Goal: Task Accomplishment & Management: Use online tool/utility

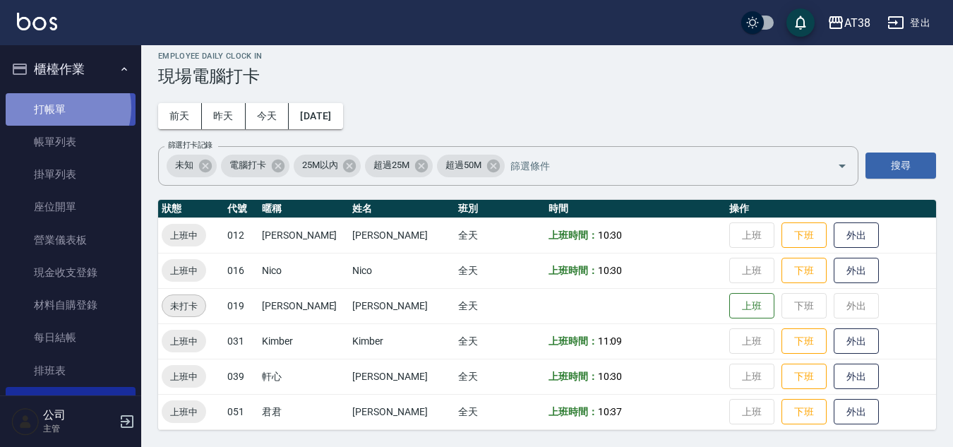
click at [60, 107] on link "打帳單" at bounding box center [71, 109] width 130 height 32
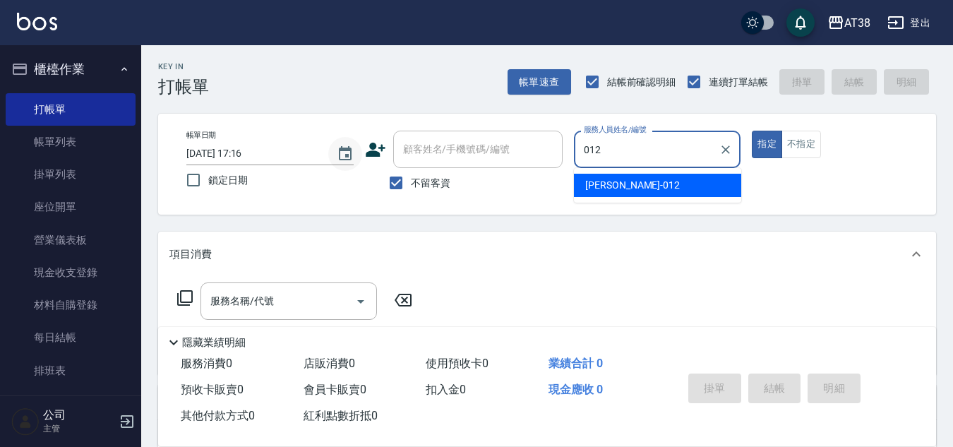
type input "[PERSON_NAME]-012"
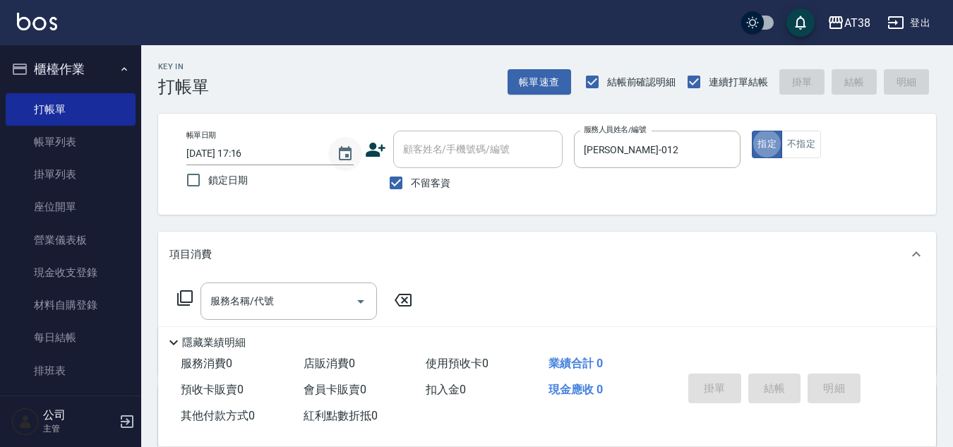
type button "true"
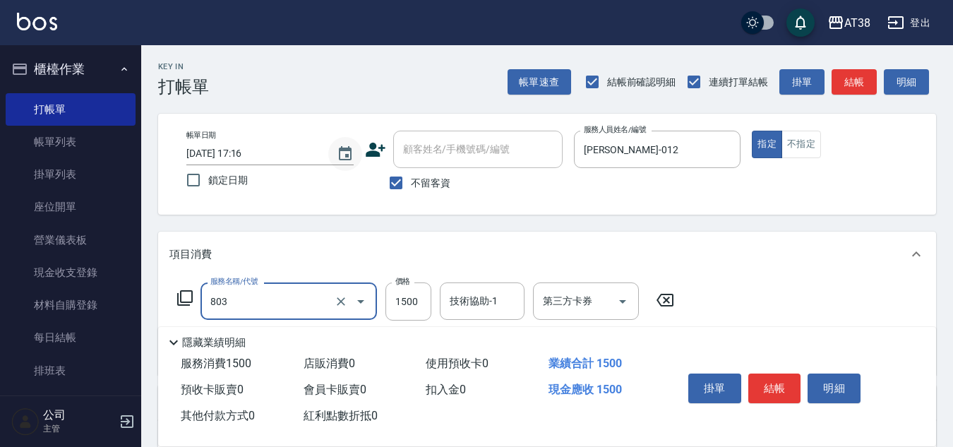
type input "頭皮(全)(803)"
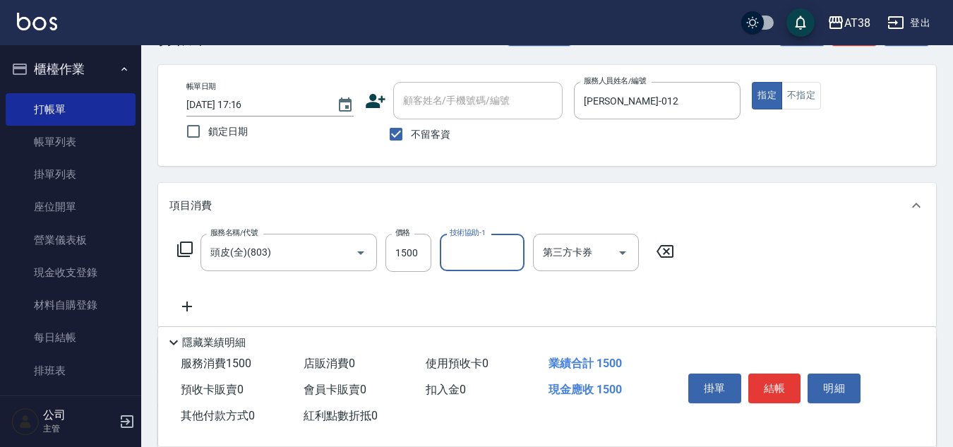
scroll to position [141, 0]
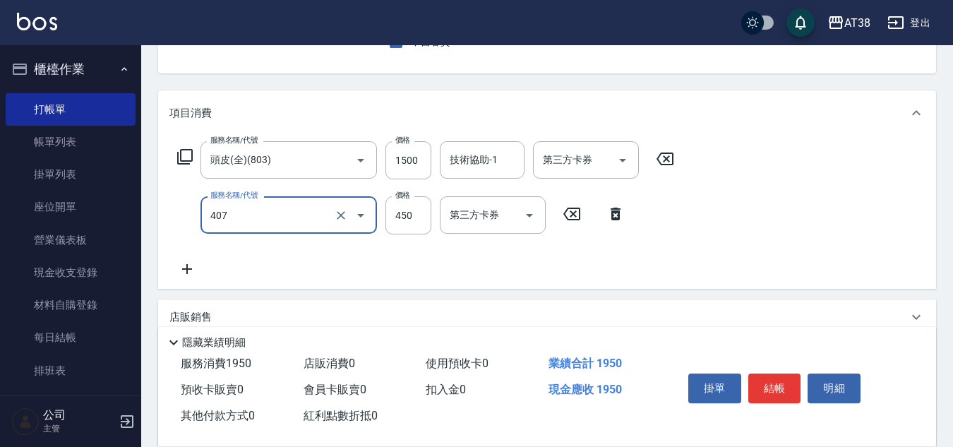
type input "剪髮(407)"
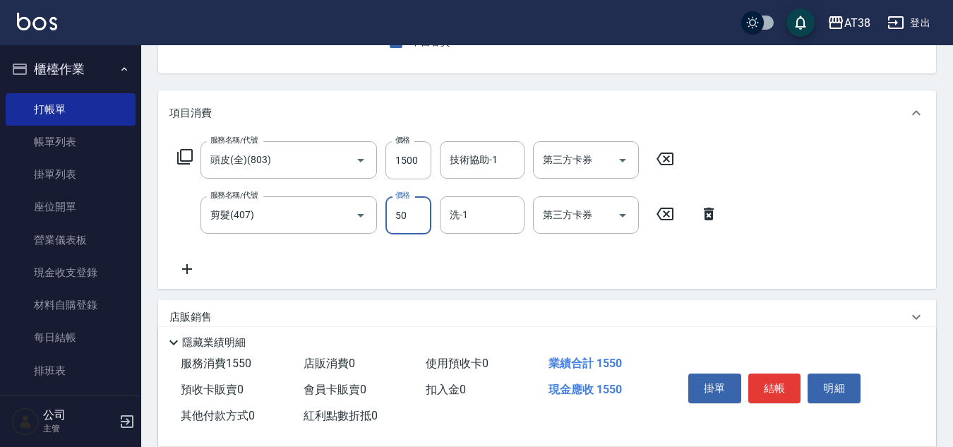
type input "500"
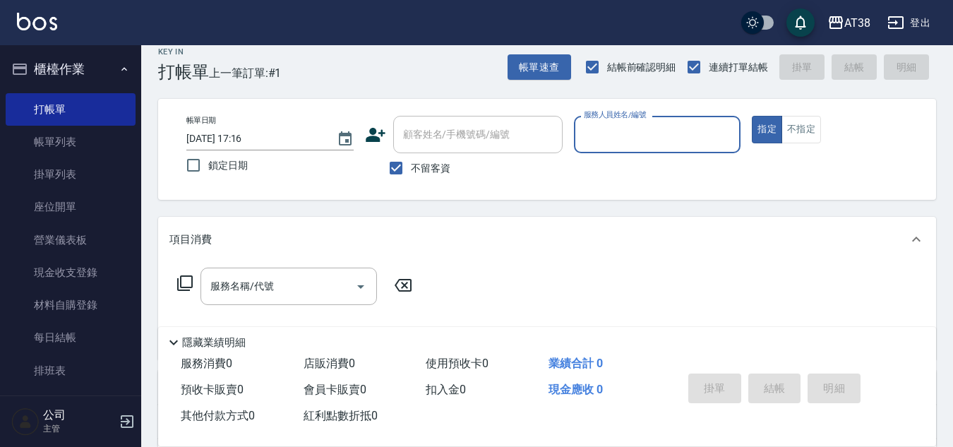
scroll to position [0, 0]
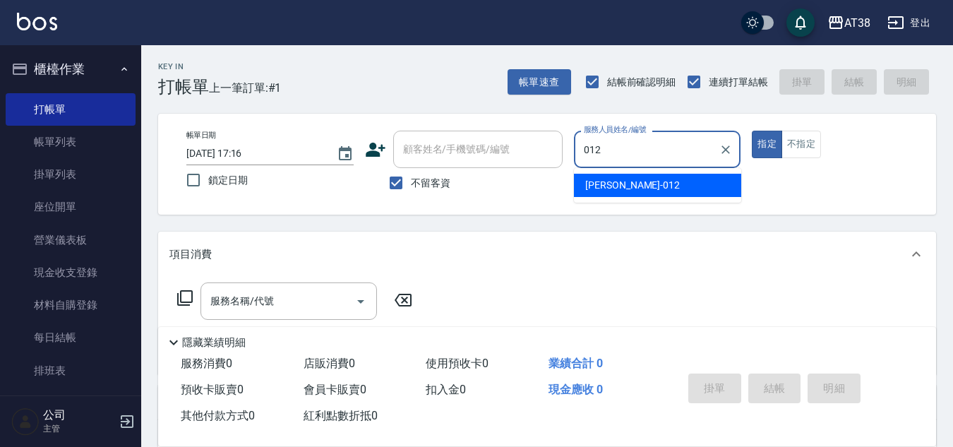
type input "[PERSON_NAME]-012"
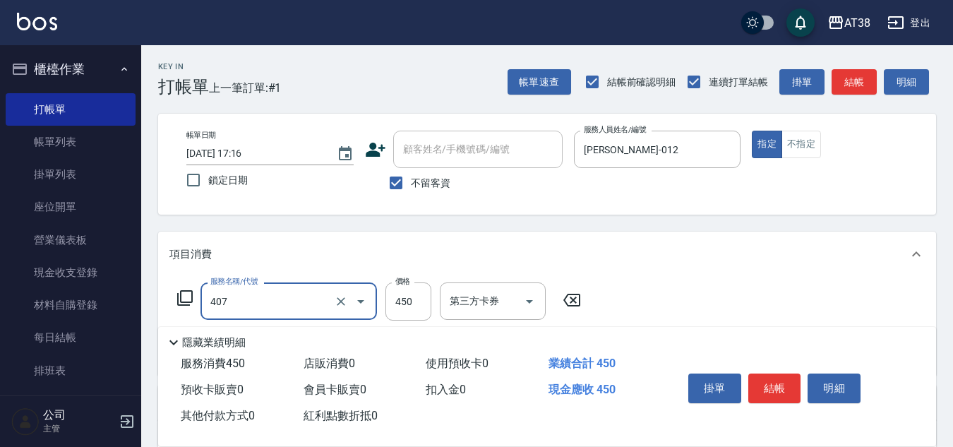
type input "剪髮(407)"
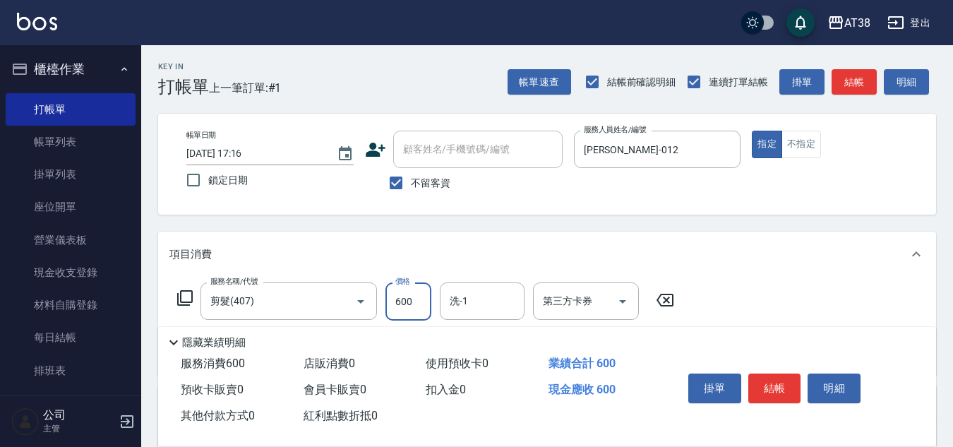
type input "600"
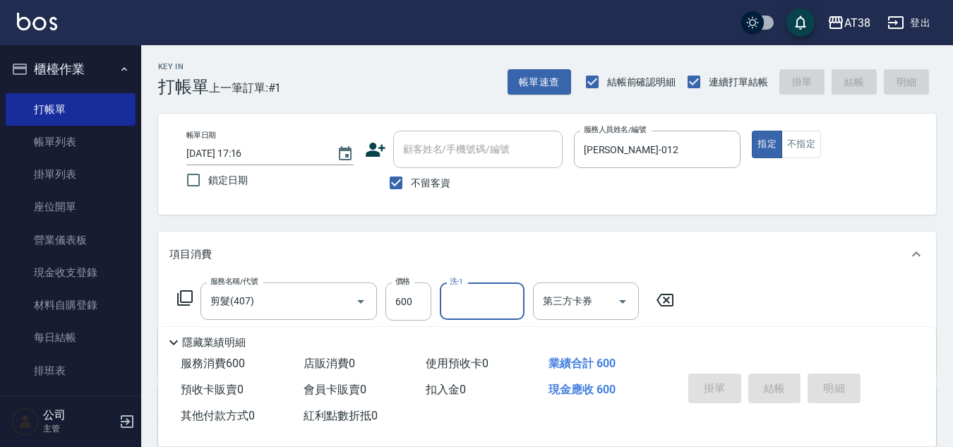
type input "[DATE] 17:17"
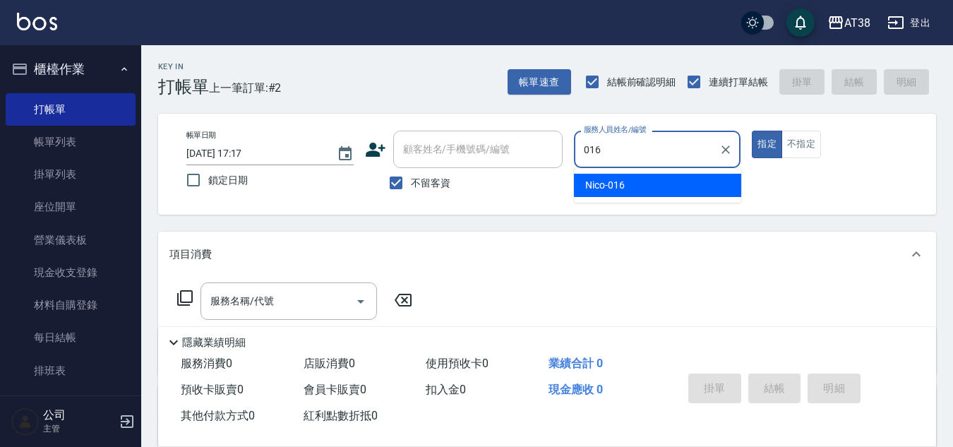
type input "Nico-016"
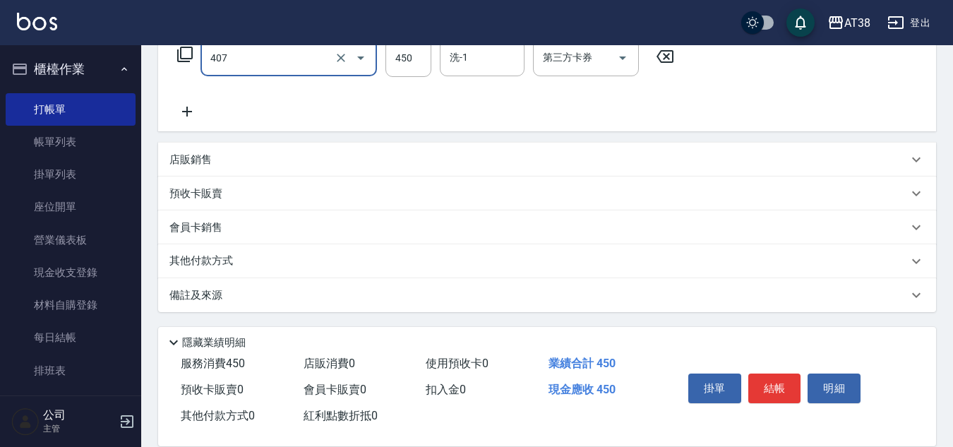
scroll to position [244, 0]
type input "剪髮(407)"
click at [192, 261] on p "其他付款方式" at bounding box center [204, 261] width 71 height 16
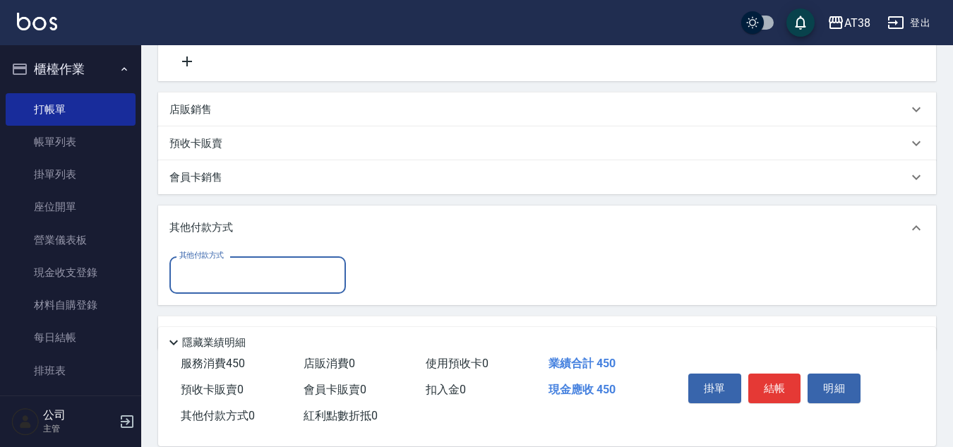
scroll to position [332, 0]
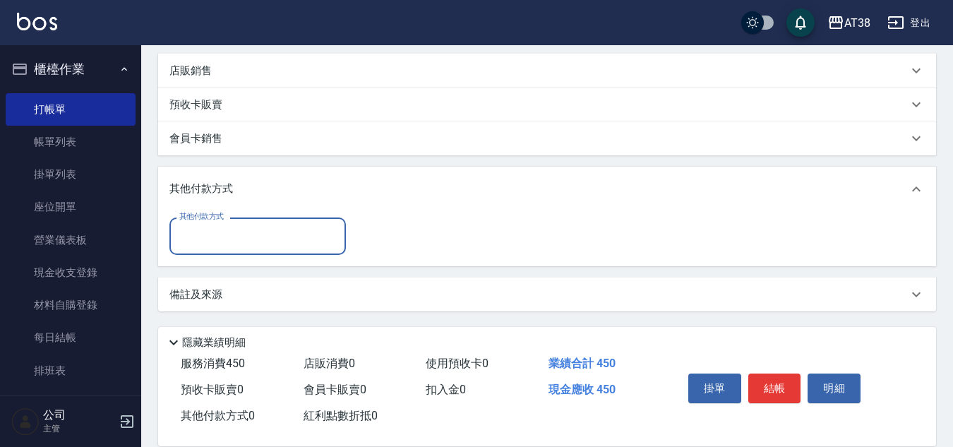
click at [212, 243] on input "其他付款方式" at bounding box center [258, 236] width 164 height 25
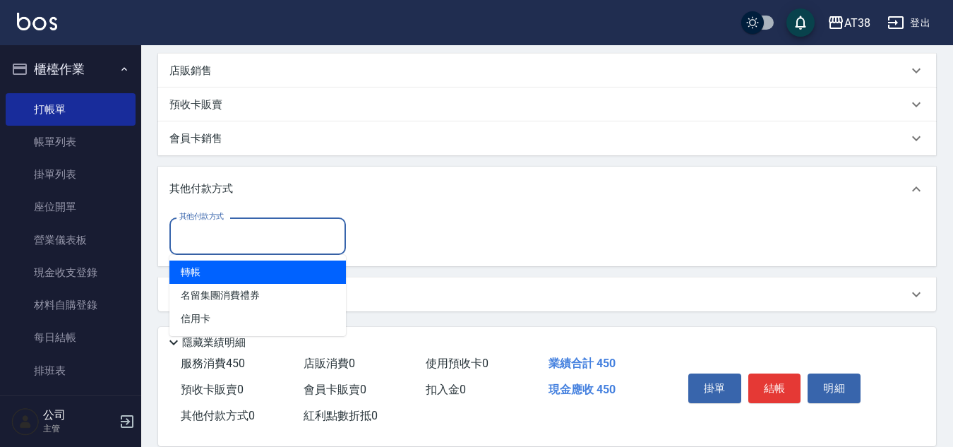
click at [211, 264] on span "轉帳" at bounding box center [257, 271] width 176 height 23
type input "轉帳"
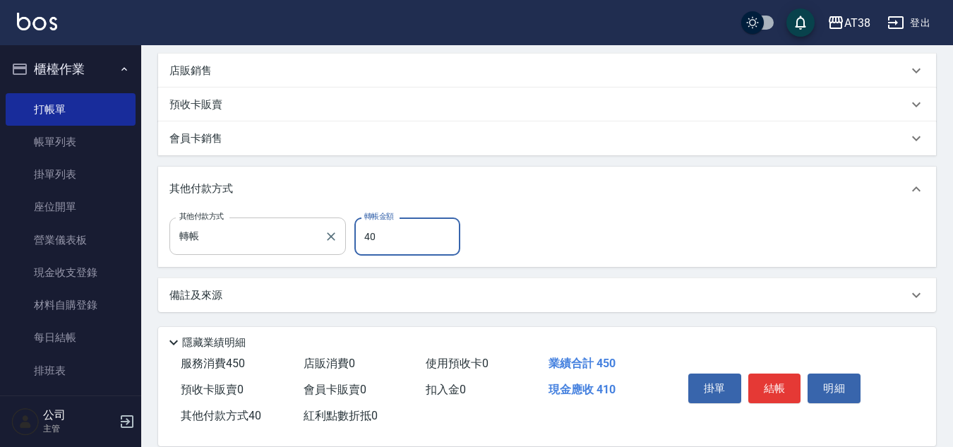
type input "450"
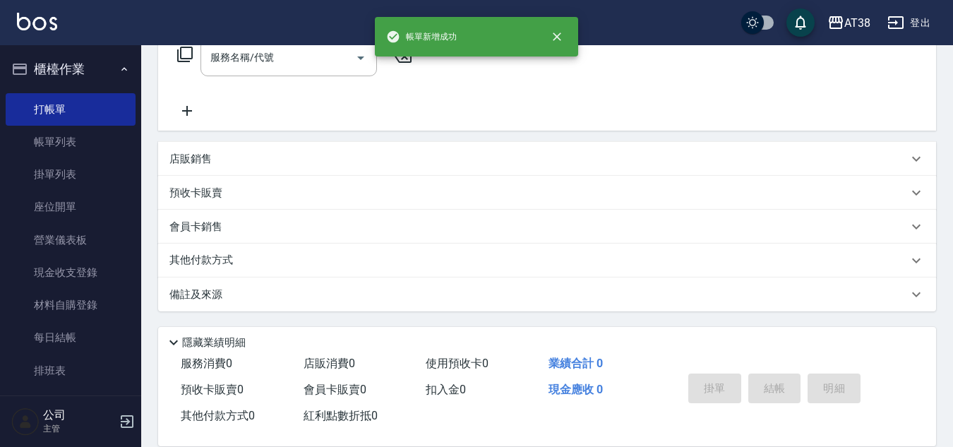
scroll to position [0, 0]
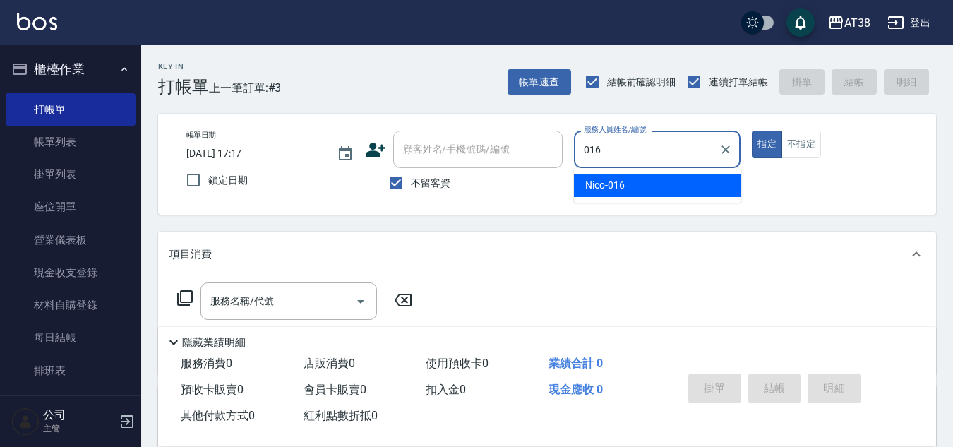
type input "Nico-016"
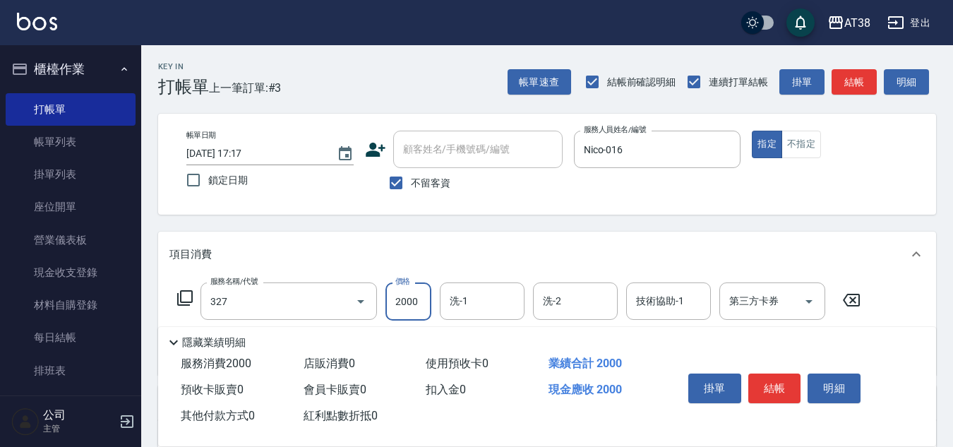
type input "溫塑燙(327)"
type input "2400"
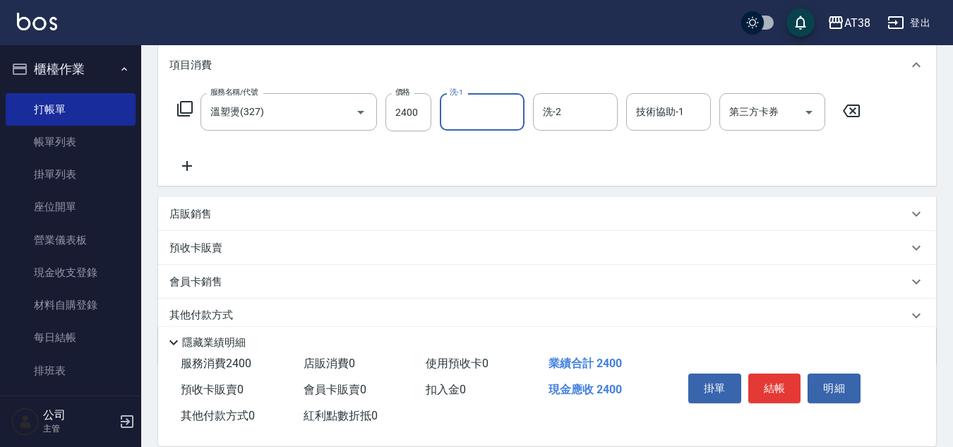
scroll to position [212, 0]
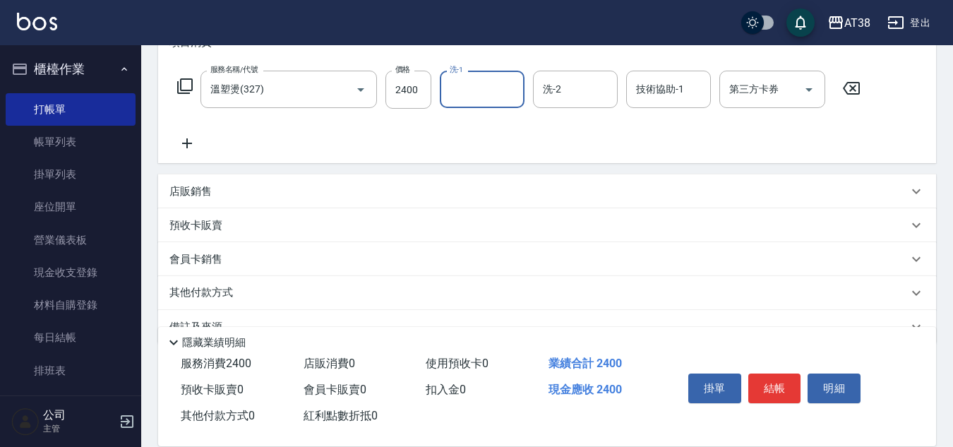
click at [201, 195] on p "店販銷售" at bounding box center [190, 191] width 42 height 15
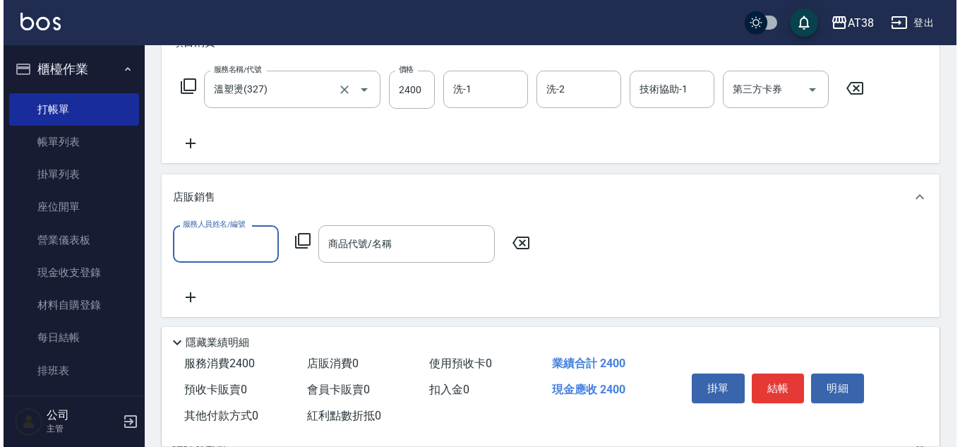
scroll to position [0, 0]
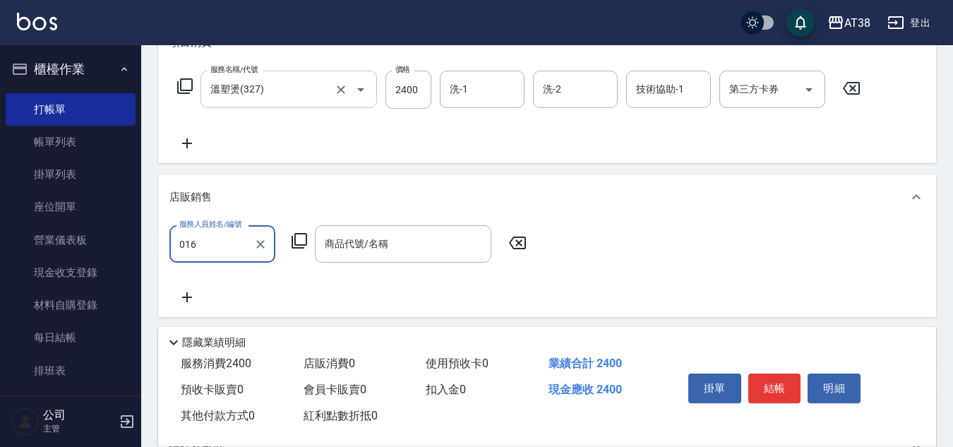
type input "Nico-016"
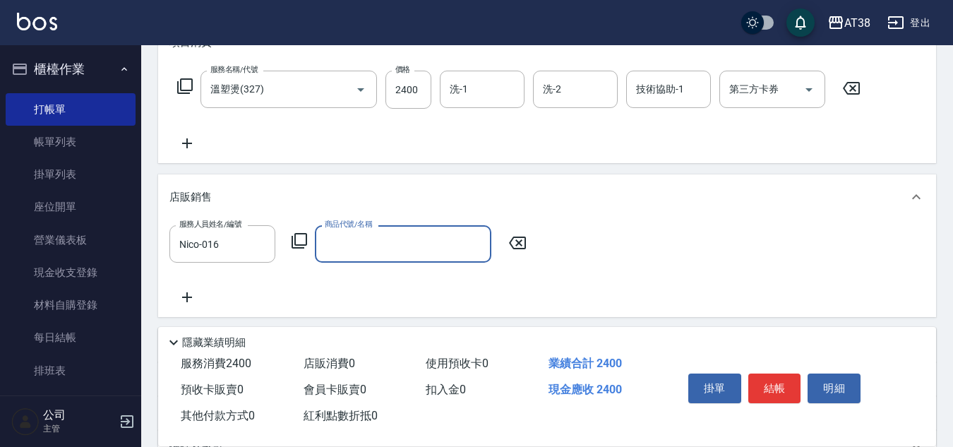
click at [301, 234] on icon at bounding box center [299, 241] width 16 height 16
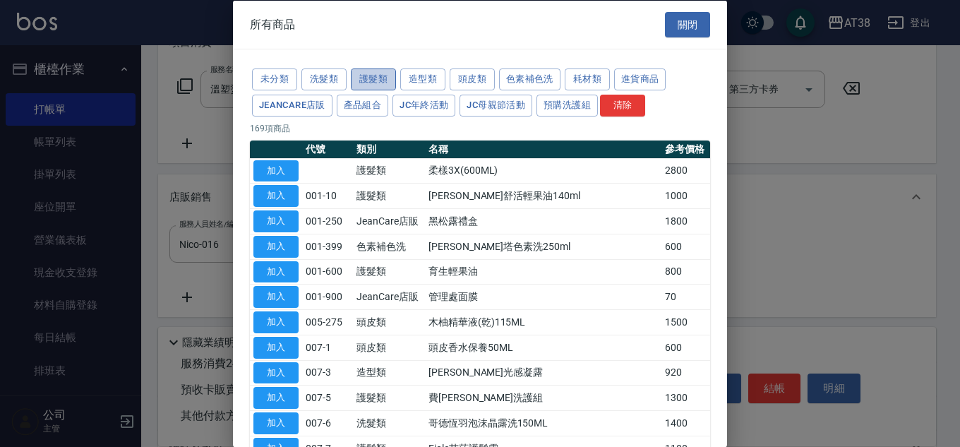
click at [387, 80] on button "護髮類" at bounding box center [373, 79] width 45 height 22
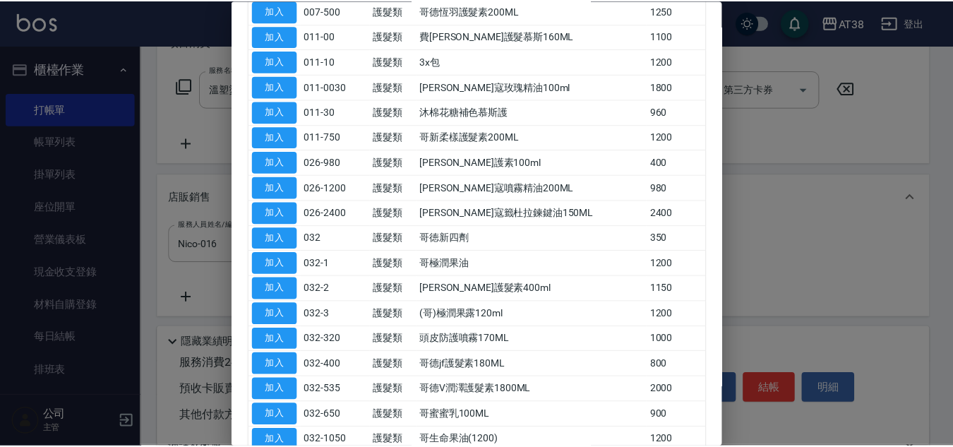
scroll to position [353, 0]
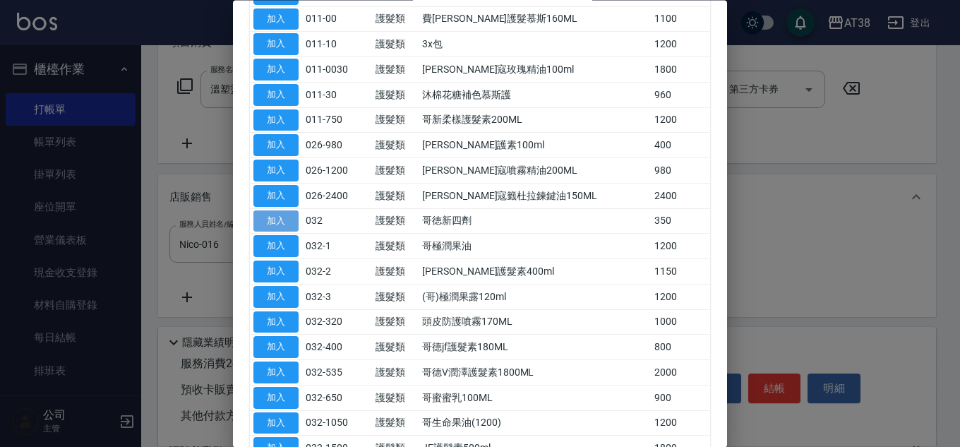
click at [270, 218] on button "加入" at bounding box center [275, 221] width 45 height 22
type input "哥徳新四劑"
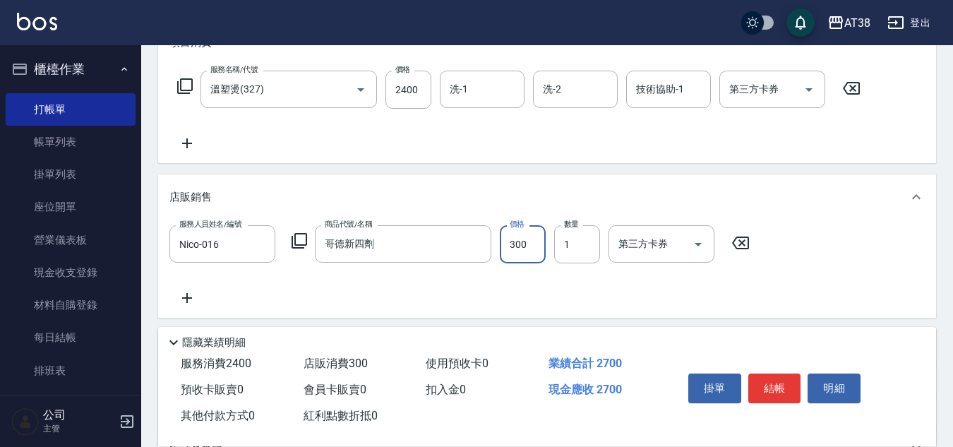
type input "300"
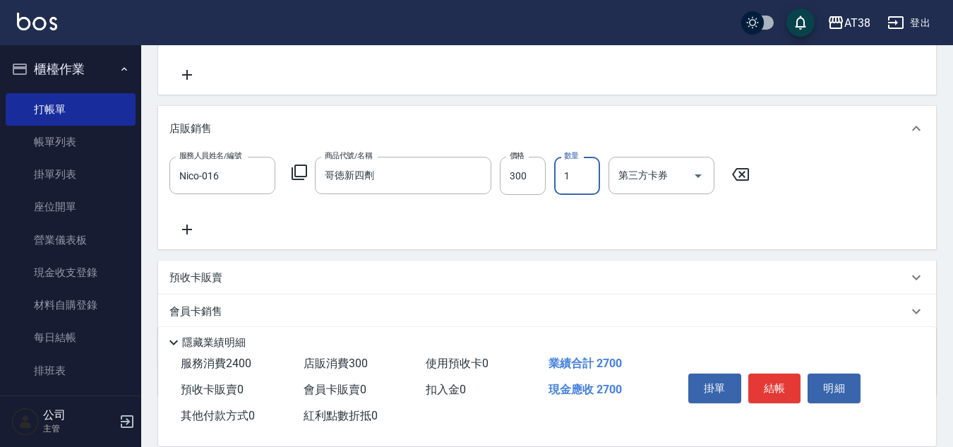
scroll to position [365, 0]
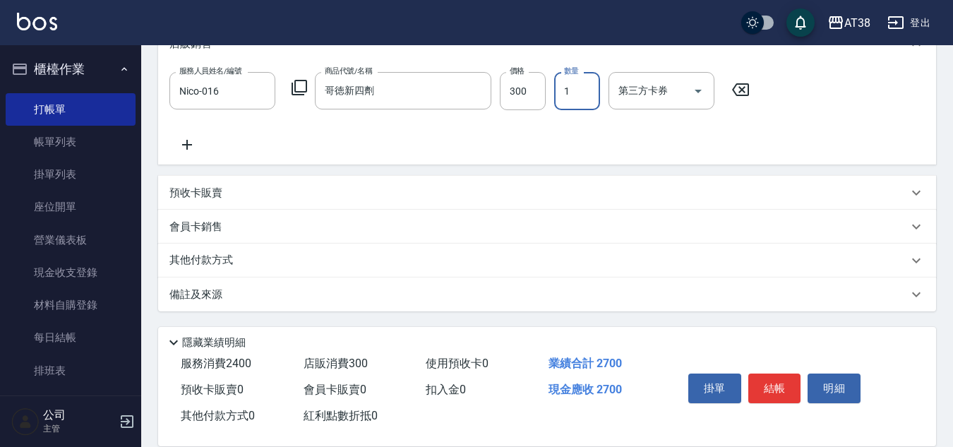
click at [191, 179] on div "預收卡販賣" at bounding box center [547, 193] width 778 height 34
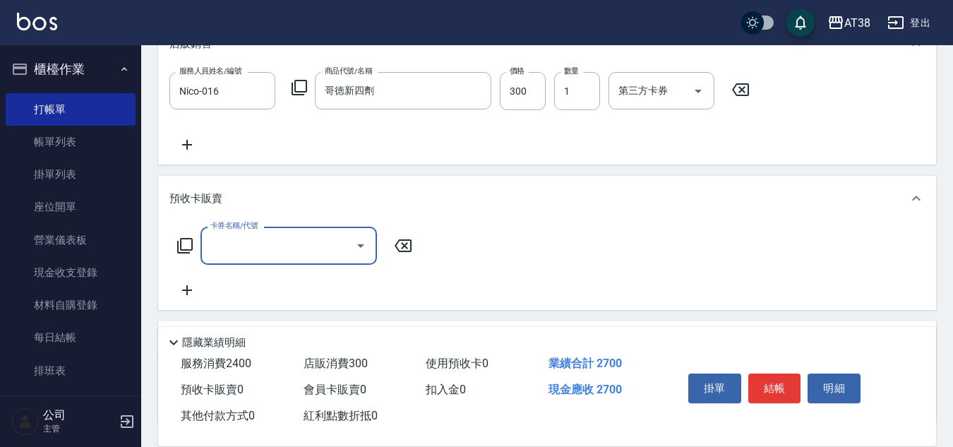
scroll to position [0, 0]
click at [179, 243] on icon at bounding box center [184, 245] width 17 height 17
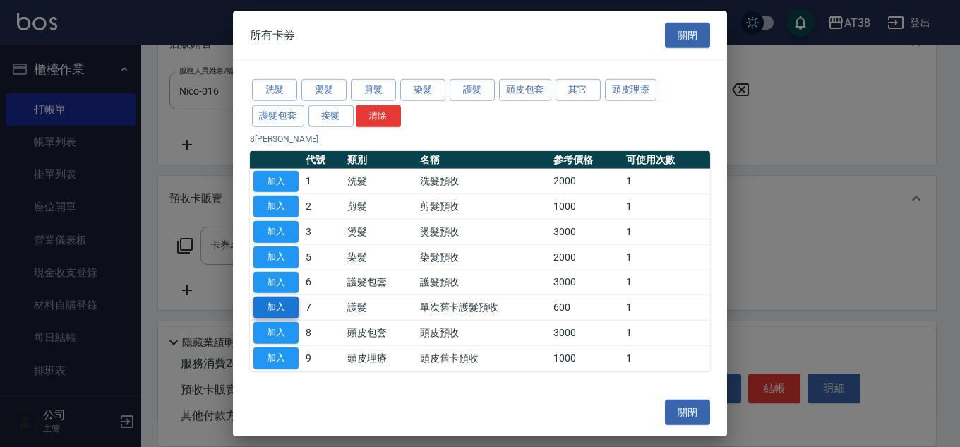
click at [289, 304] on button "加入" at bounding box center [275, 307] width 45 height 22
type input "單次舊卡護髮預收(7)"
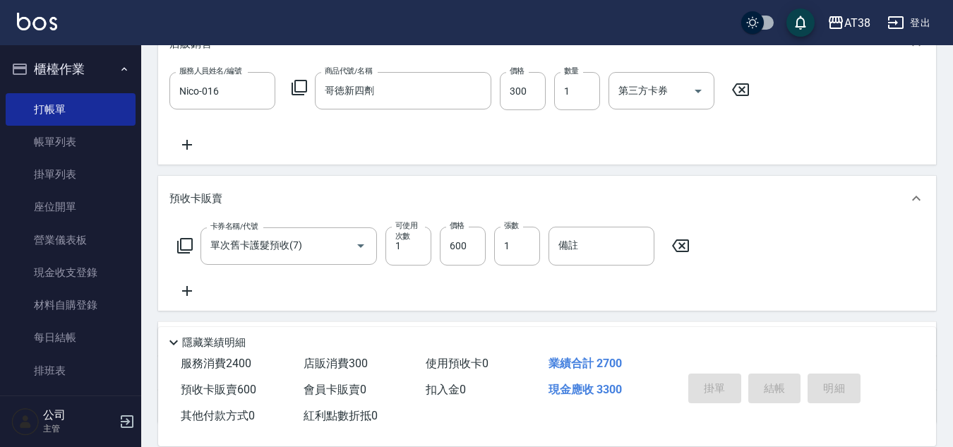
type input "[DATE] 17:18"
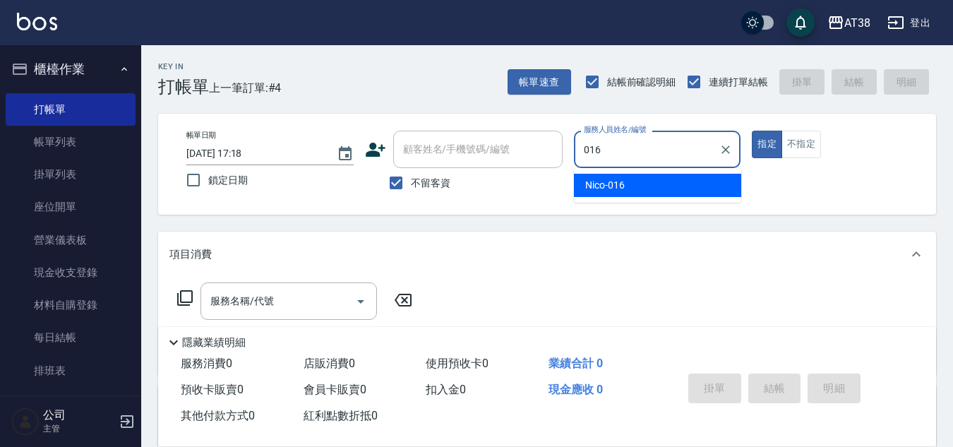
type input "Nico-016"
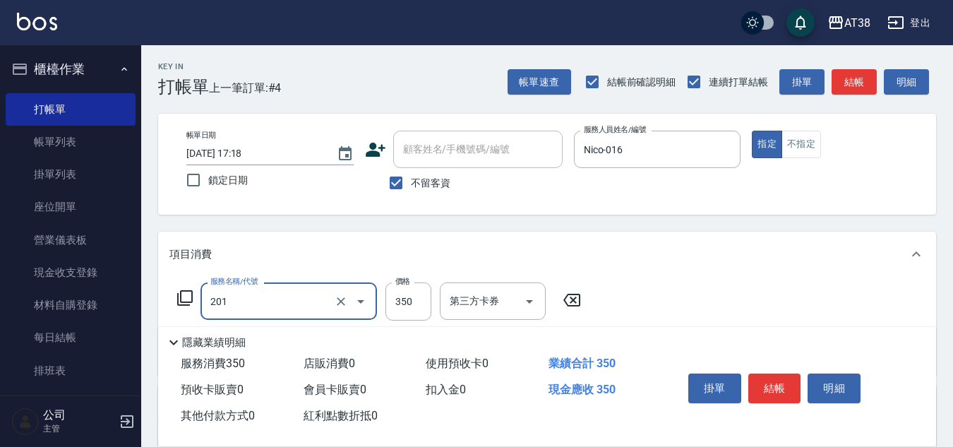
type input "洗髮(201)"
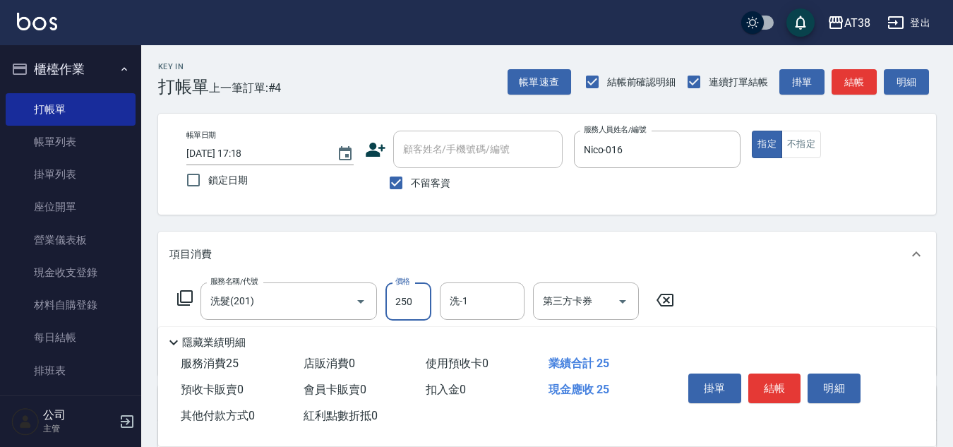
type input "250"
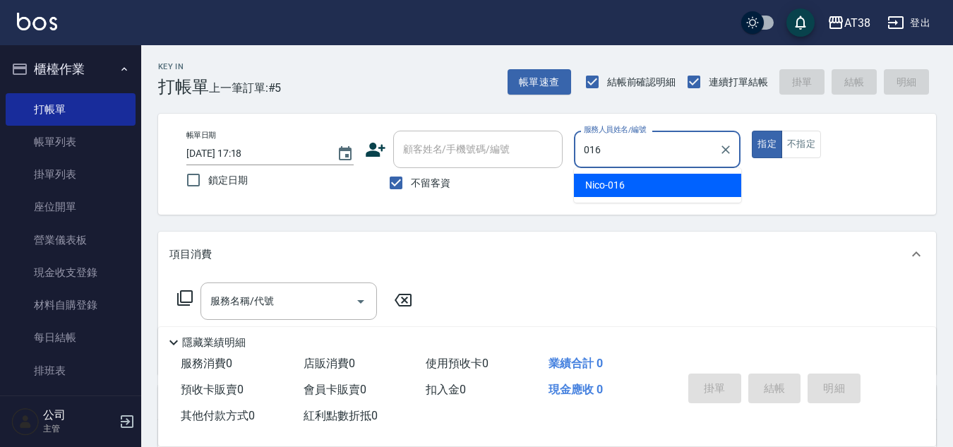
type input "Nico-016"
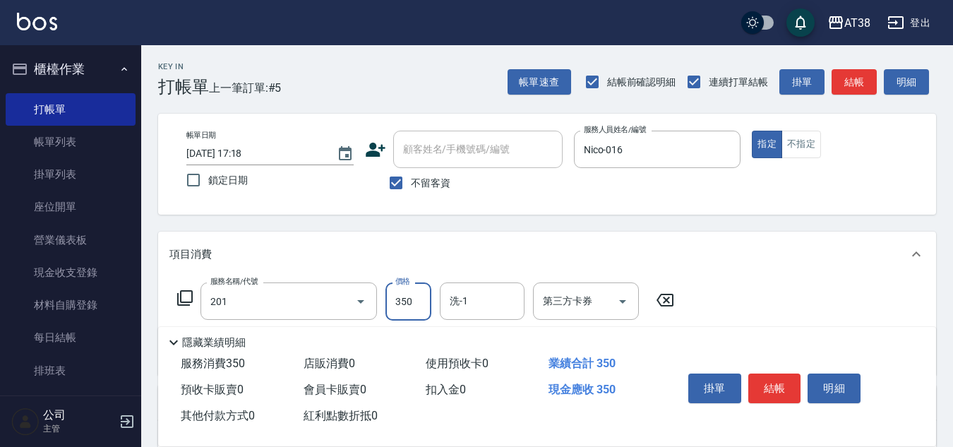
type input "洗髮(201)"
type input "250"
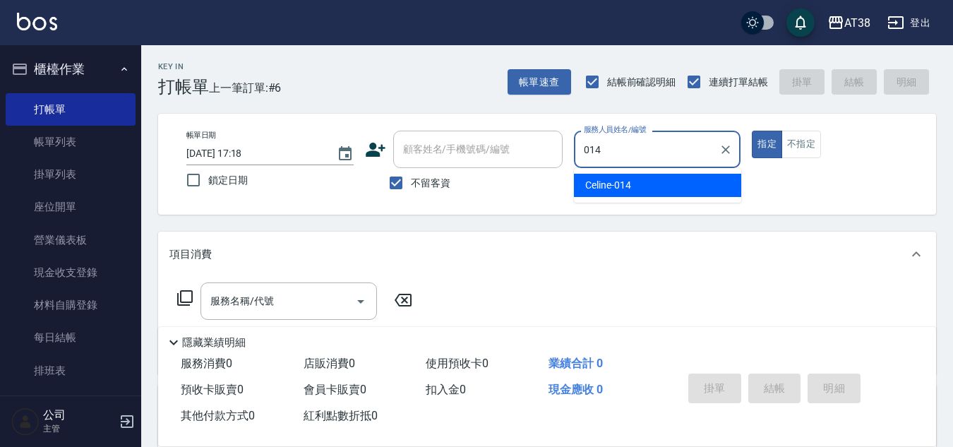
type input "Celine-014"
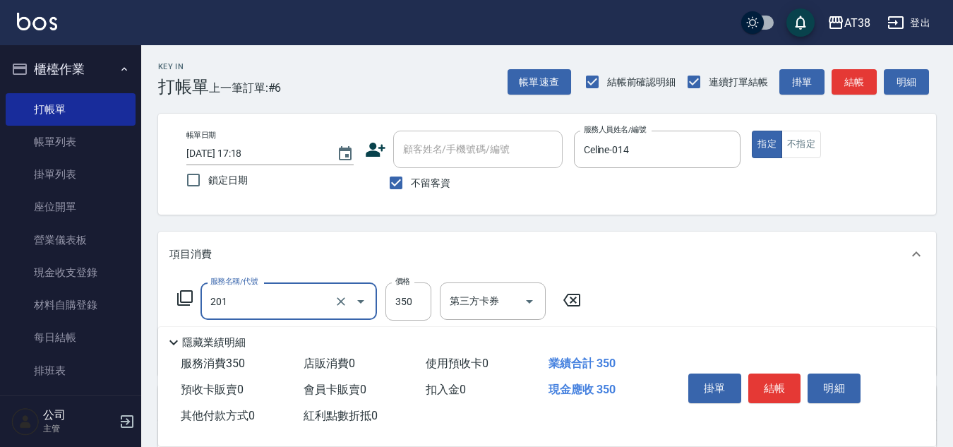
type input "洗髮(201)"
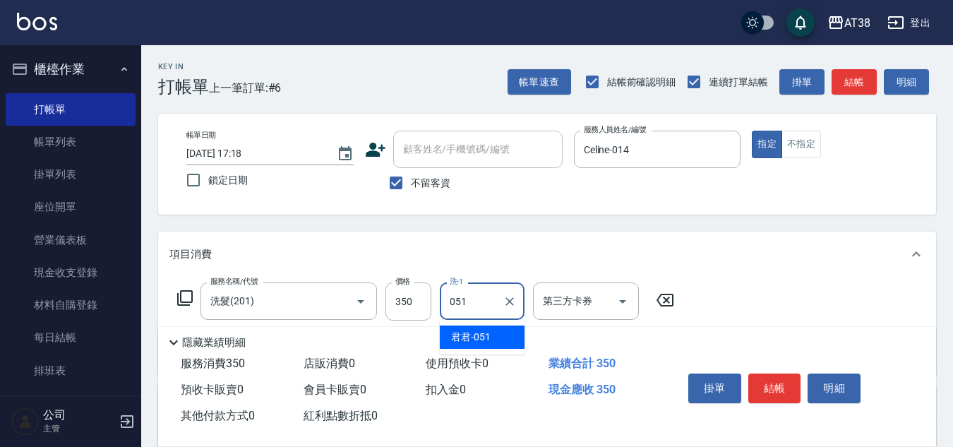
type input "君君-051"
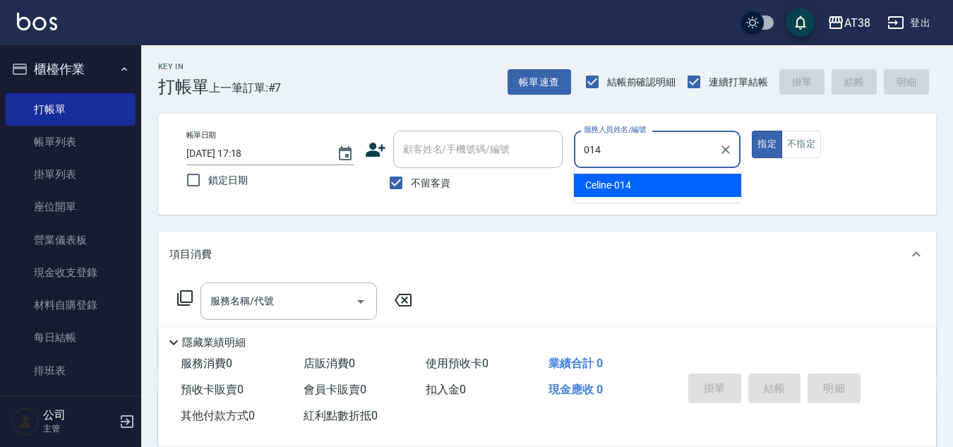
type input "Celine-014"
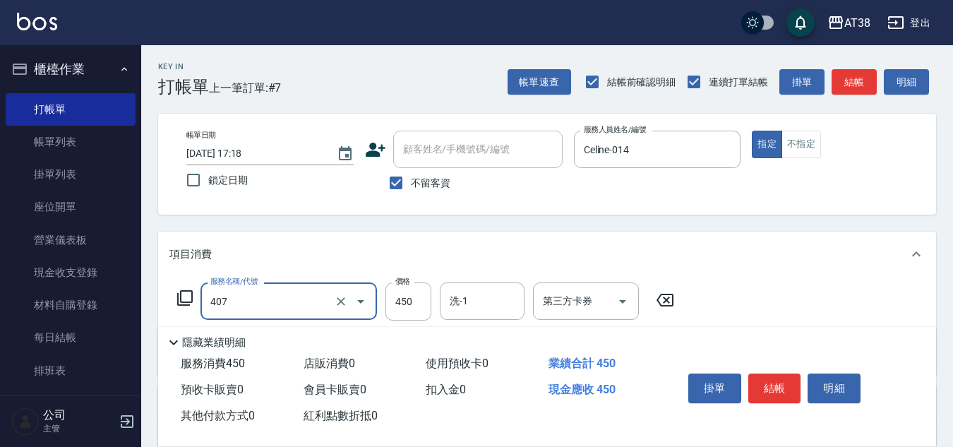
type input "剪髮(407)"
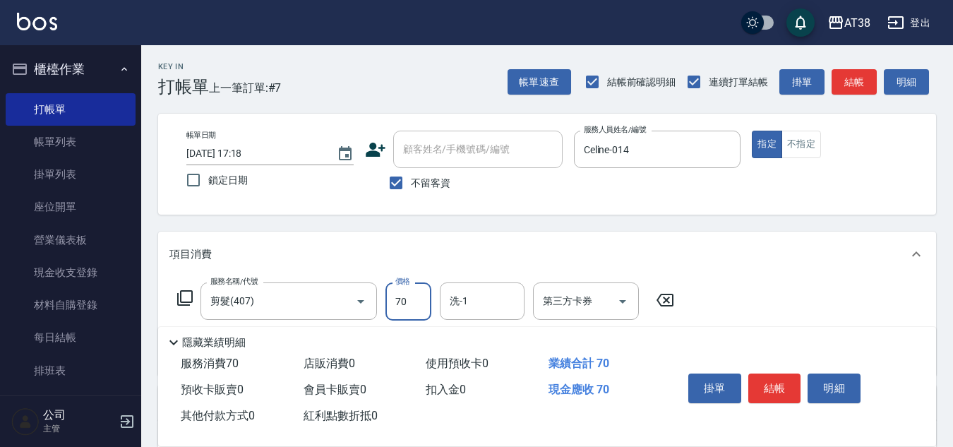
type input "700"
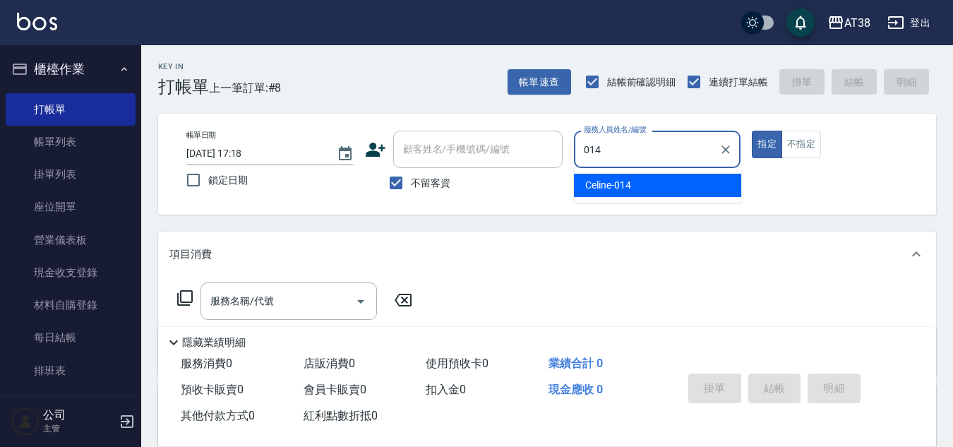
type input "Celine-014"
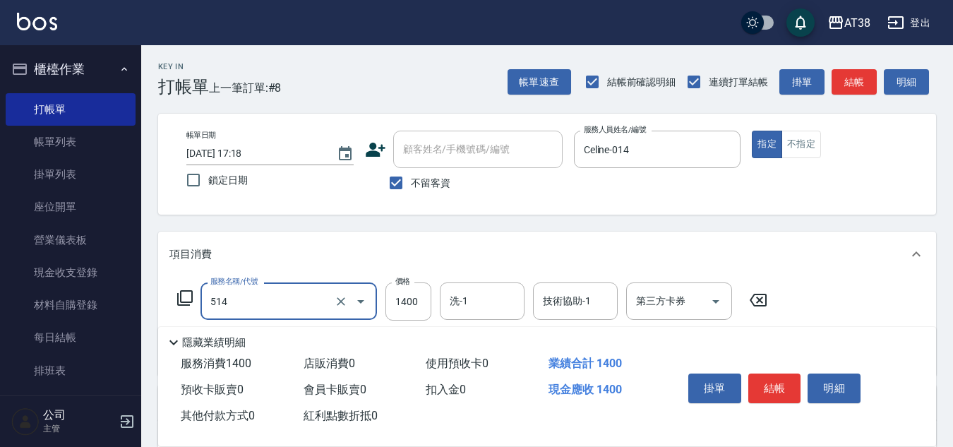
type input "染髮(長)(514)"
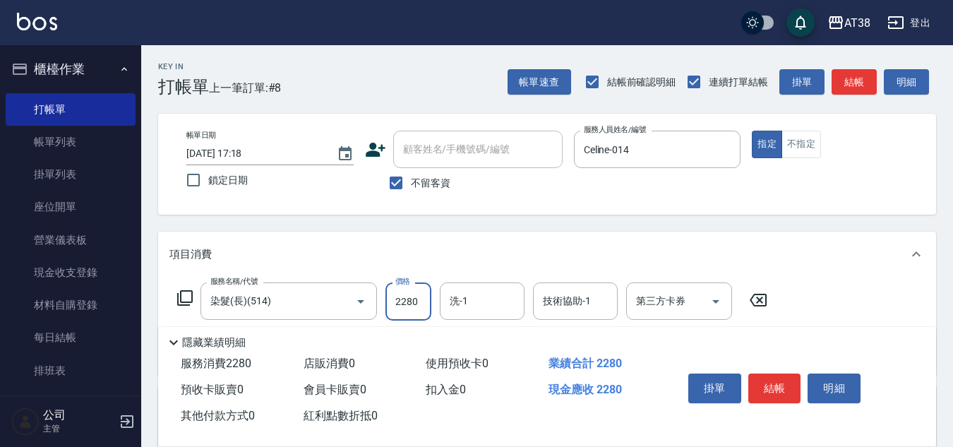
type input "2280"
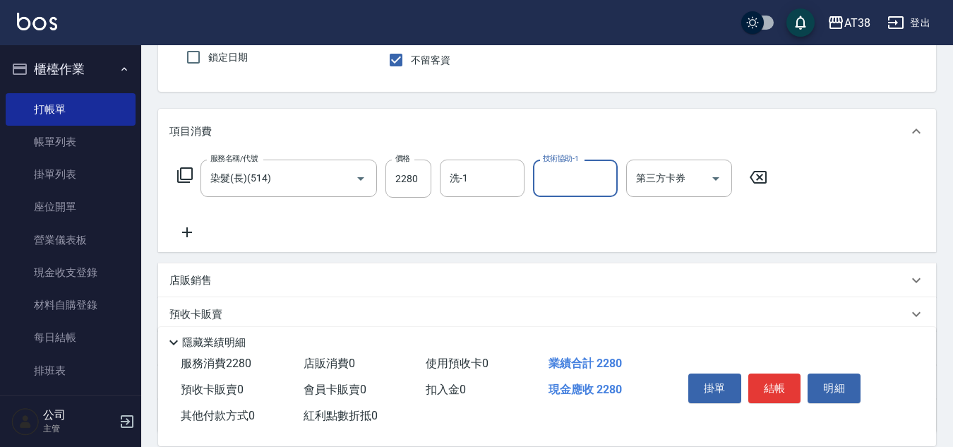
scroll to position [141, 0]
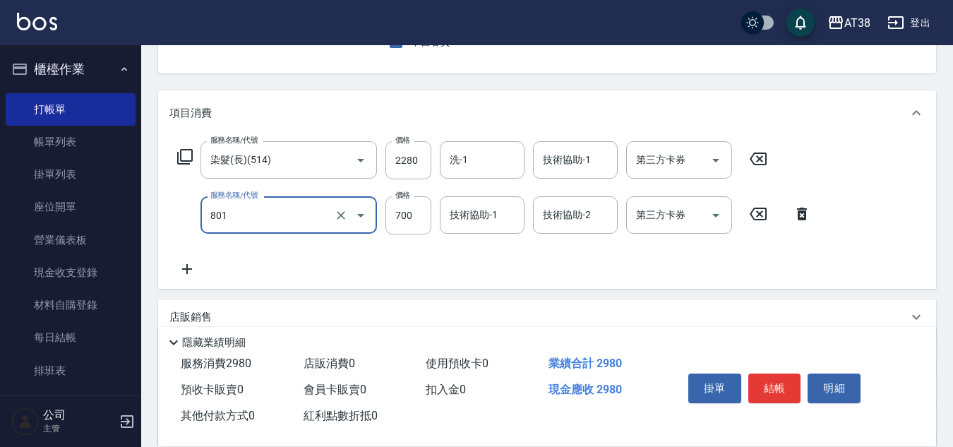
type input "頭皮(半)(801)"
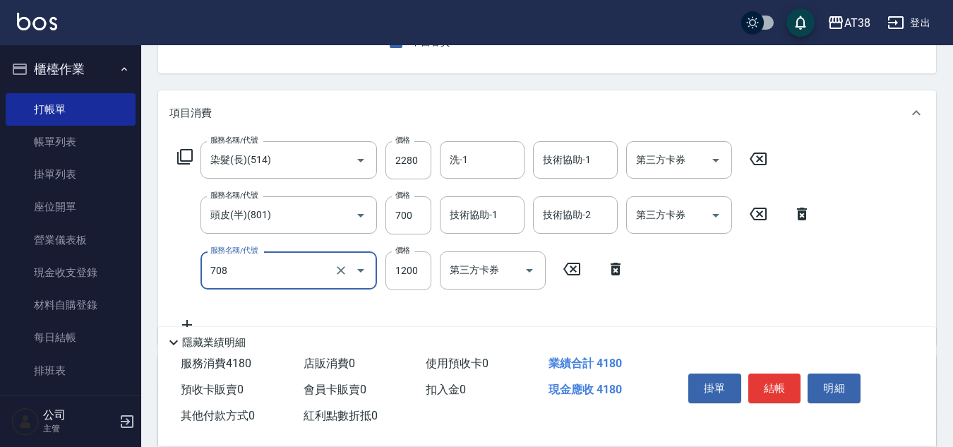
type input "哥德三劑護髮(708)"
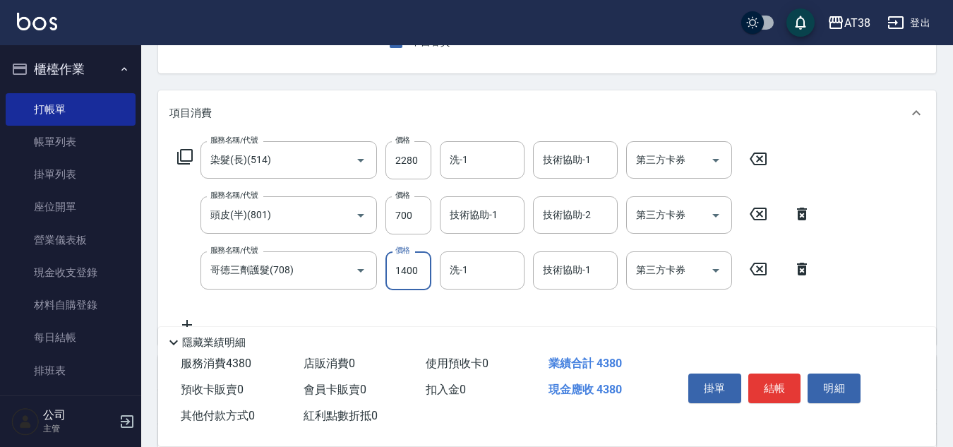
type input "1400"
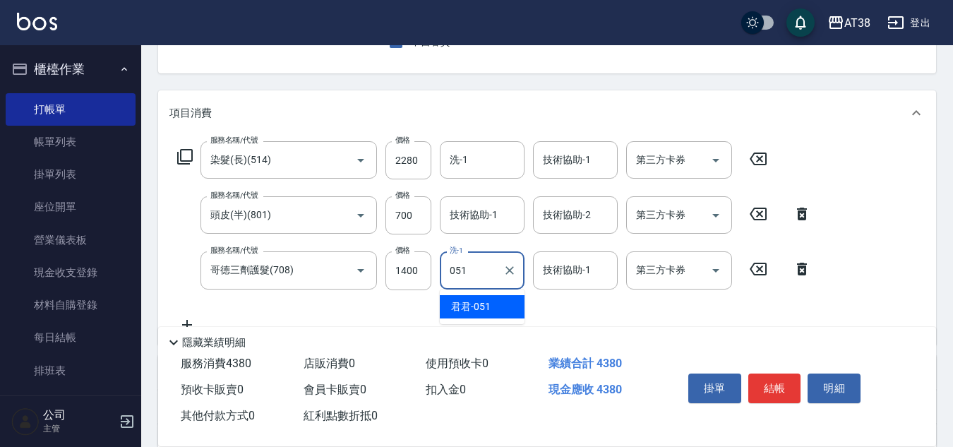
type input "君君-051"
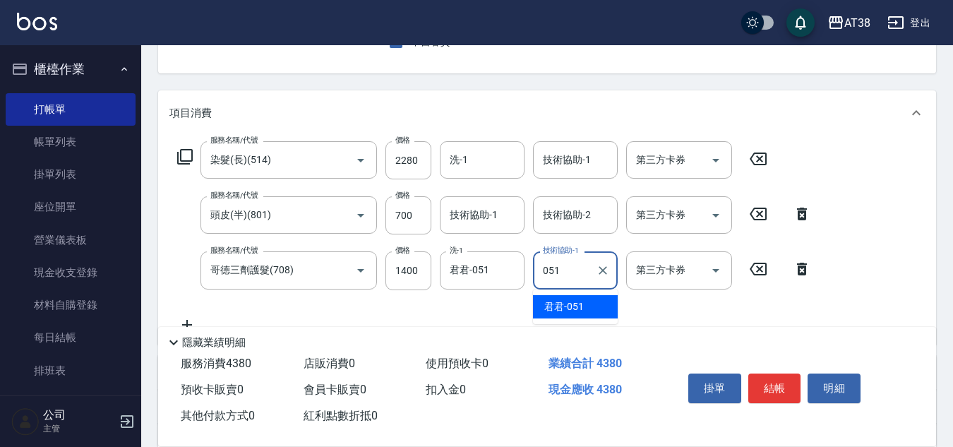
type input "君君-051"
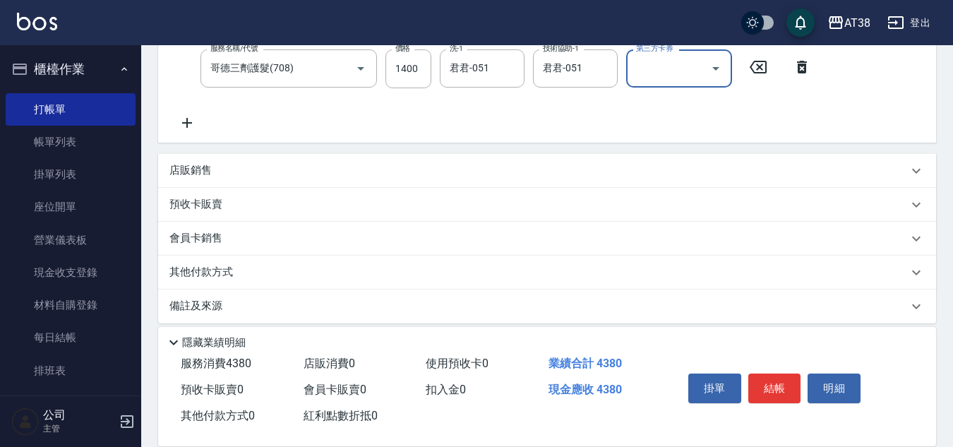
scroll to position [353, 0]
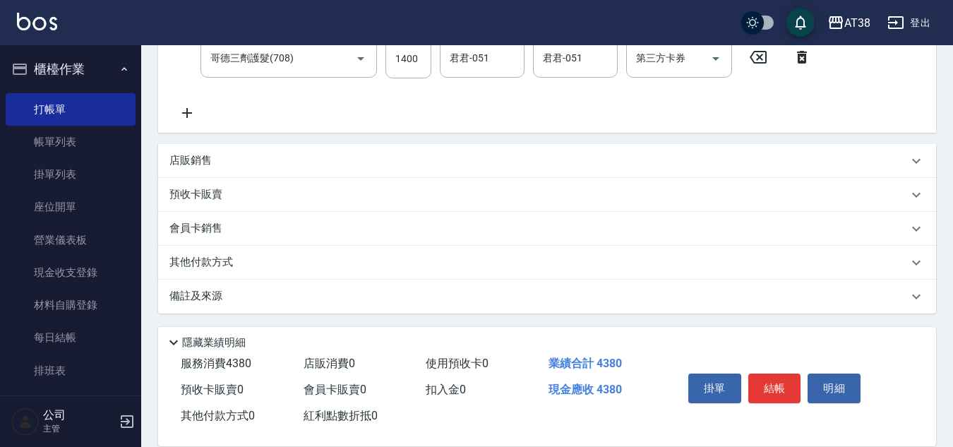
click at [203, 162] on p "店販銷售" at bounding box center [190, 160] width 42 height 15
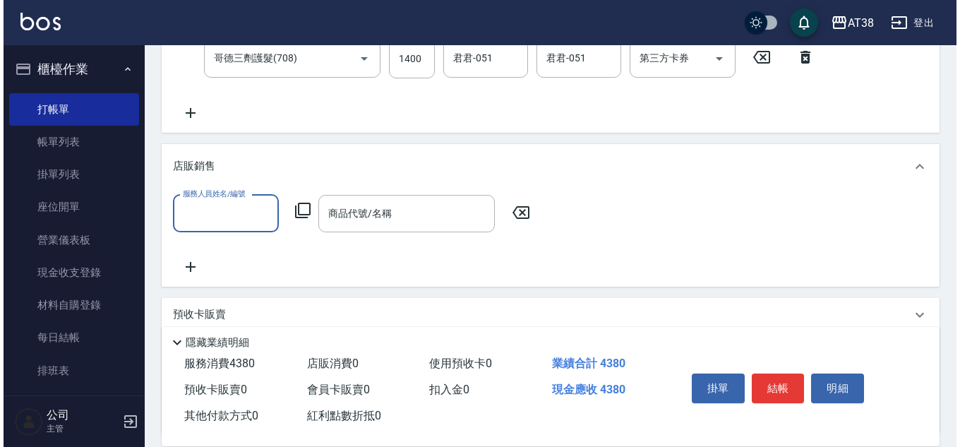
scroll to position [0, 0]
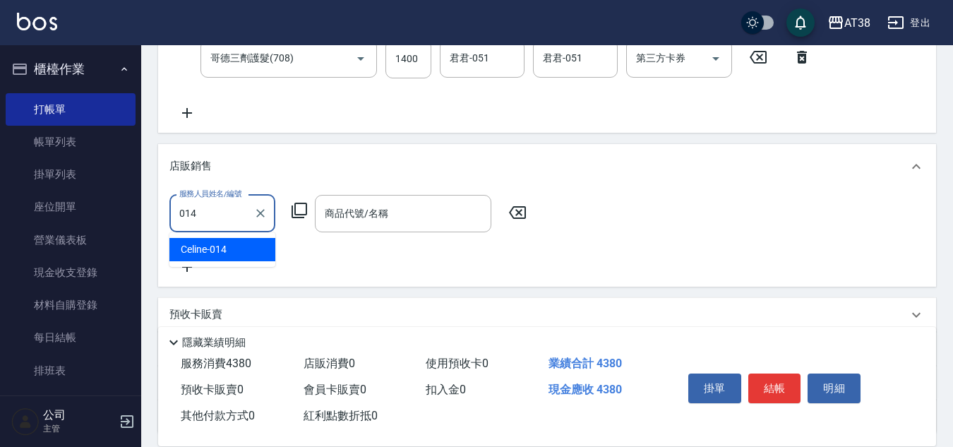
type input "Celine-014"
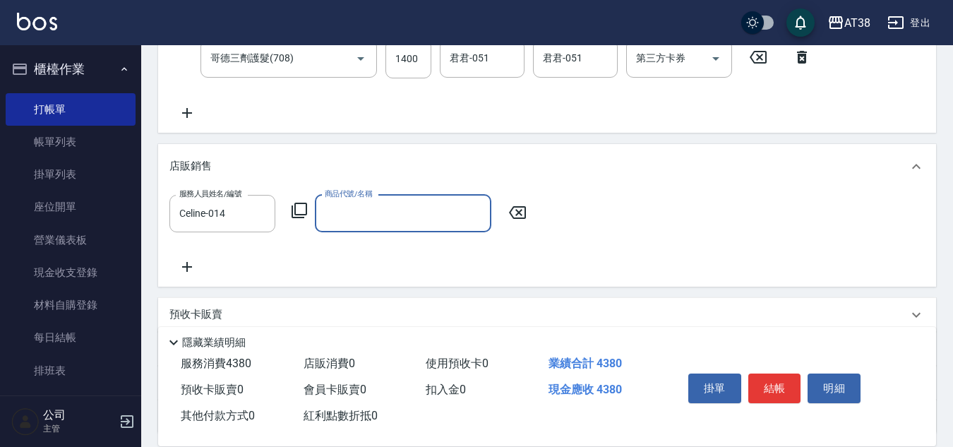
click at [301, 200] on div "服務人員姓名/編號 [PERSON_NAME]-014 服務人員姓名/編號 商品代號/名稱 商品代號/名稱" at bounding box center [351, 213] width 365 height 37
click at [293, 210] on icon at bounding box center [299, 211] width 16 height 16
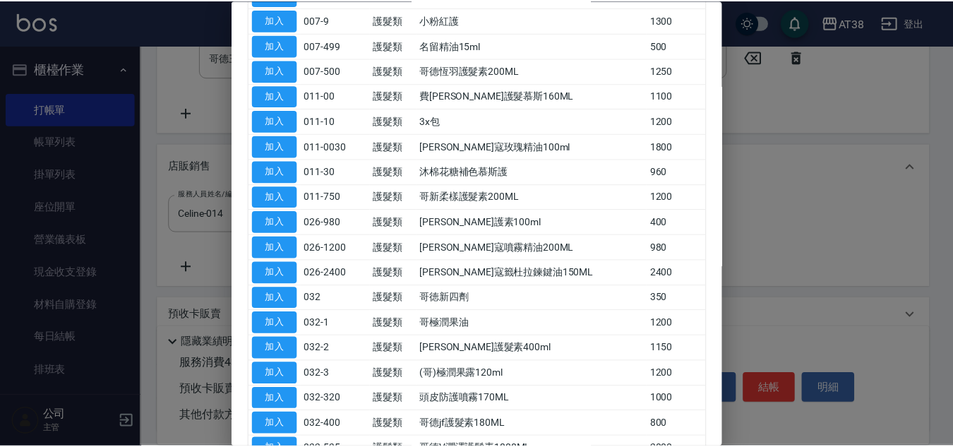
scroll to position [282, 0]
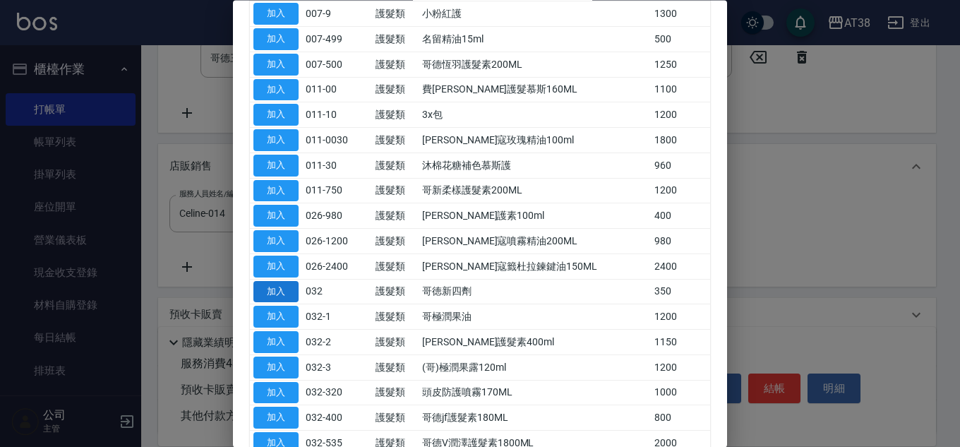
click at [287, 296] on button "加入" at bounding box center [275, 292] width 45 height 22
type input "哥徳新四劑"
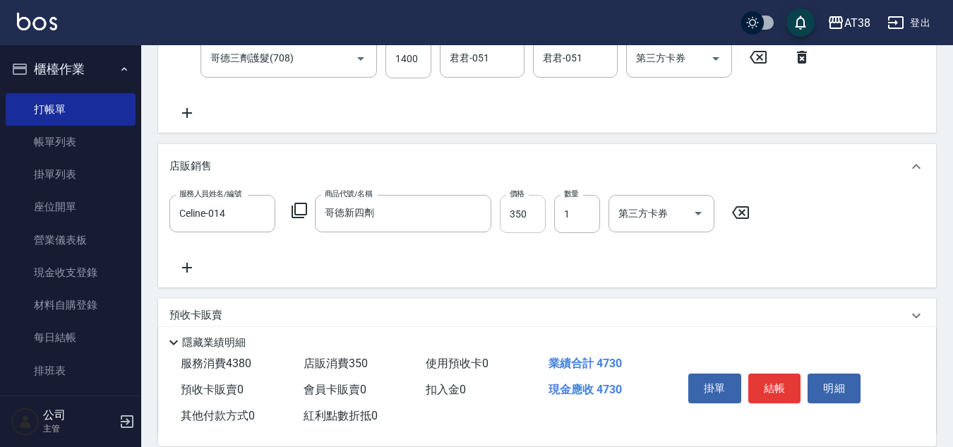
click at [531, 224] on input "350" at bounding box center [523, 214] width 46 height 38
type input "300"
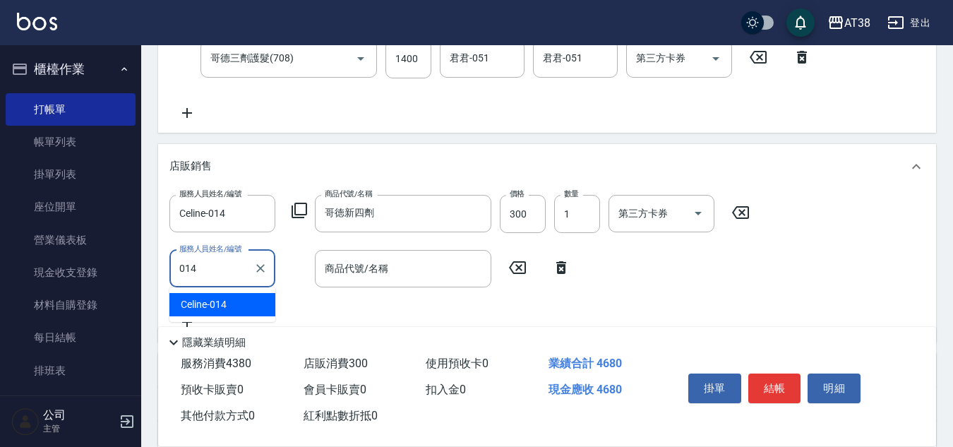
type input "Celine-014"
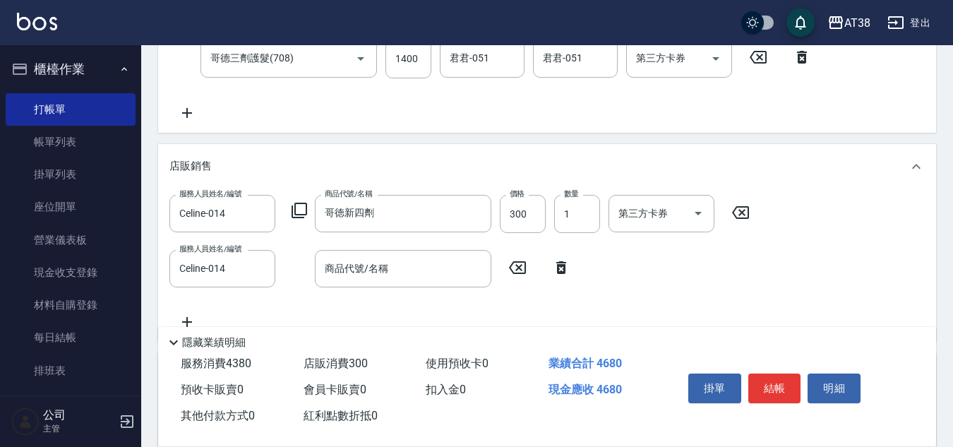
click at [301, 209] on icon at bounding box center [299, 210] width 17 height 17
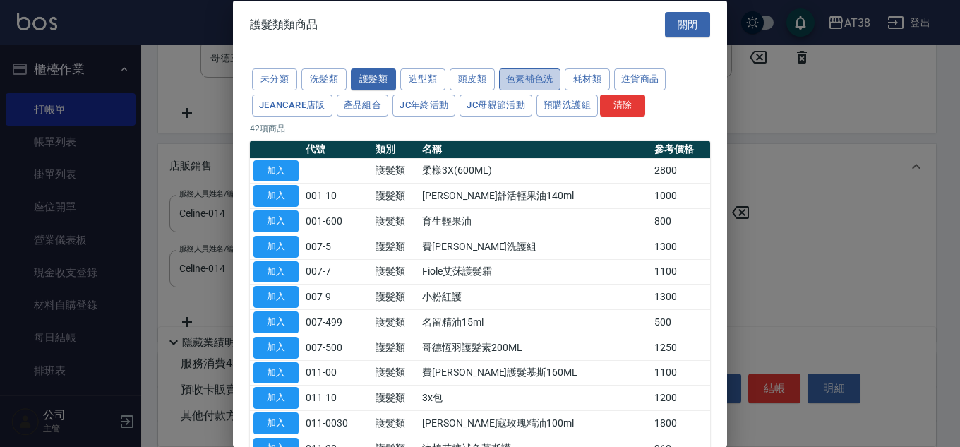
click at [524, 85] on button "色素補色洗" at bounding box center [529, 79] width 61 height 22
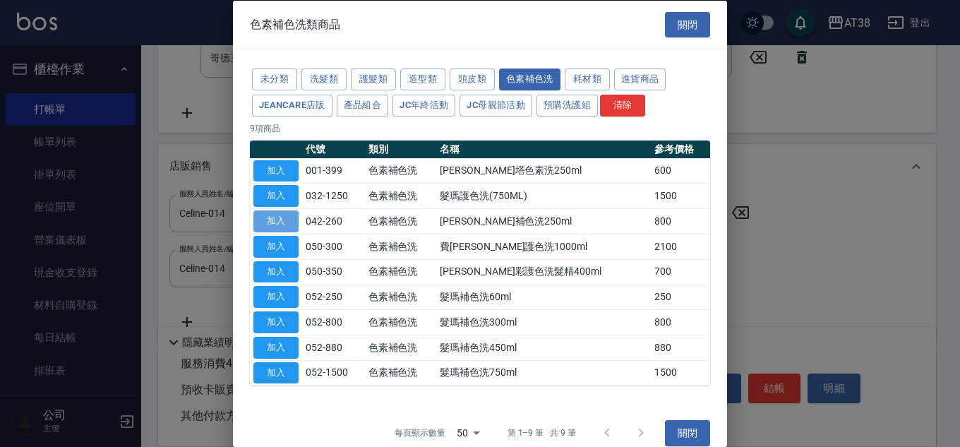
click at [276, 219] on button "加入" at bounding box center [275, 221] width 45 height 22
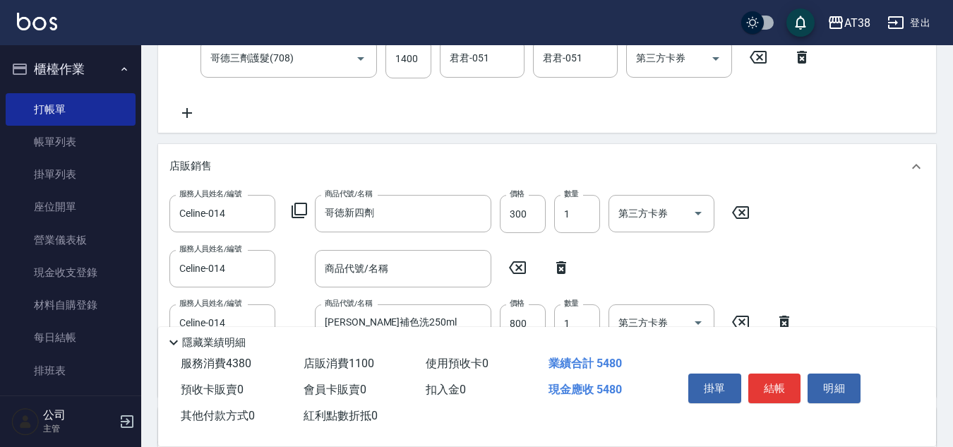
click at [562, 271] on icon at bounding box center [560, 267] width 35 height 17
type input "[PERSON_NAME]補色洗250ml"
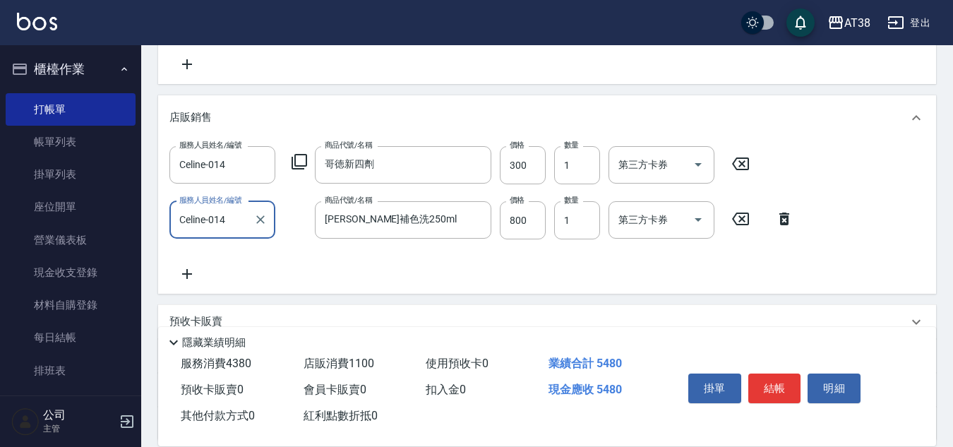
scroll to position [423, 0]
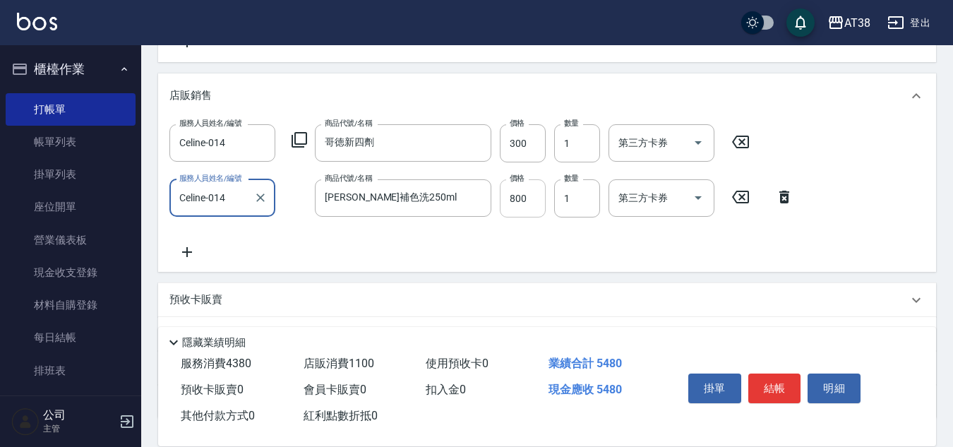
click at [523, 203] on input "800" at bounding box center [523, 198] width 46 height 38
type input "720"
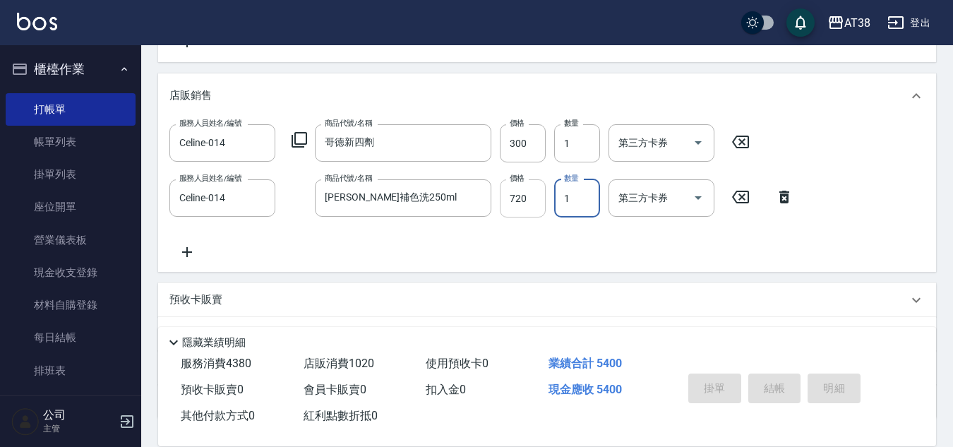
type input "[DATE] 17:21"
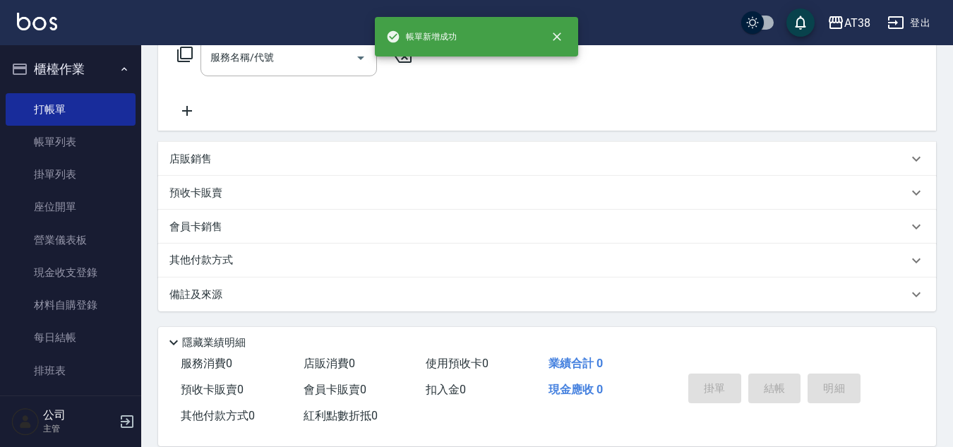
scroll to position [0, 0]
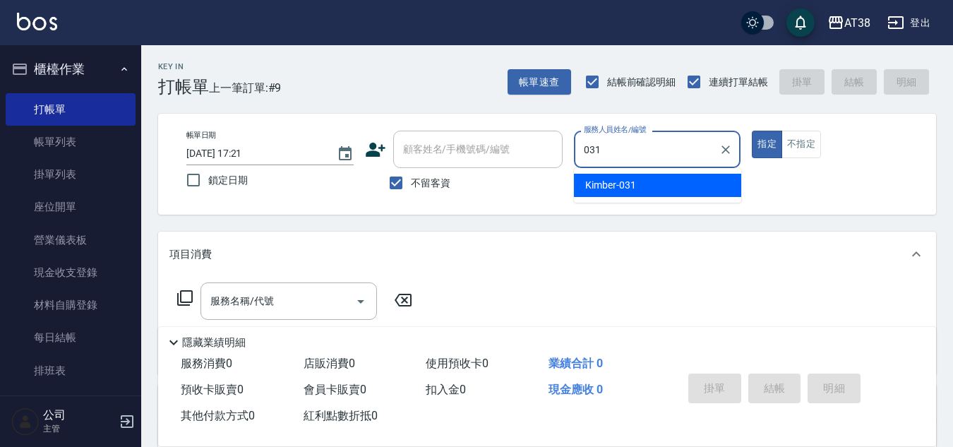
type input "Kimber-031"
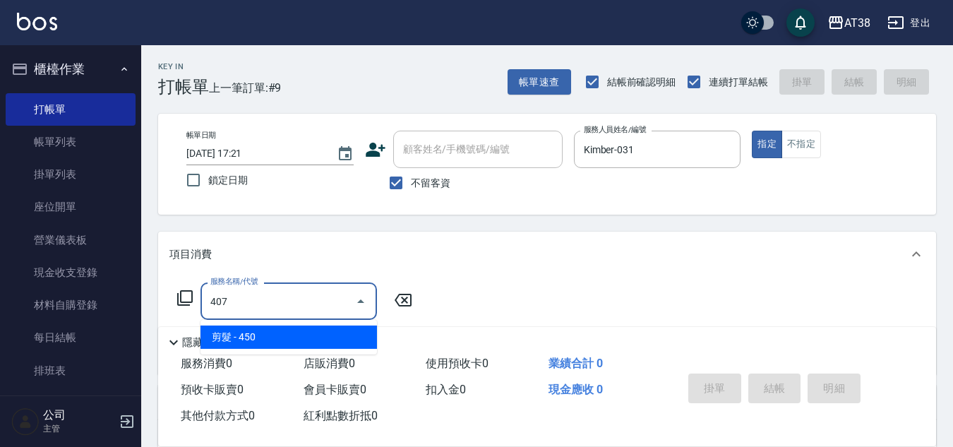
type input "剪髮(407)"
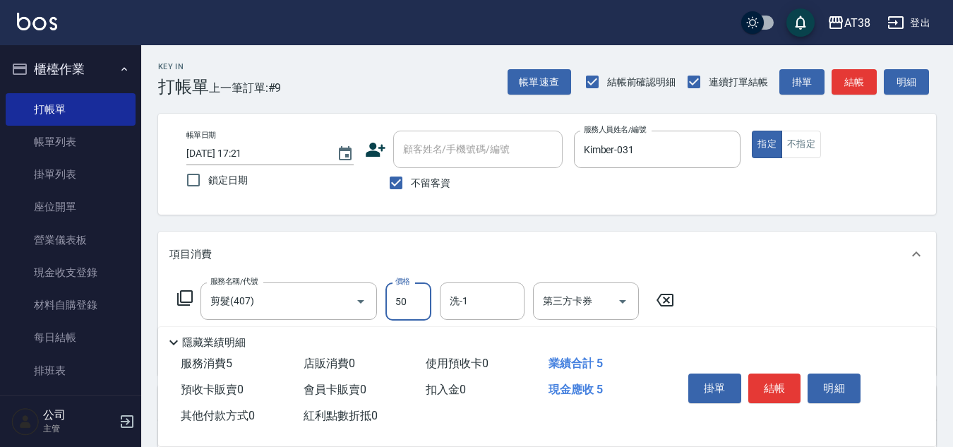
type input "500"
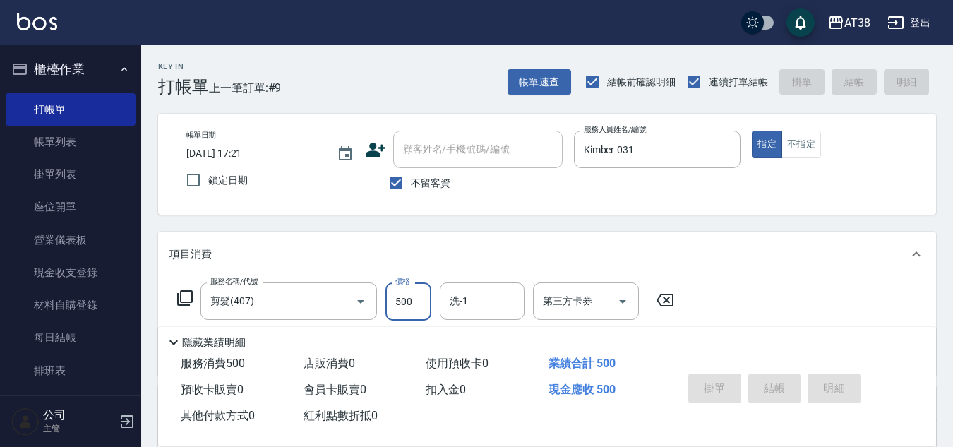
type input "[DATE] 17:22"
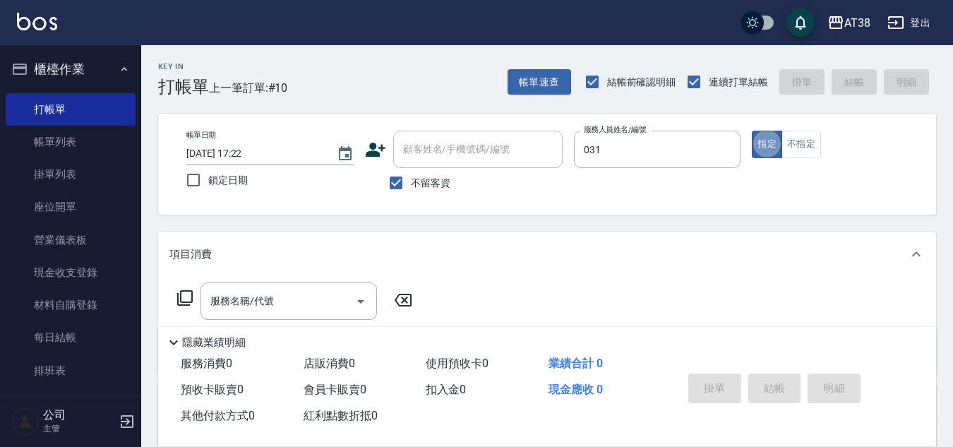
type input "Kimber-031"
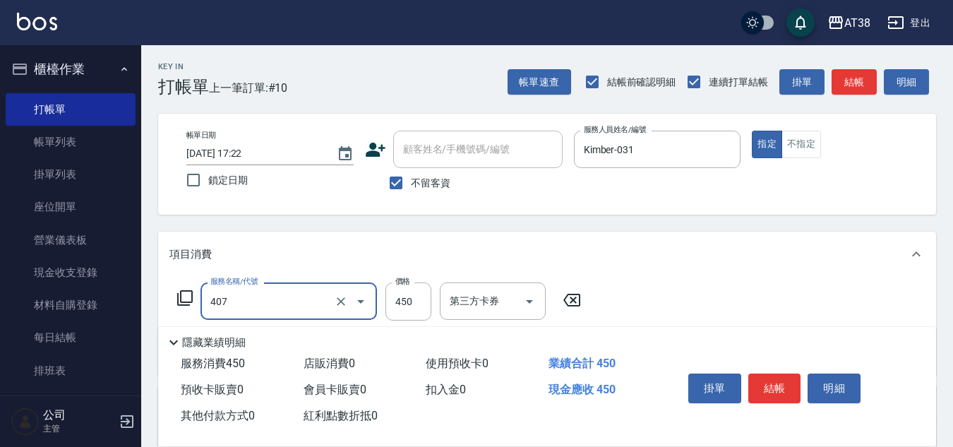
type input "剪髮(407)"
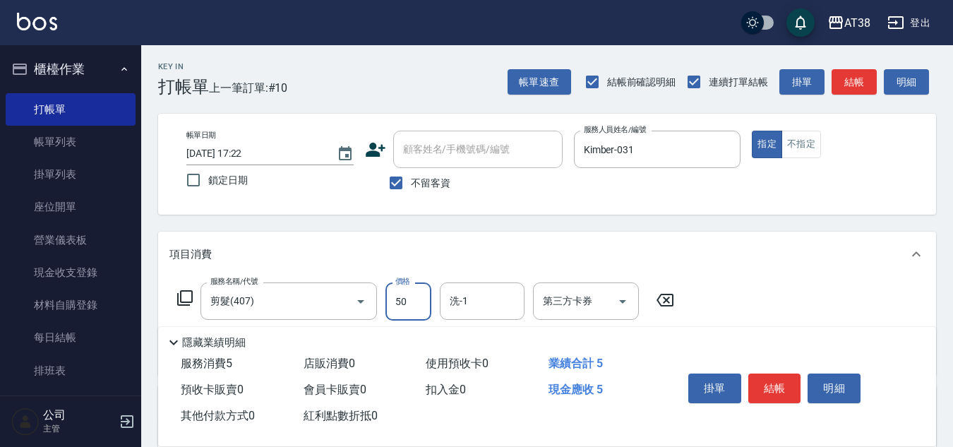
type input "500"
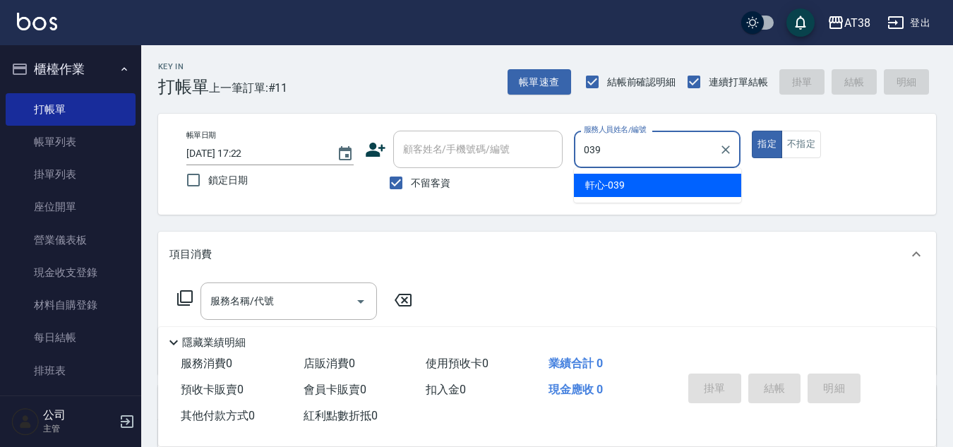
type input "軒心-039"
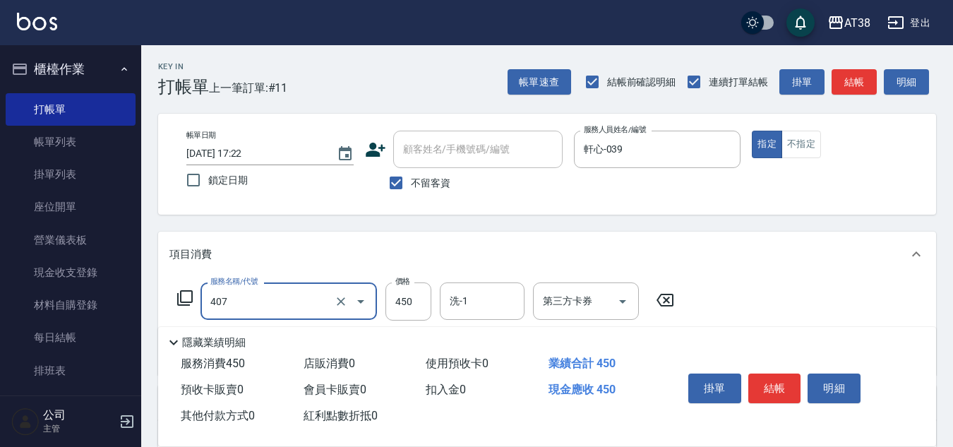
type input "剪髮(407)"
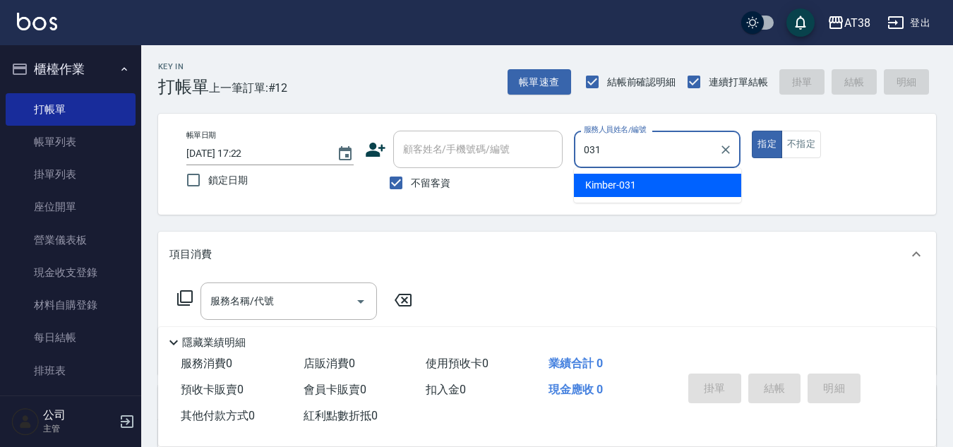
type input "Kimber-031"
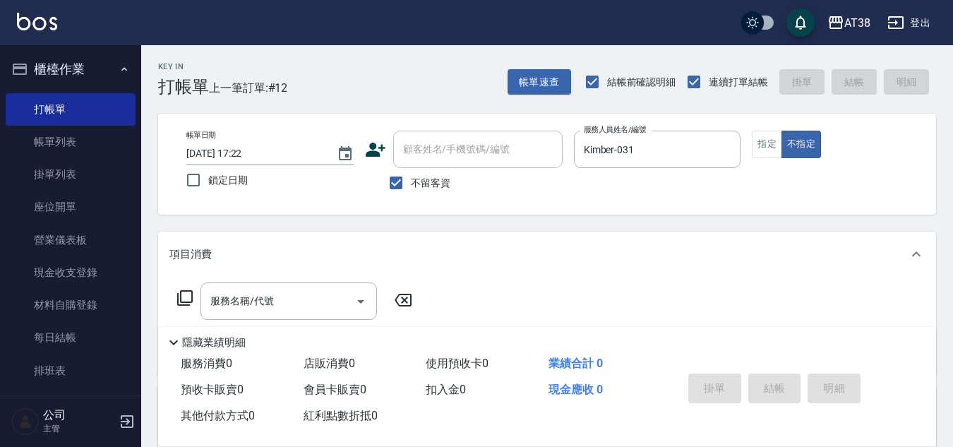
click at [188, 296] on icon at bounding box center [184, 297] width 17 height 17
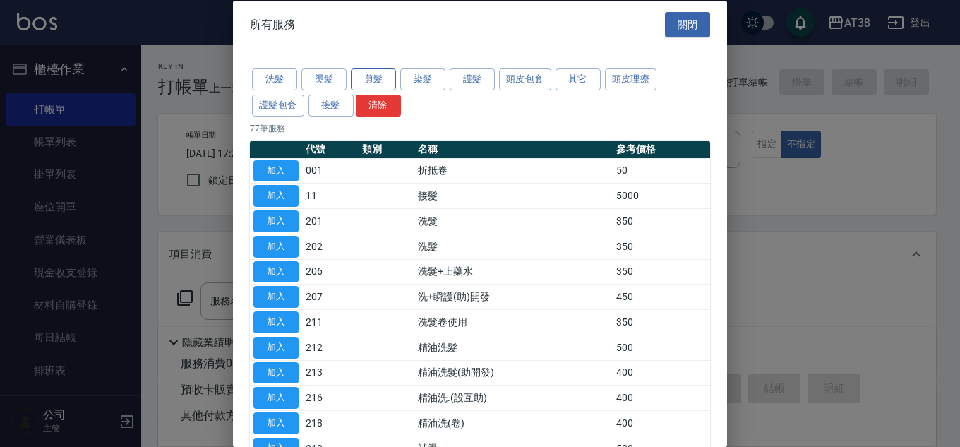
click at [368, 78] on button "剪髮" at bounding box center [373, 79] width 45 height 22
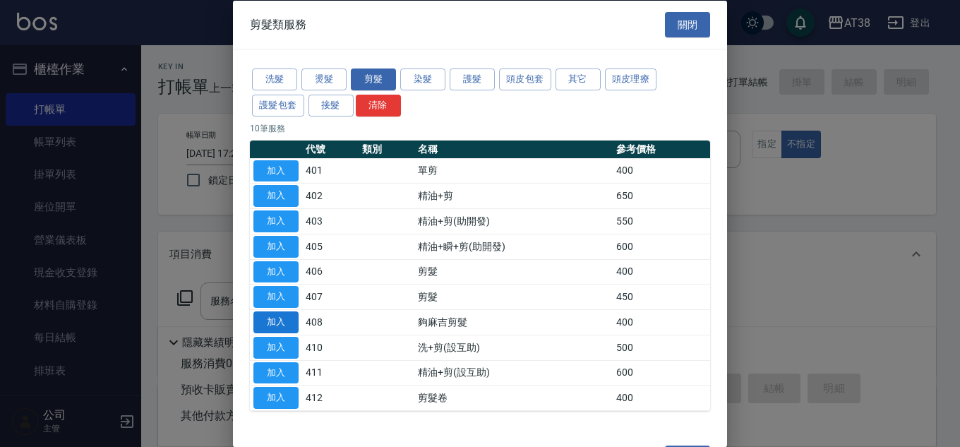
click at [281, 327] on button "加入" at bounding box center [275, 322] width 45 height 22
type input "夠麻吉剪髮(408)"
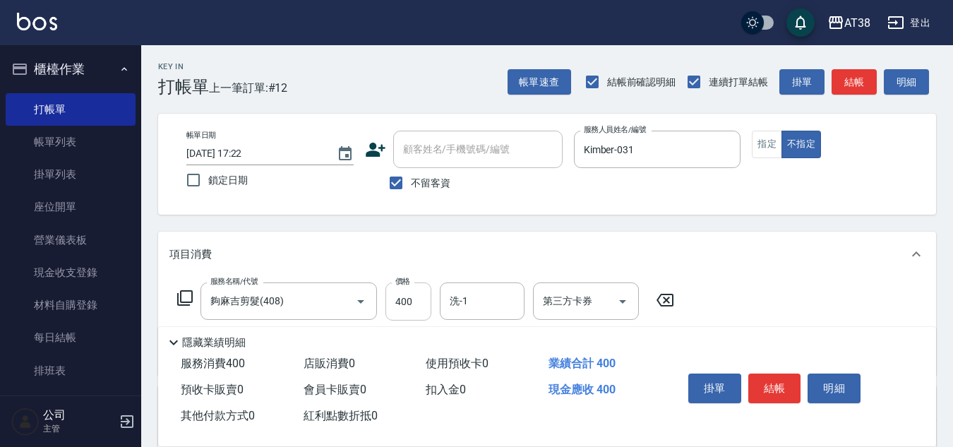
click at [406, 312] on input "400" at bounding box center [408, 301] width 46 height 38
type input "359"
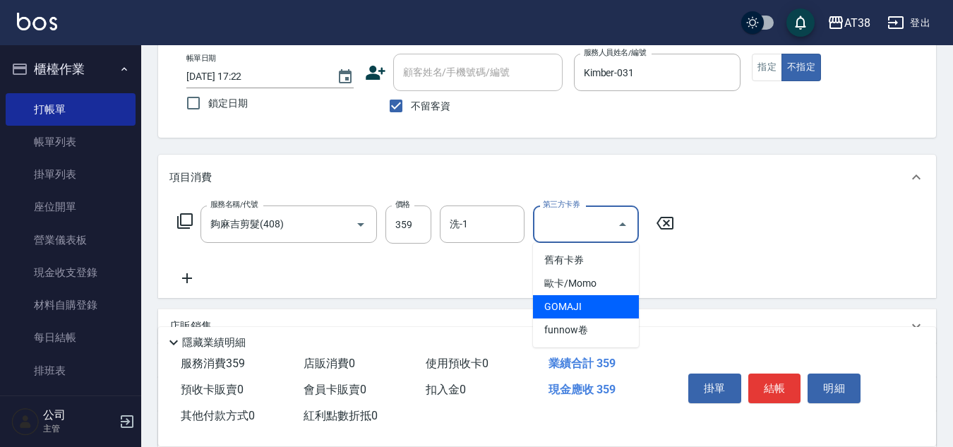
scroll to position [141, 0]
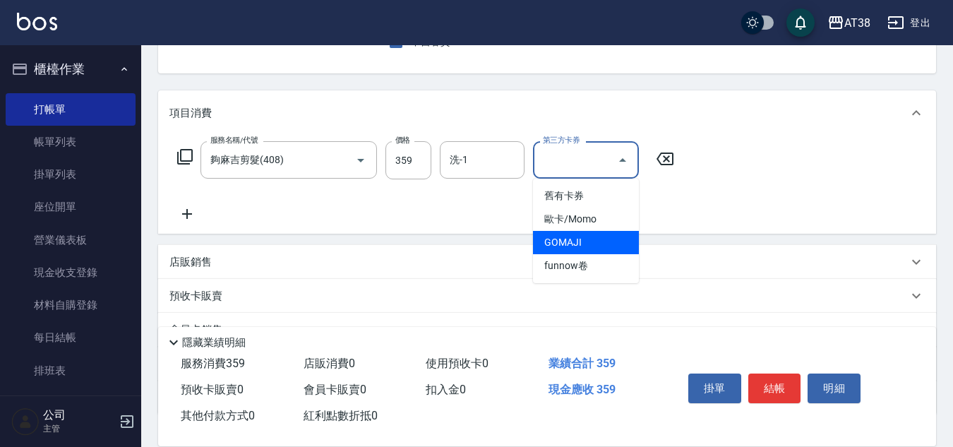
click at [555, 243] on span "GOMAJI" at bounding box center [586, 242] width 106 height 23
type input "GOMAJI"
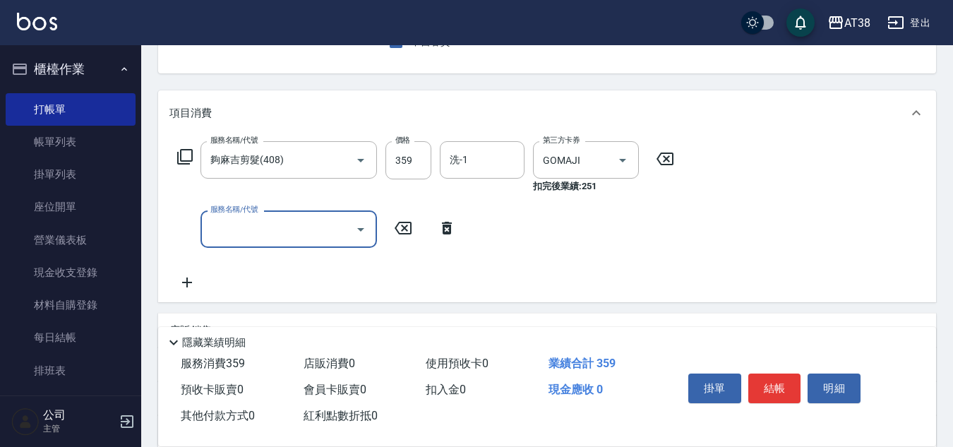
click at [182, 152] on icon at bounding box center [184, 156] width 17 height 17
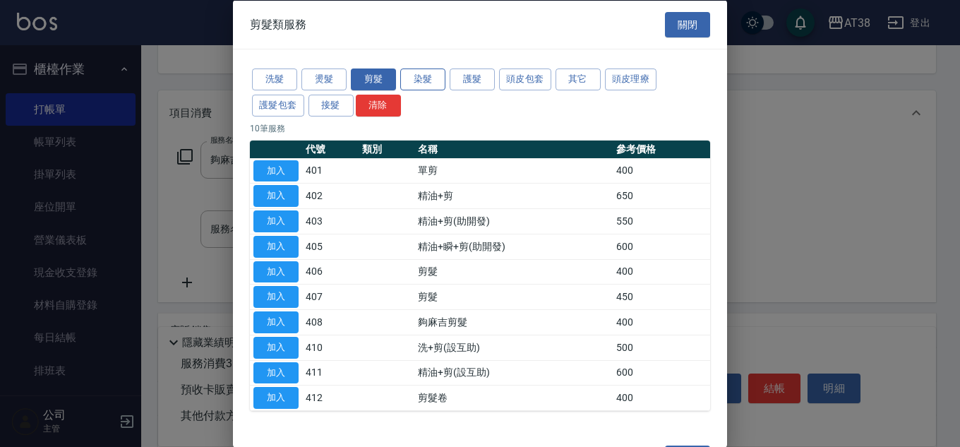
click at [417, 83] on button "染髮" at bounding box center [422, 79] width 45 height 22
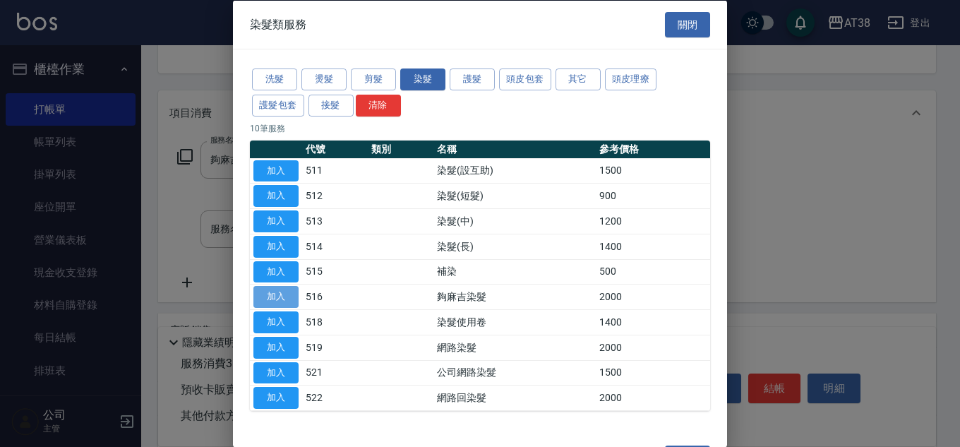
click at [267, 296] on button "加入" at bounding box center [275, 297] width 45 height 22
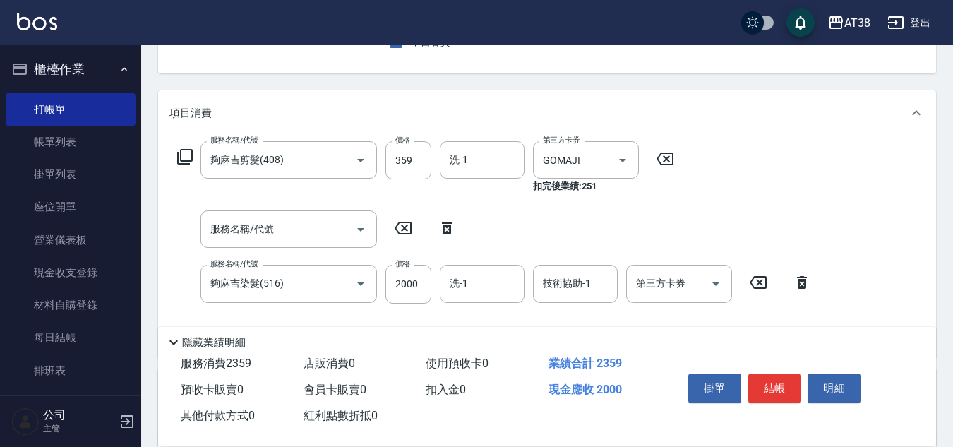
click at [446, 225] on icon at bounding box center [447, 228] width 10 height 13
type input "夠麻吉染髮(516)"
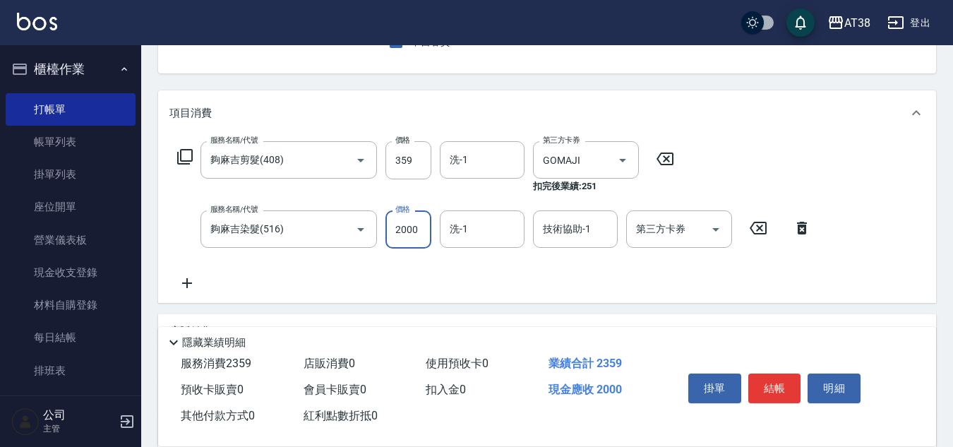
click at [420, 236] on input "2000" at bounding box center [408, 229] width 46 height 38
type input "999"
click at [655, 230] on div "第三方卡券 第三方卡券" at bounding box center [679, 228] width 106 height 37
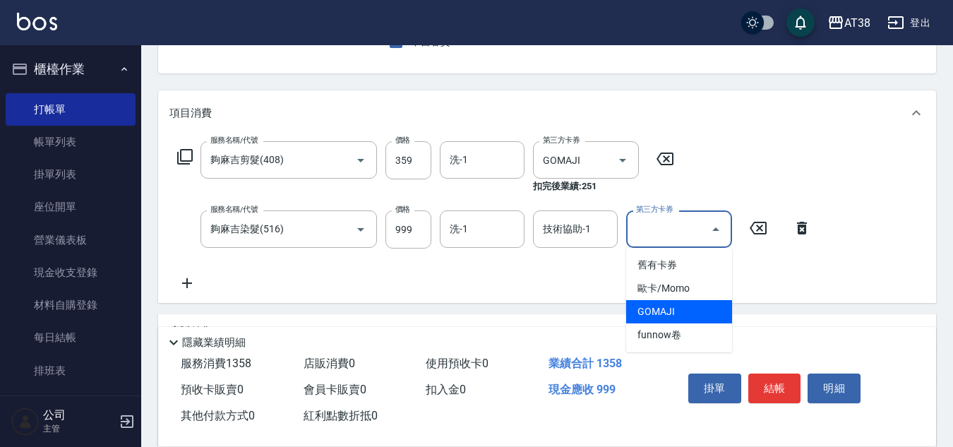
click at [662, 309] on span "GOMAJI" at bounding box center [679, 311] width 106 height 23
type input "GOMAJI"
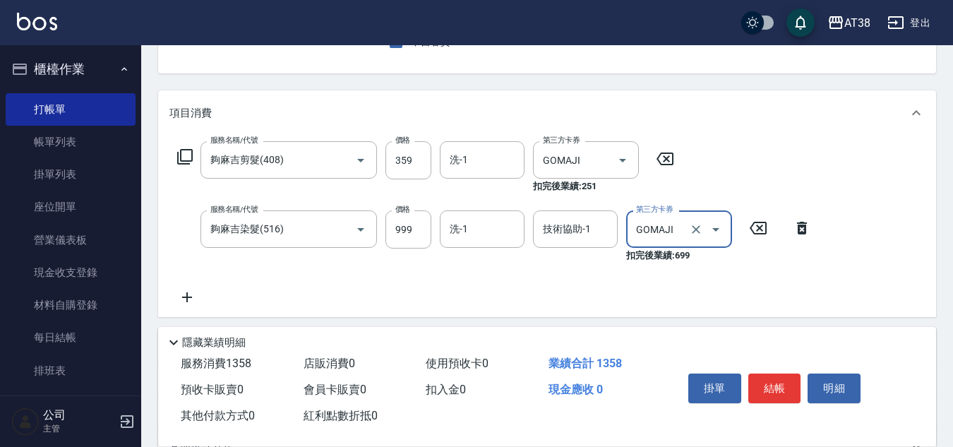
click at [187, 298] on icon at bounding box center [187, 297] width 10 height 10
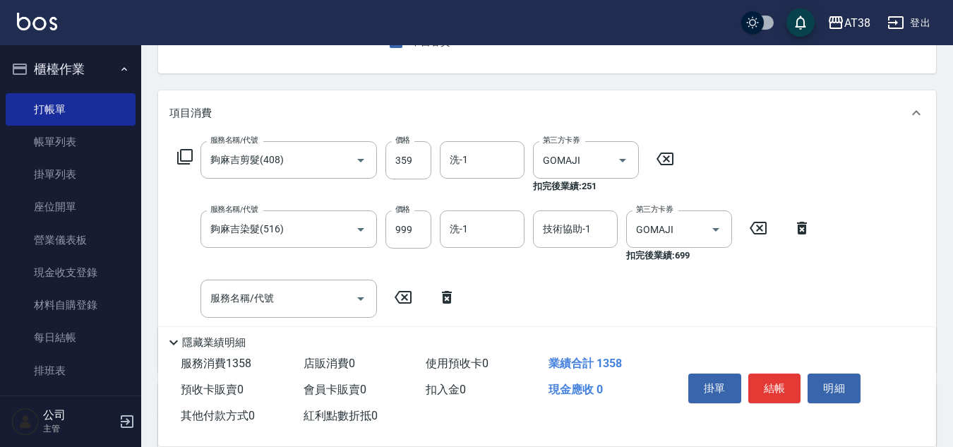
click at [181, 151] on icon at bounding box center [185, 157] width 16 height 16
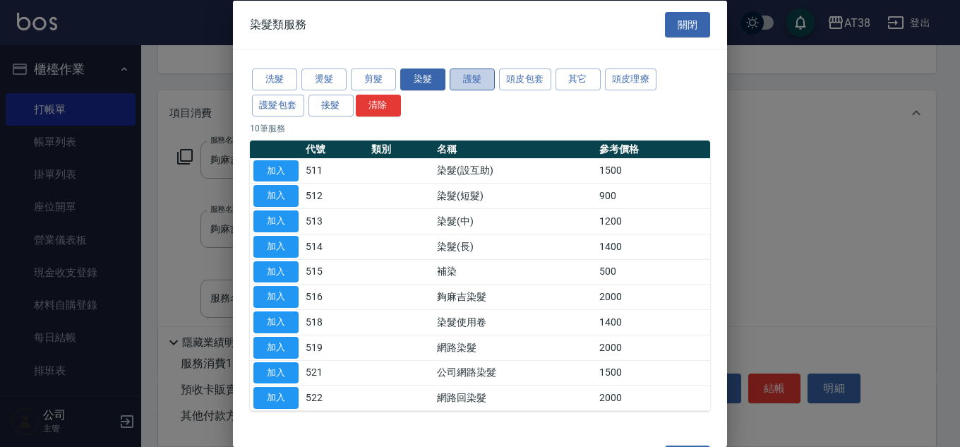
click at [479, 75] on button "護髮" at bounding box center [471, 79] width 45 height 22
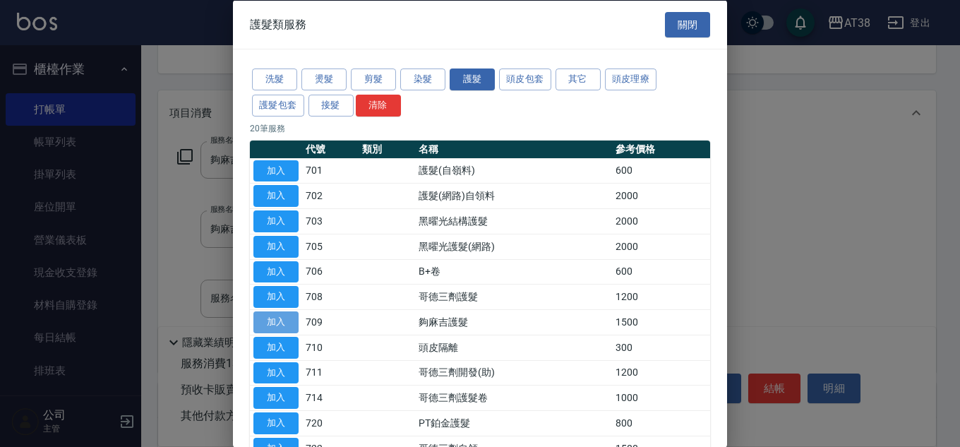
click at [274, 316] on button "加入" at bounding box center [275, 322] width 45 height 22
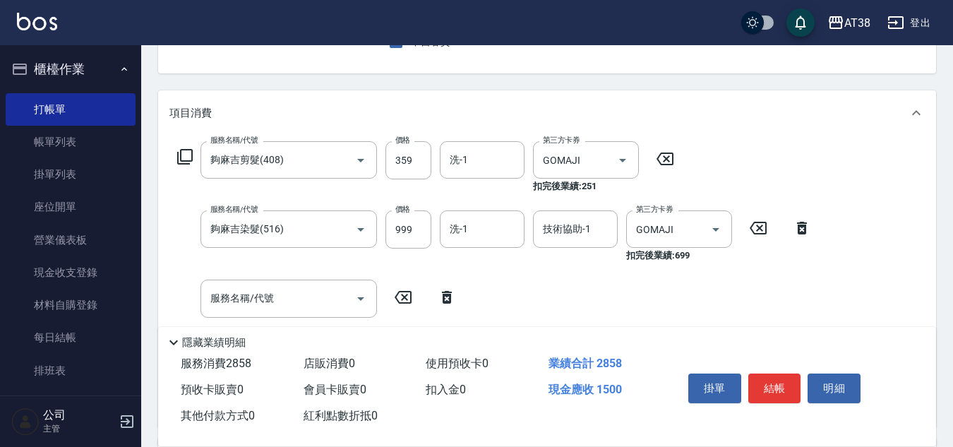
click at [447, 296] on icon at bounding box center [447, 297] width 10 height 13
type input "夠麻吉護髮(709)"
click at [397, 301] on input "1500" at bounding box center [408, 298] width 46 height 38
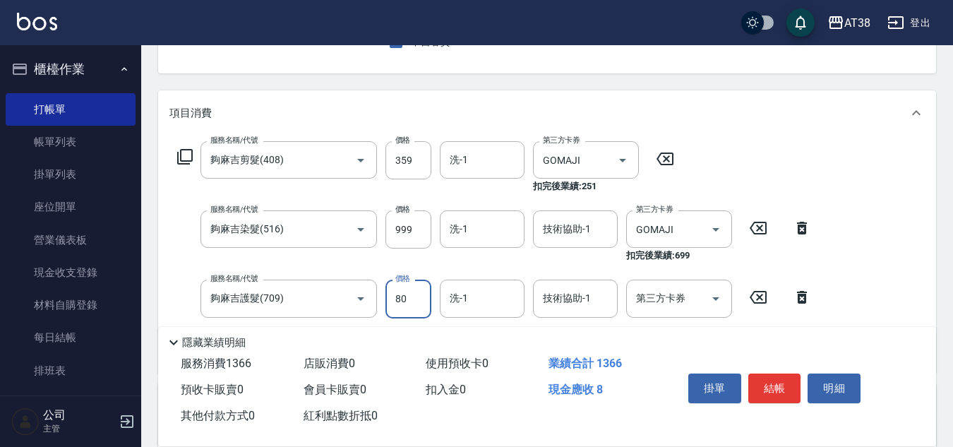
type input "800"
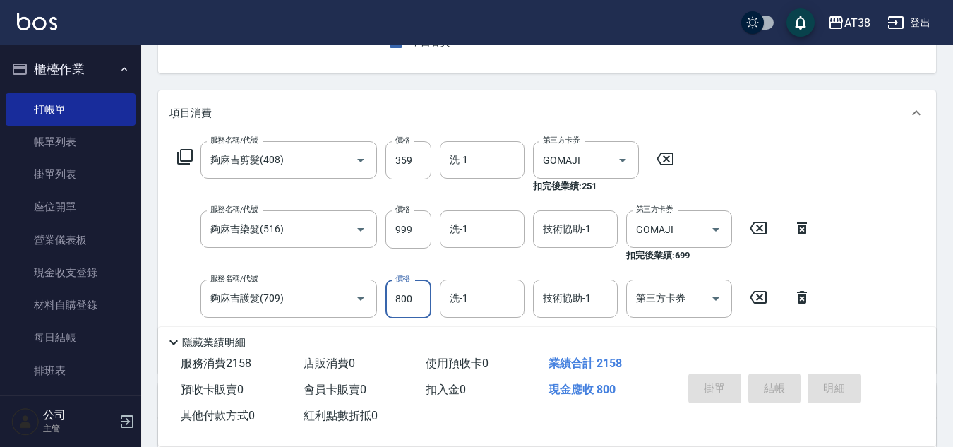
type input "[DATE] 17:25"
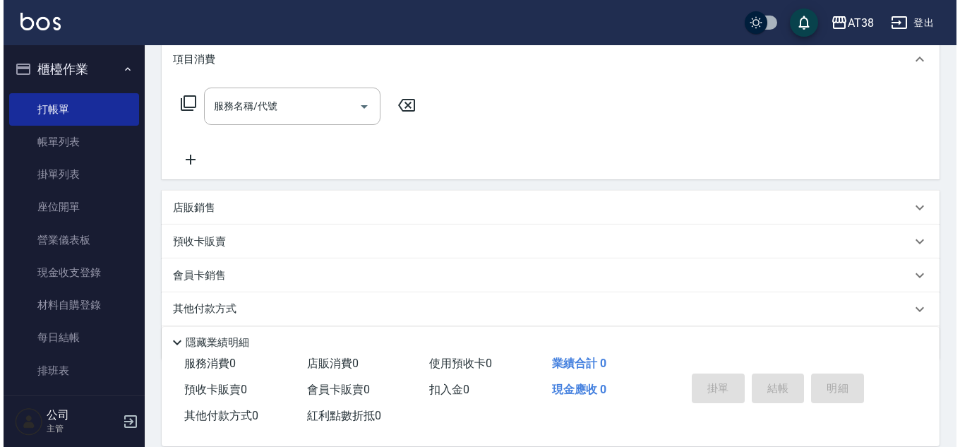
scroll to position [0, 0]
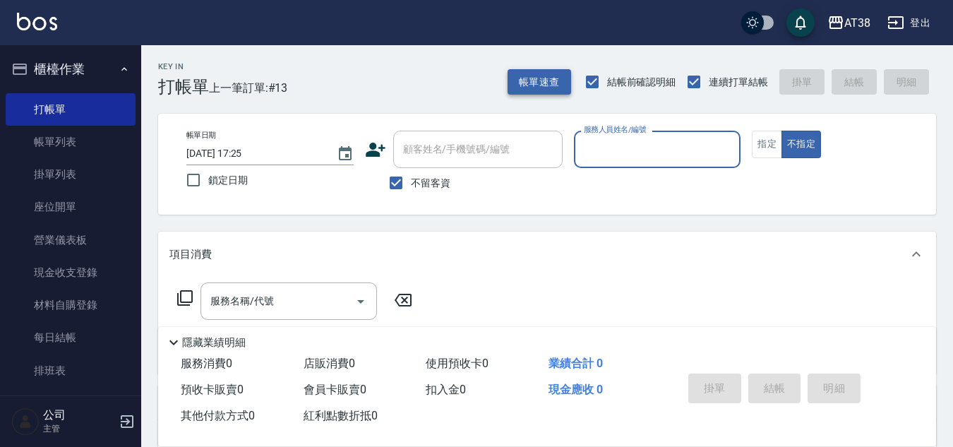
click at [528, 79] on button "帳單速查" at bounding box center [539, 82] width 64 height 26
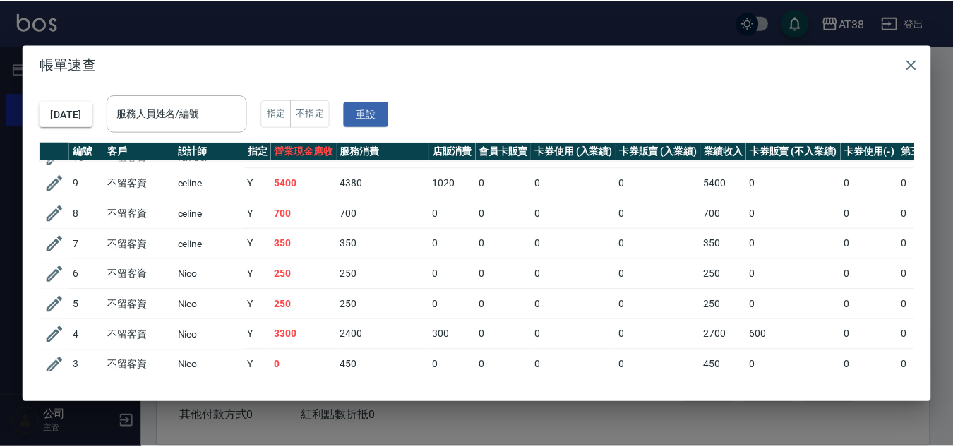
scroll to position [141, 0]
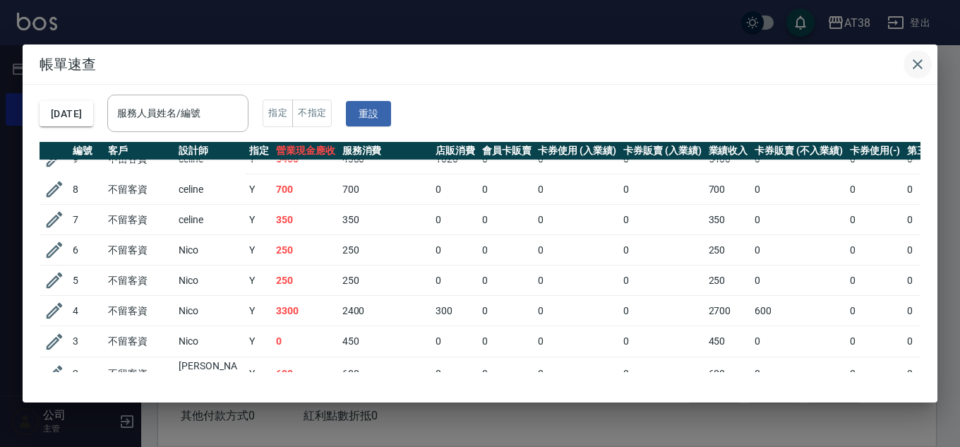
click at [919, 62] on icon "button" at bounding box center [917, 64] width 10 height 10
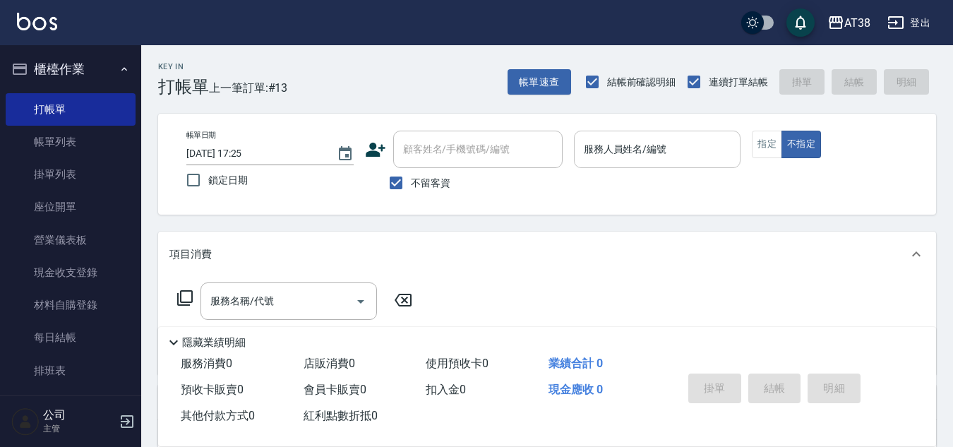
click at [678, 153] on input "服務人員姓名/編號" at bounding box center [657, 149] width 155 height 25
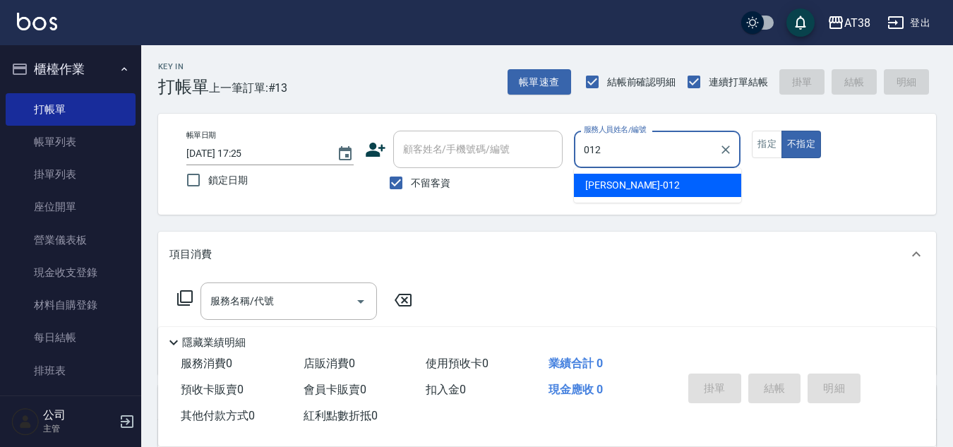
type input "[PERSON_NAME]-012"
type button "false"
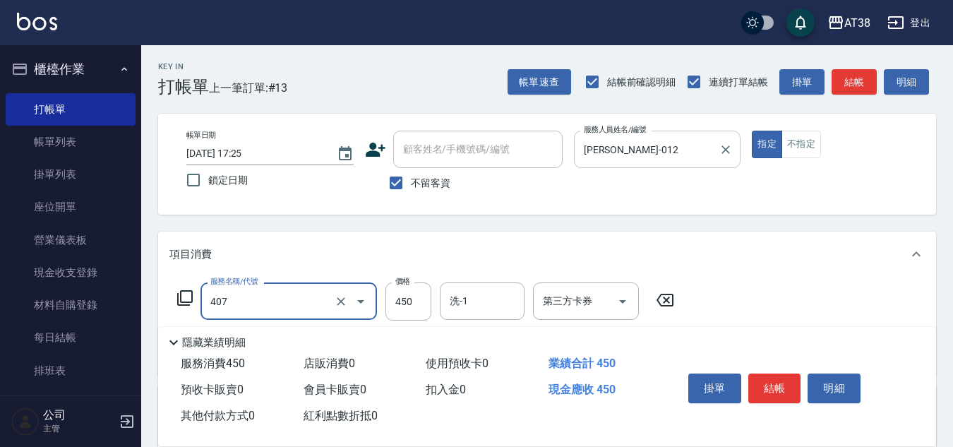
type input "剪髮(407)"
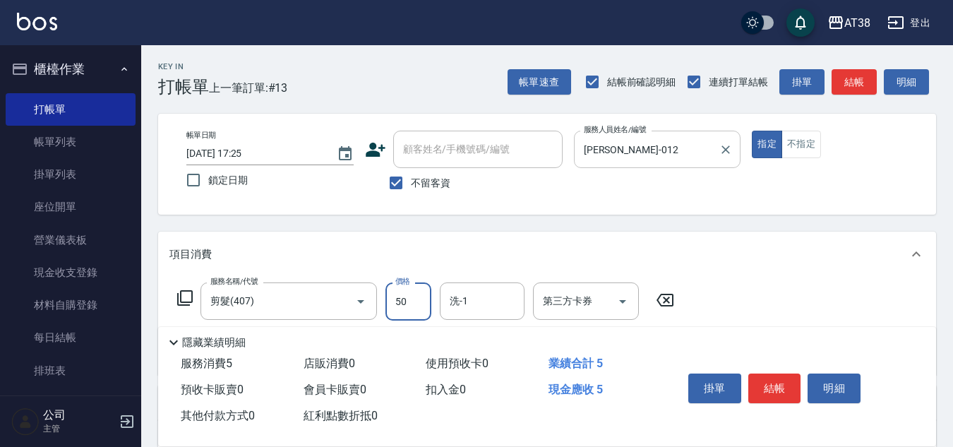
type input "500"
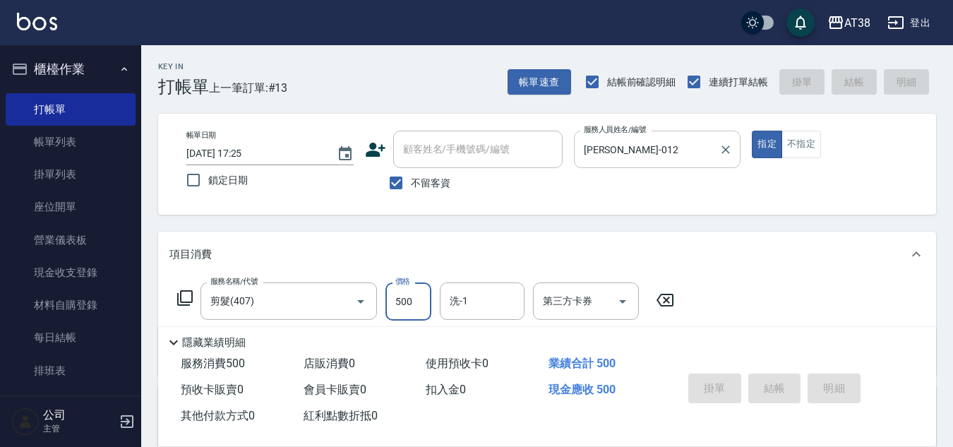
type input "[DATE] 17:32"
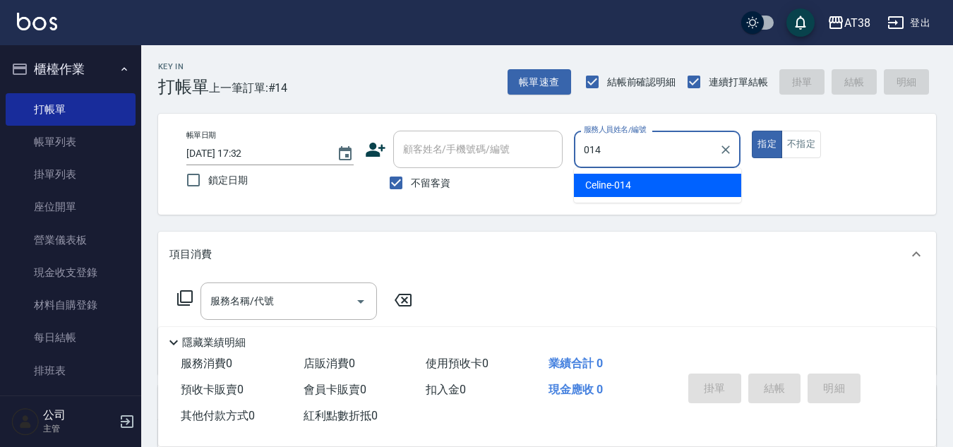
type input "Celine-014"
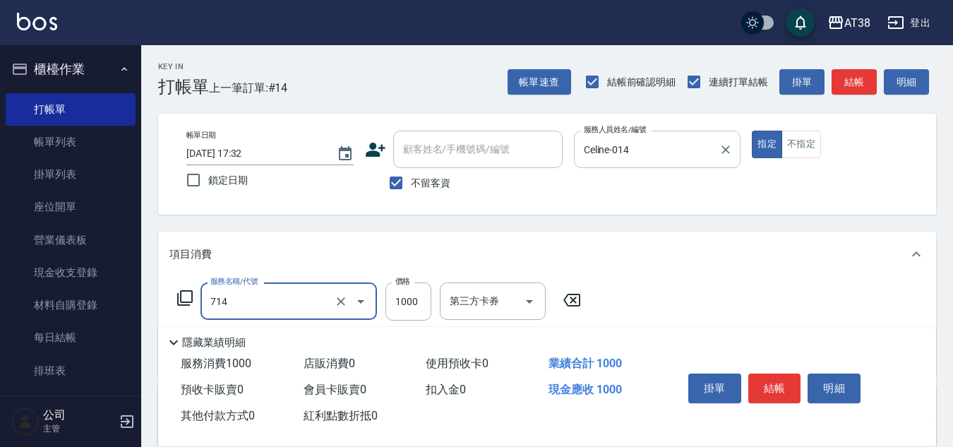
type input "哥德三劑護髮卷(714)"
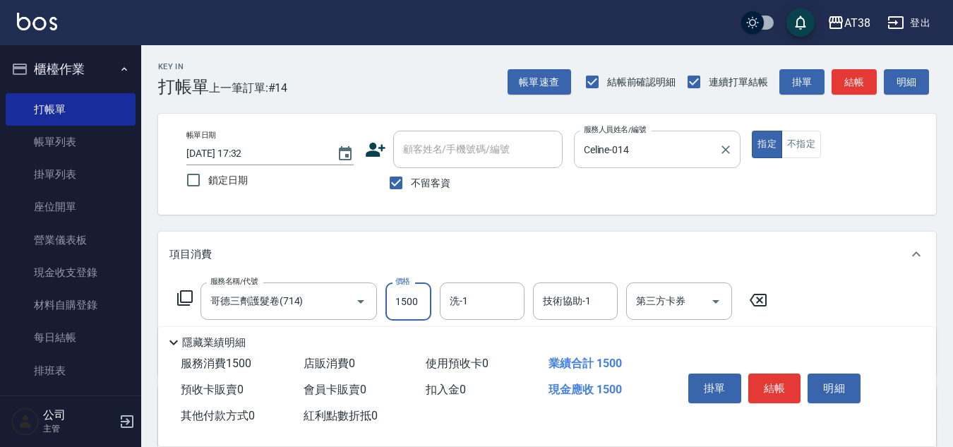
type input "1500"
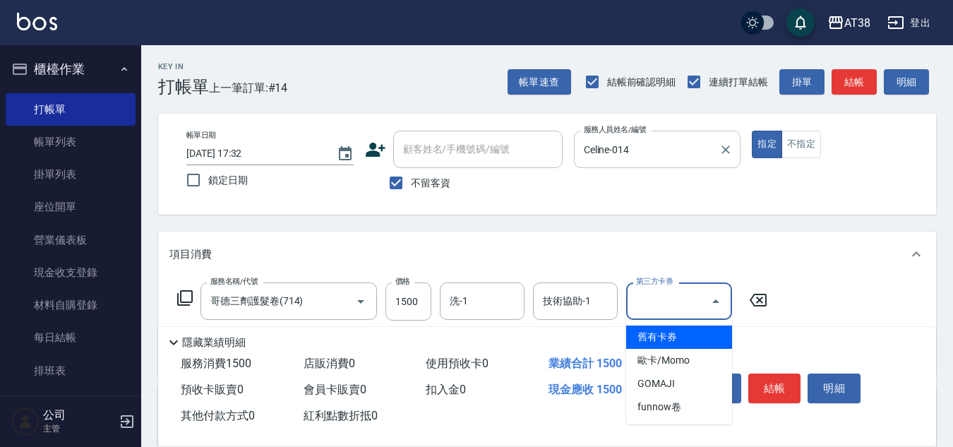
type input "舊有卡券"
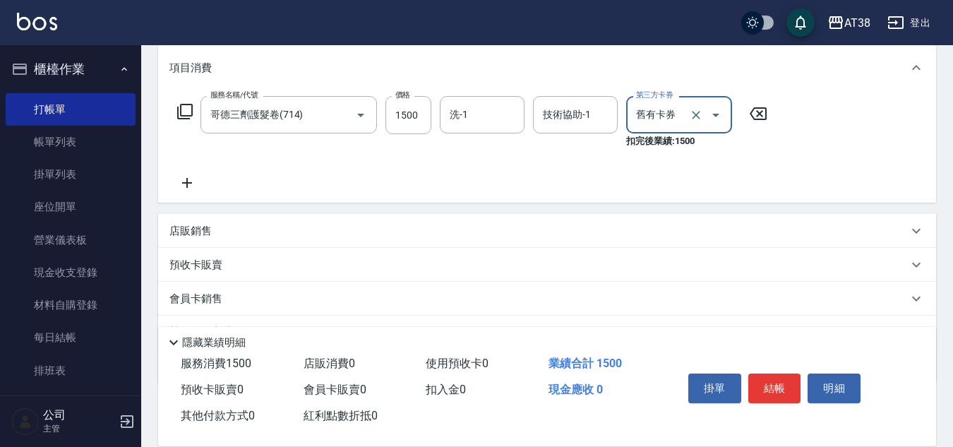
scroll to position [212, 0]
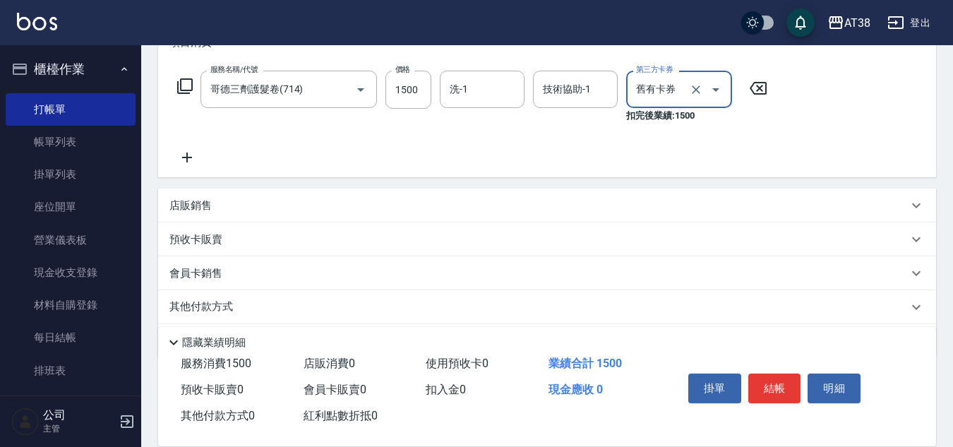
click at [179, 210] on p "店販銷售" at bounding box center [190, 205] width 42 height 15
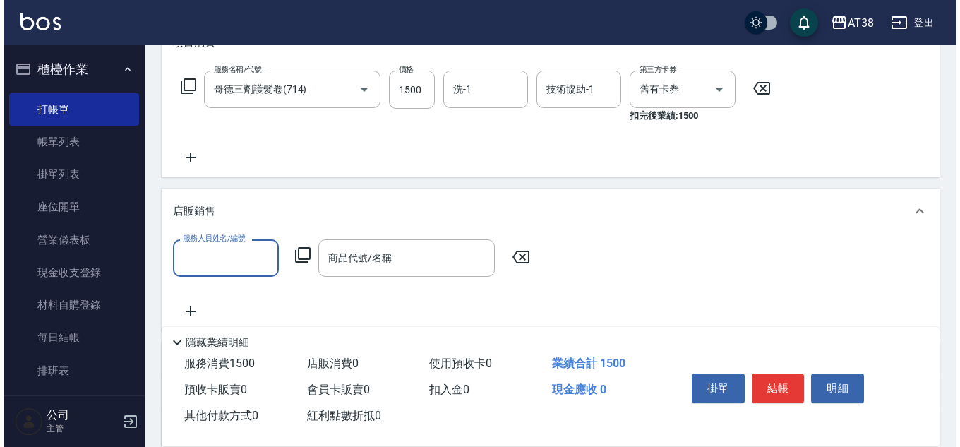
scroll to position [0, 0]
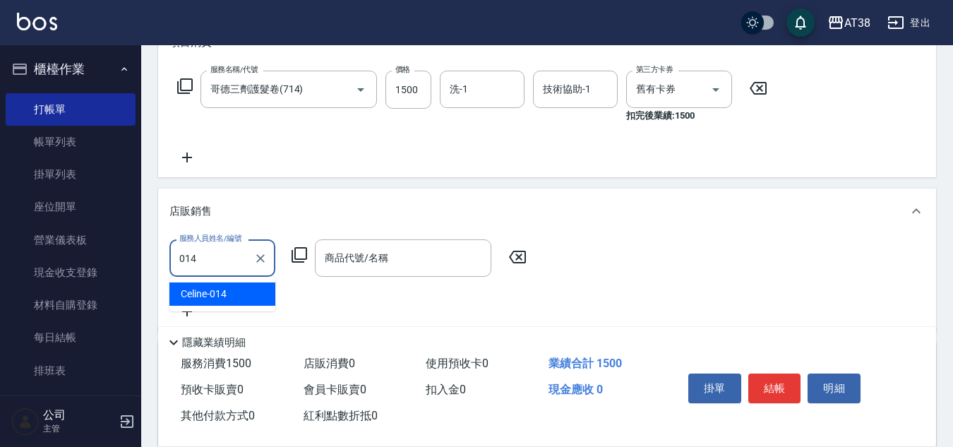
type input "Celine-014"
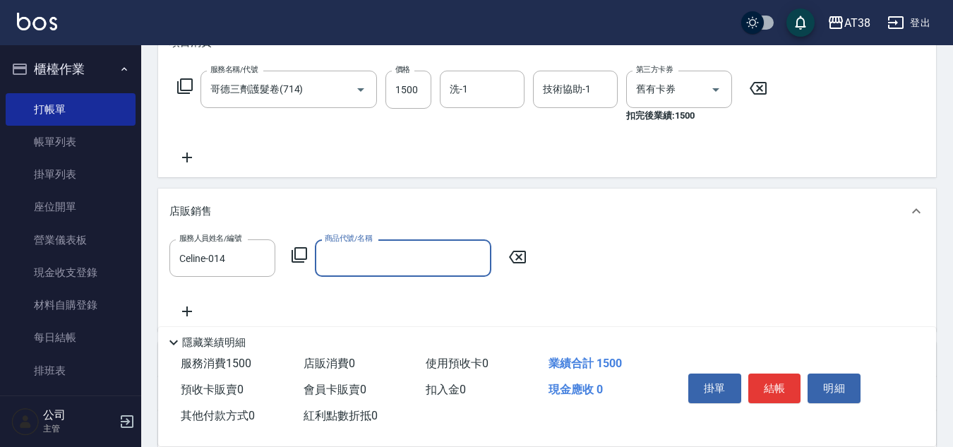
click at [298, 251] on icon at bounding box center [299, 254] width 17 height 17
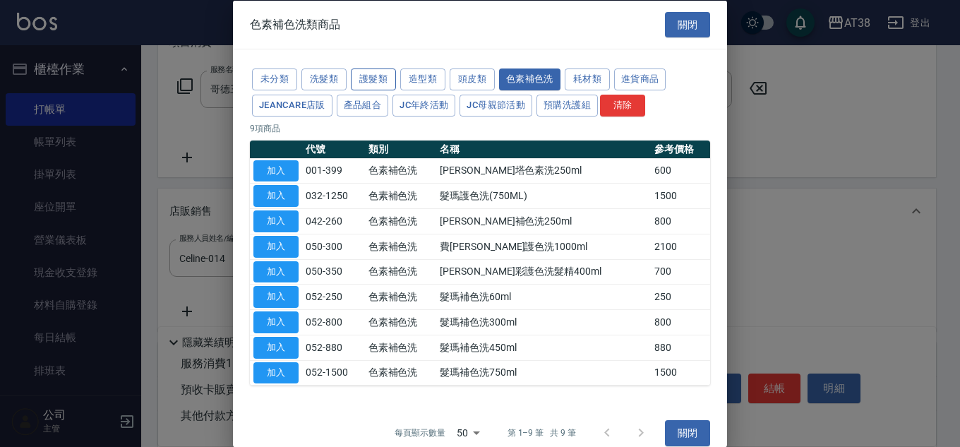
click at [368, 73] on button "護髮類" at bounding box center [373, 79] width 45 height 22
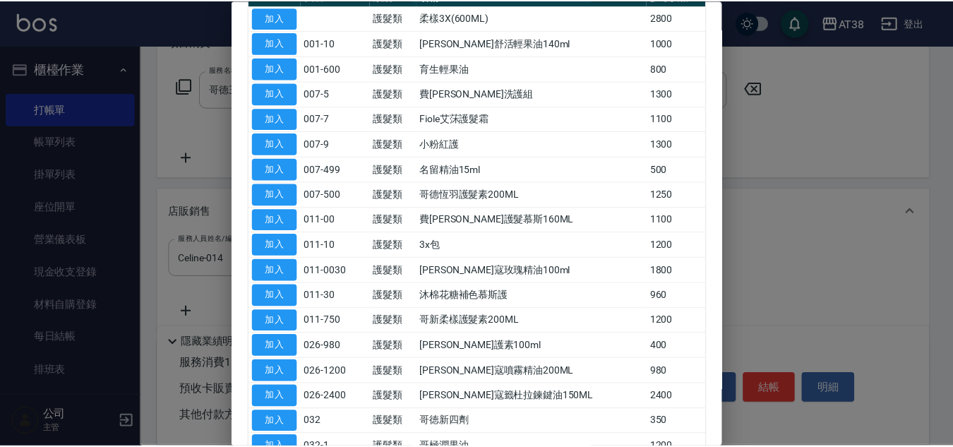
scroll to position [212, 0]
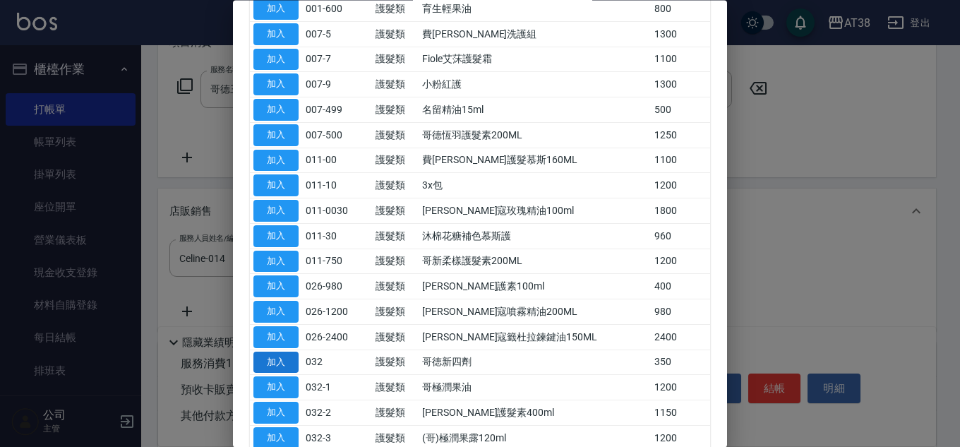
click at [273, 371] on button "加入" at bounding box center [275, 362] width 45 height 22
type input "哥徳新四劑"
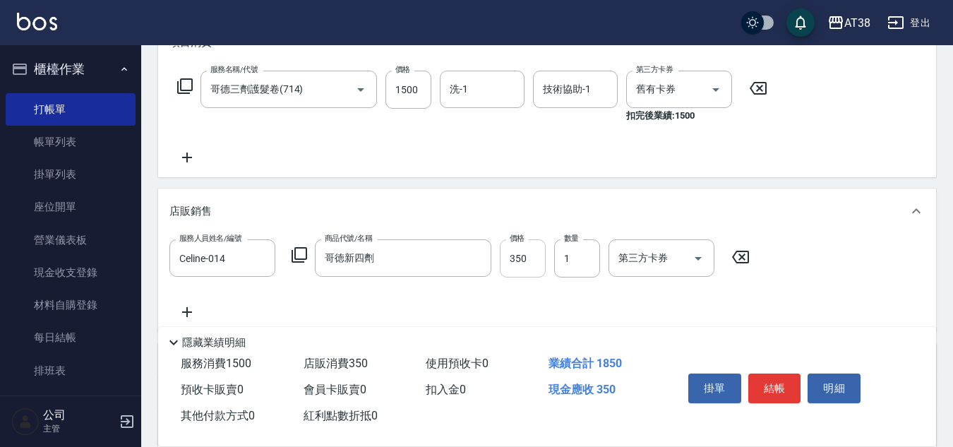
click at [525, 256] on input "350" at bounding box center [523, 258] width 46 height 38
type input "300"
click at [590, 267] on input "1" at bounding box center [577, 258] width 46 height 38
type input "3"
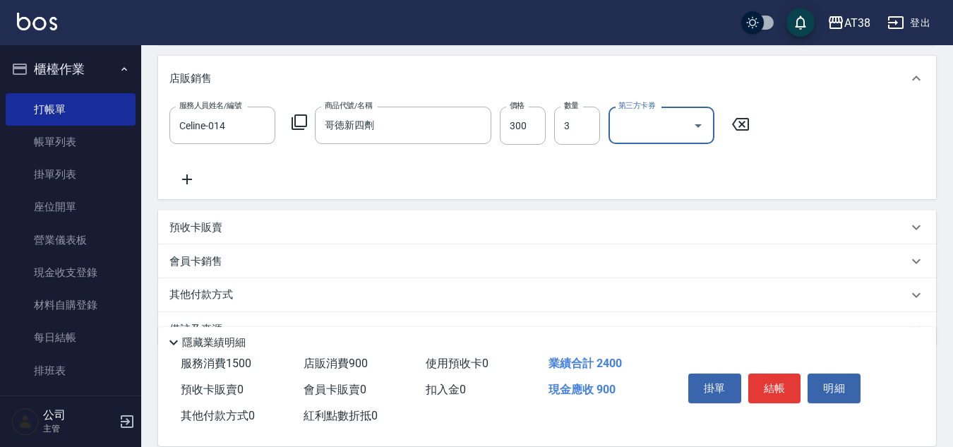
scroll to position [353, 0]
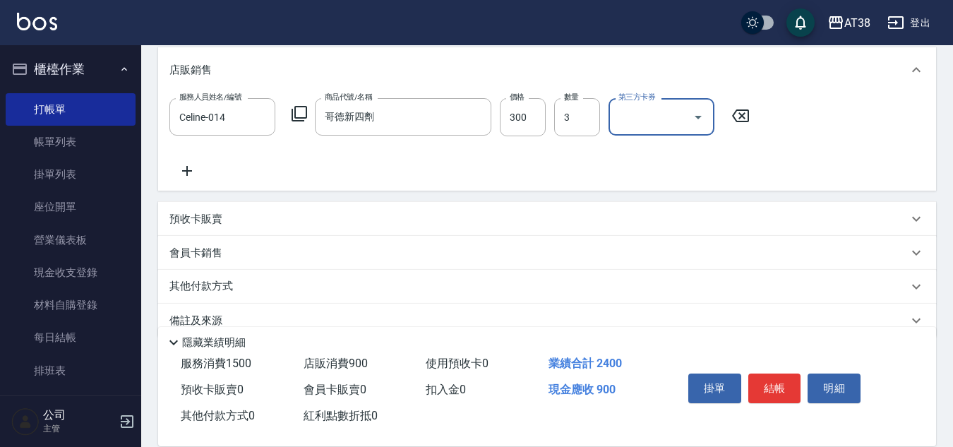
click at [188, 222] on p "預收卡販賣" at bounding box center [195, 219] width 53 height 15
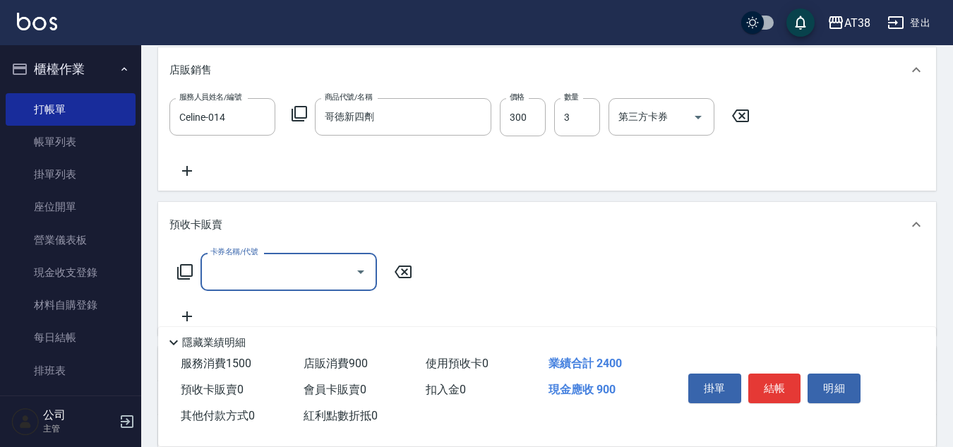
scroll to position [0, 0]
click at [223, 284] on div "卡券名稱/代號" at bounding box center [288, 271] width 176 height 37
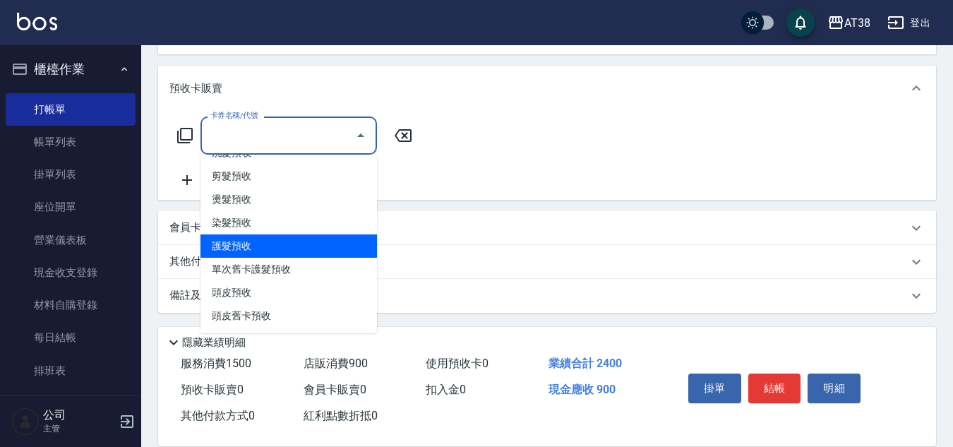
scroll to position [490, 0]
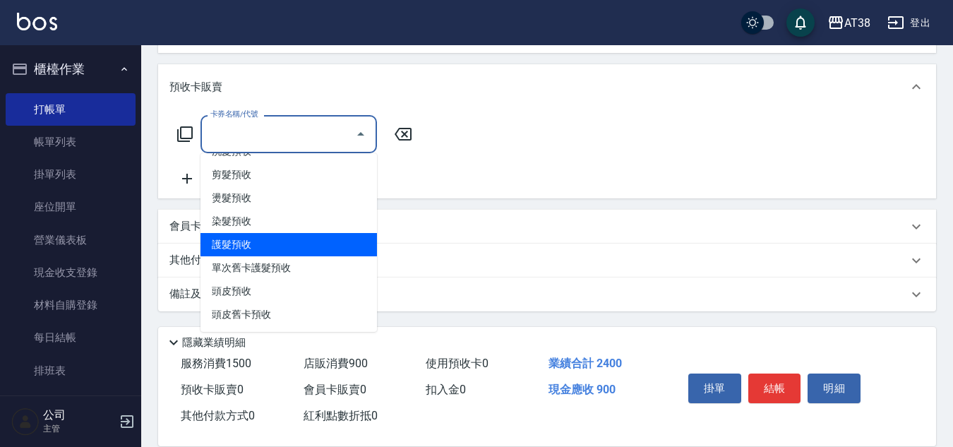
click at [231, 243] on span "護髮預收" at bounding box center [288, 244] width 176 height 23
type input "護髮預收(6)"
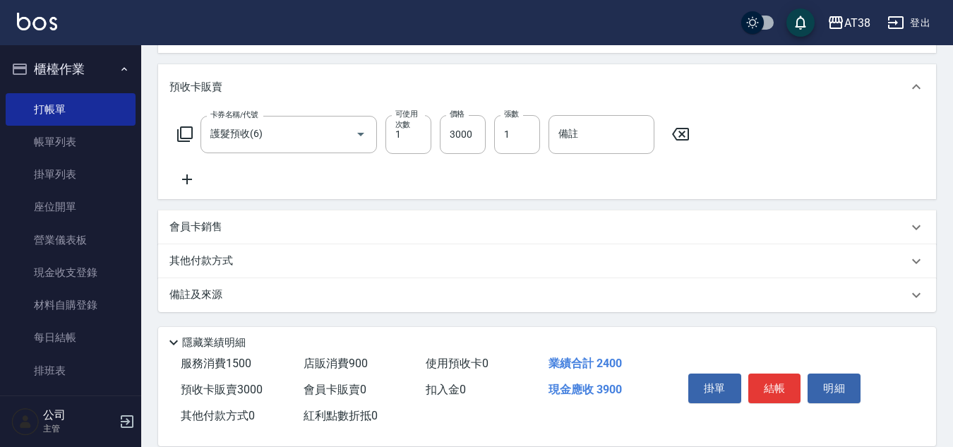
click at [438, 139] on div "卡券名稱/代號 護髮預收(6) 卡券名稱/代號 可使用次數 1 可使用次數 價格 3000 價格 張數 1 張數 備註 備註" at bounding box center [433, 134] width 528 height 38
click at [443, 135] on input "3000" at bounding box center [463, 134] width 46 height 38
type input "4500"
click at [211, 265] on p "其他付款方式" at bounding box center [204, 261] width 71 height 16
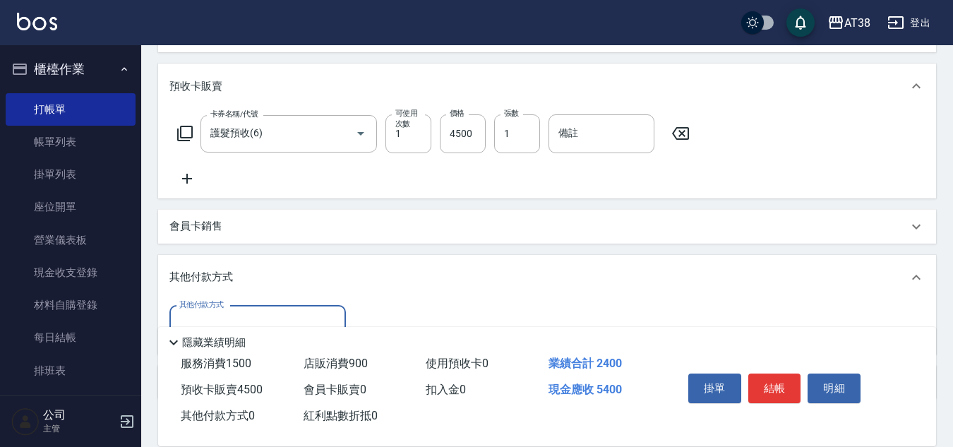
scroll to position [579, 0]
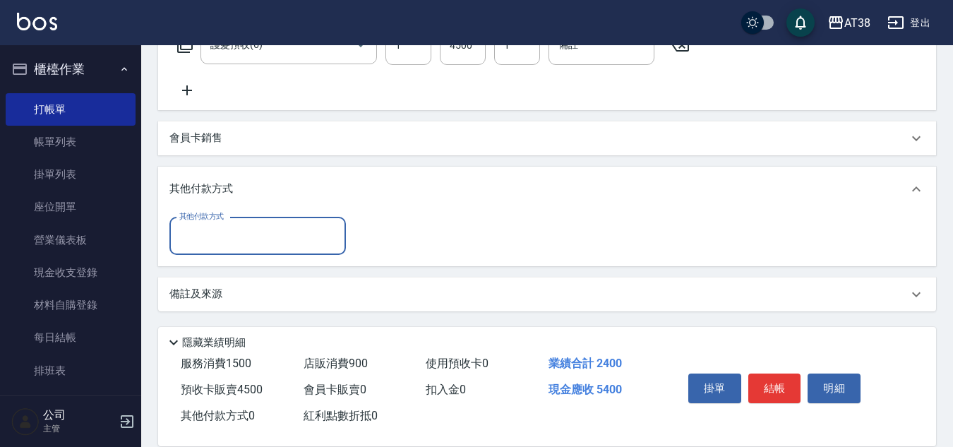
click at [205, 230] on input "其他付款方式" at bounding box center [258, 236] width 164 height 25
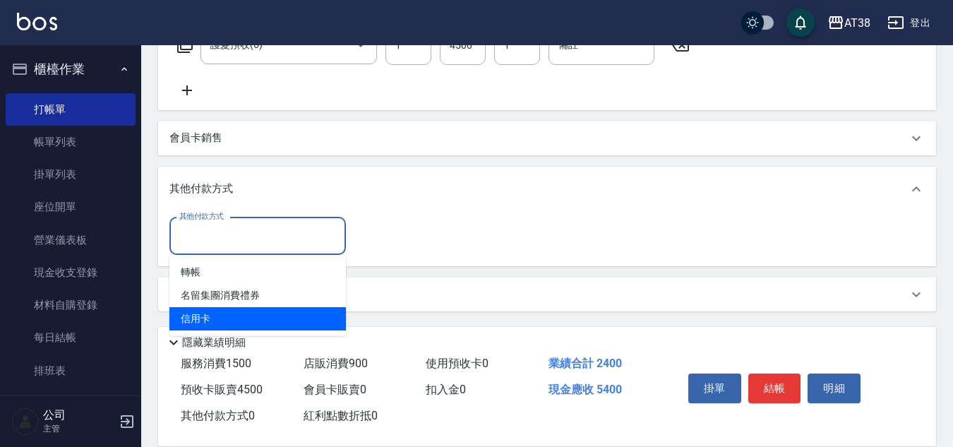
click at [199, 313] on span "信用卡" at bounding box center [257, 318] width 176 height 23
type input "信用卡"
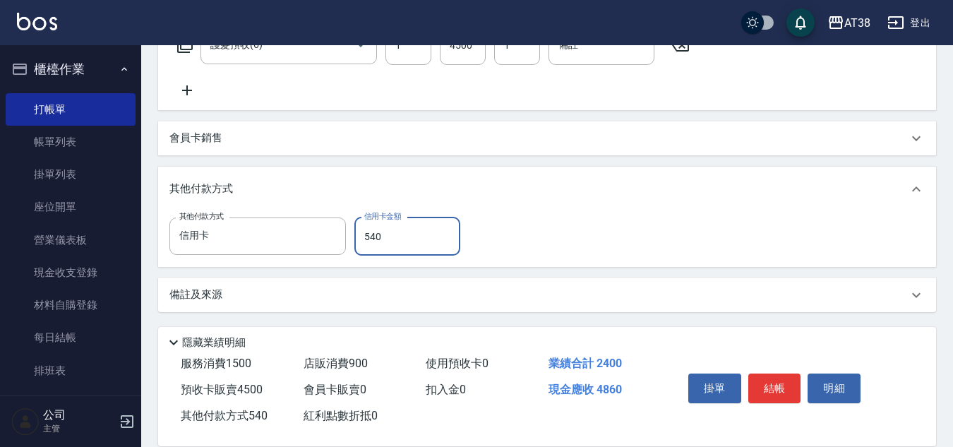
type input "5400"
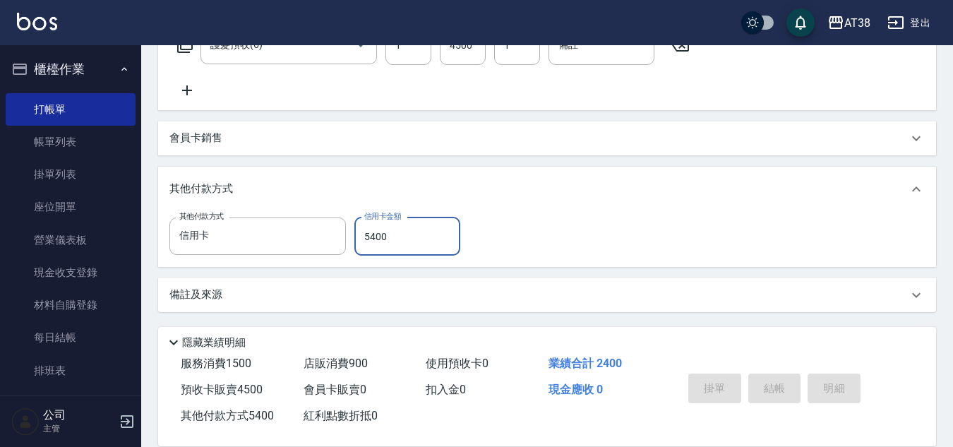
type input "[DATE] 17:47"
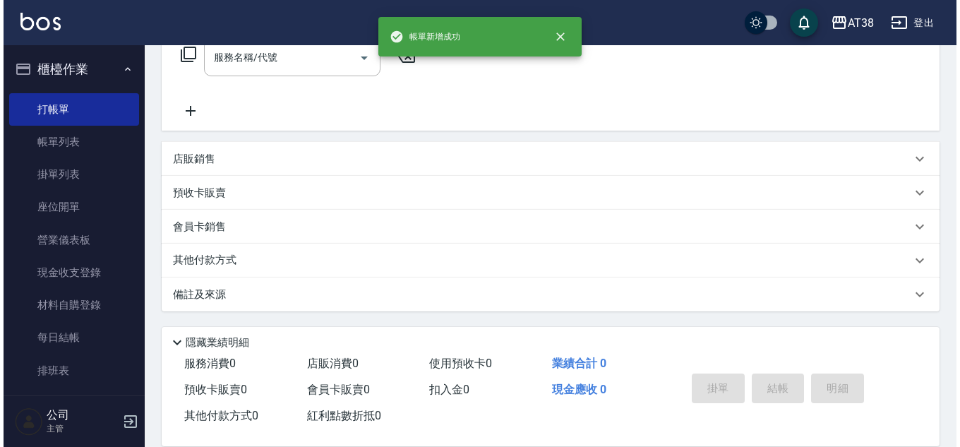
scroll to position [0, 0]
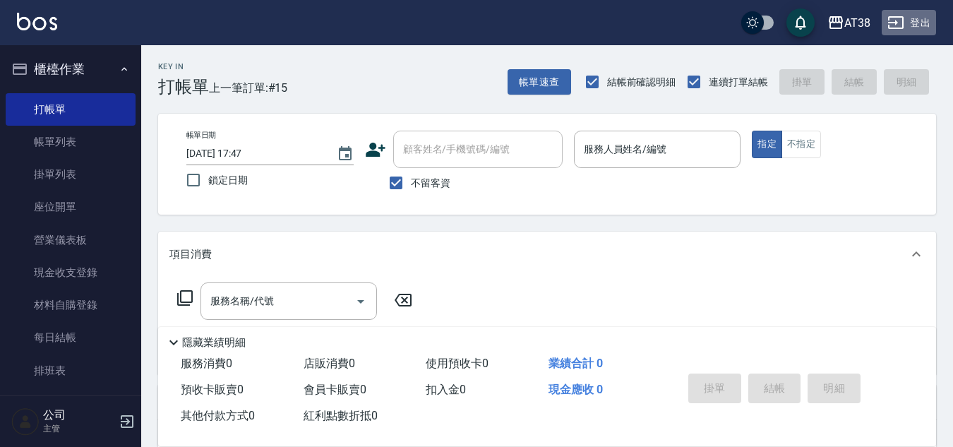
click at [917, 16] on button "登出" at bounding box center [908, 23] width 54 height 26
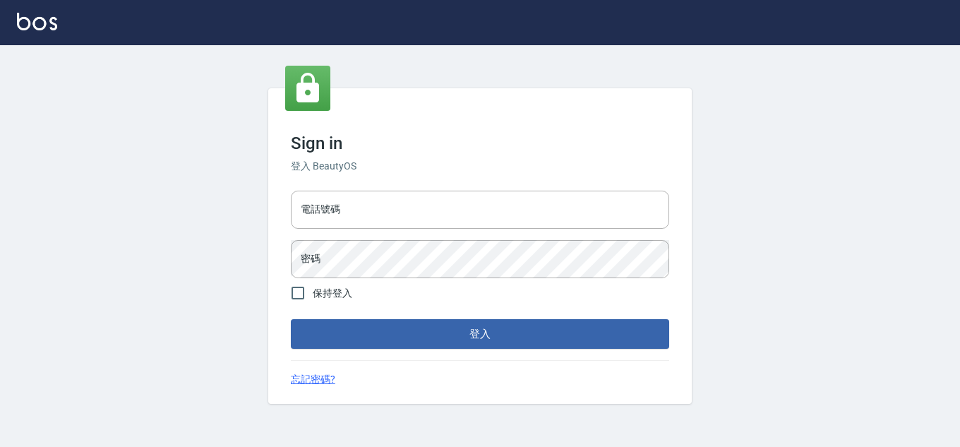
type input "28822767"
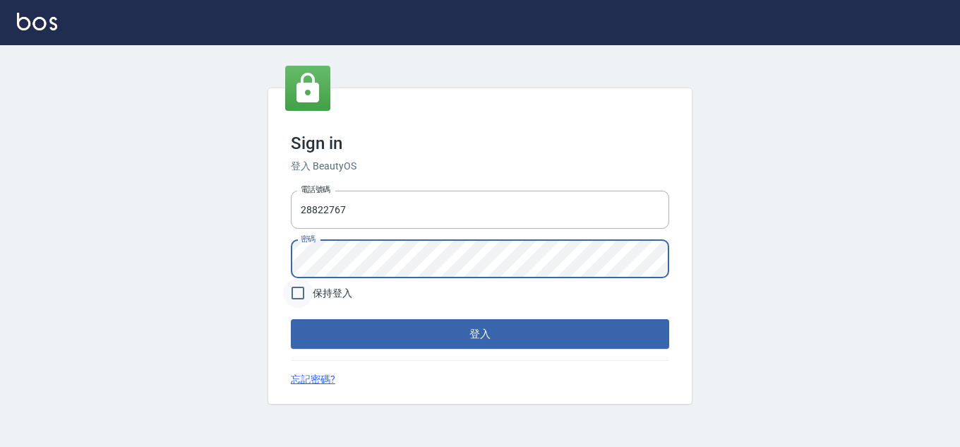
click at [301, 294] on input "保持登入" at bounding box center [298, 293] width 30 height 30
checkbox input "true"
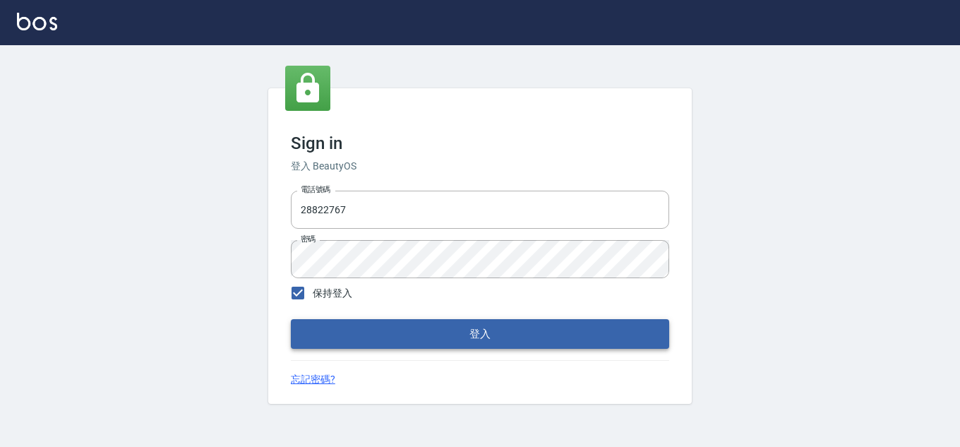
click at [316, 323] on button "登入" at bounding box center [480, 334] width 378 height 30
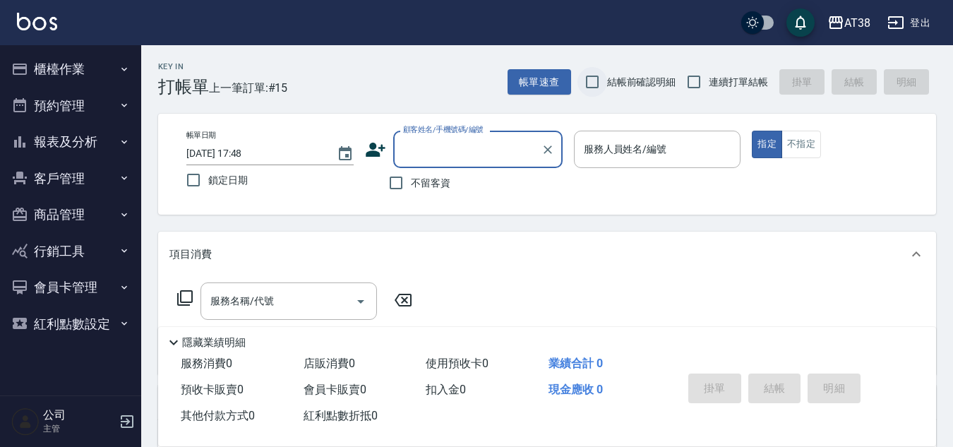
click at [590, 77] on input "結帳前確認明細" at bounding box center [592, 82] width 30 height 30
checkbox input "true"
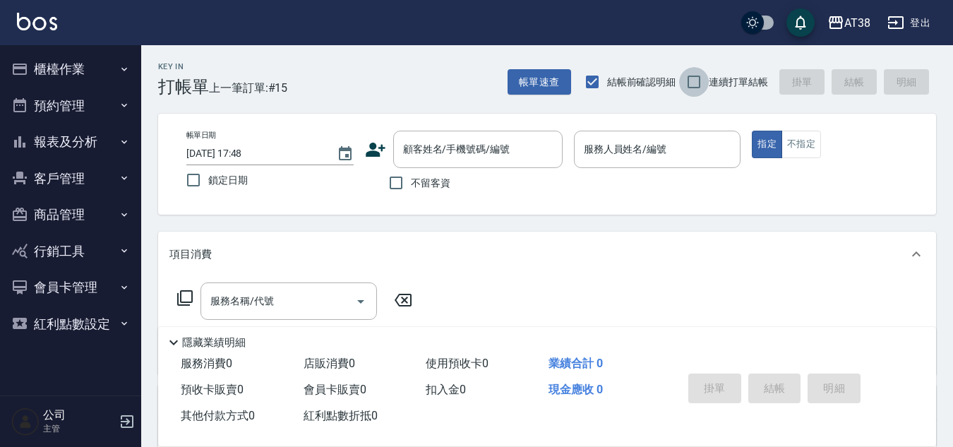
click at [692, 83] on input "連續打單結帳" at bounding box center [694, 82] width 30 height 30
checkbox input "true"
click at [481, 152] on input "顧客姓名/手機號碼/編號" at bounding box center [466, 149] width 135 height 25
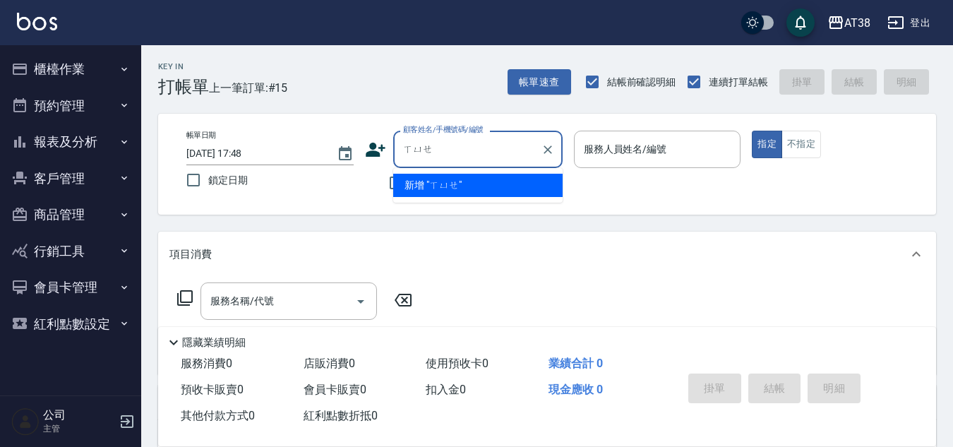
type input "薛"
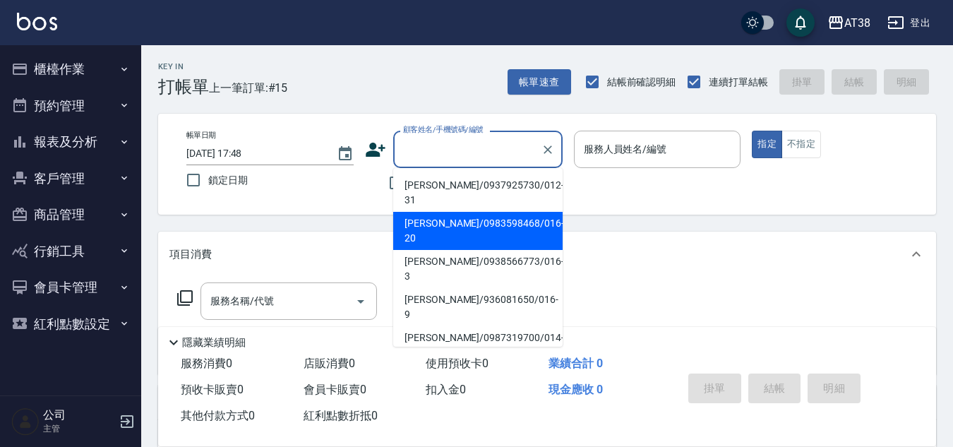
click at [369, 203] on div "帳單日期 2025/08/15 17:48 鎖定日期 顧客姓名/手機號碼/編號 顧客姓名/手機號碼/編號 不留客資 服務人員姓名/編號 服務人員姓名/編號 指…" at bounding box center [547, 164] width 778 height 101
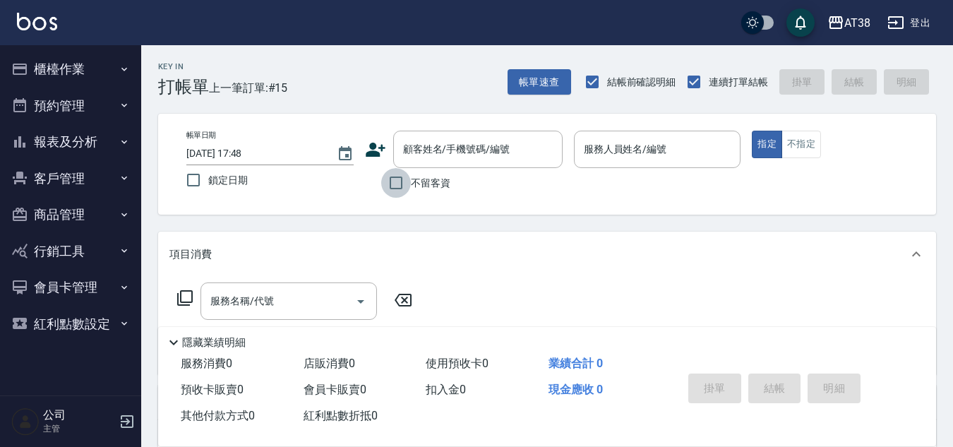
click at [398, 185] on input "不留客資" at bounding box center [396, 183] width 30 height 30
checkbox input "true"
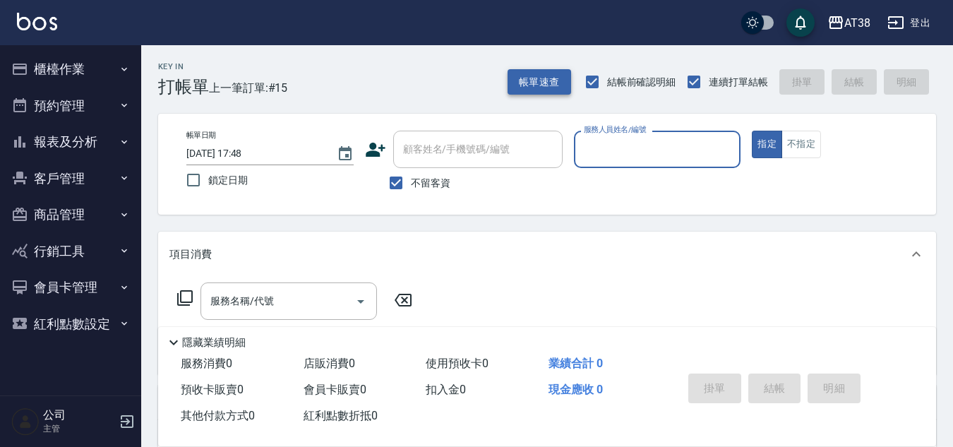
click at [555, 85] on button "帳單速查" at bounding box center [539, 82] width 64 height 26
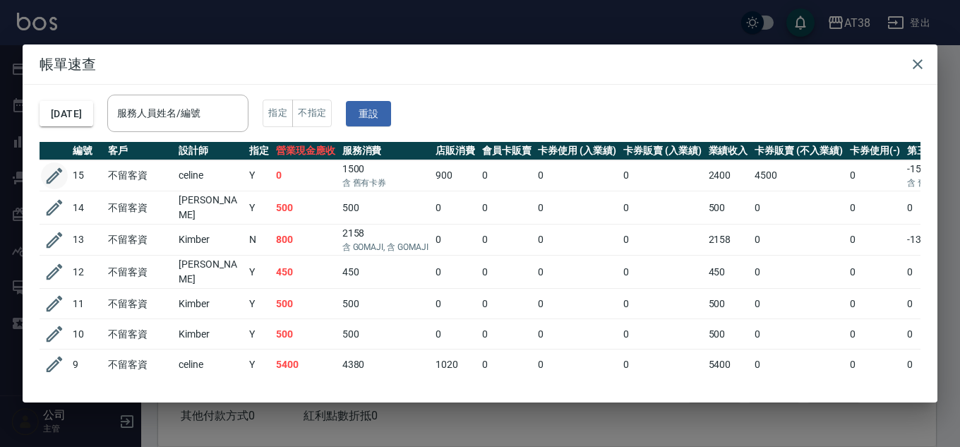
click at [55, 176] on icon "button" at bounding box center [54, 175] width 21 height 21
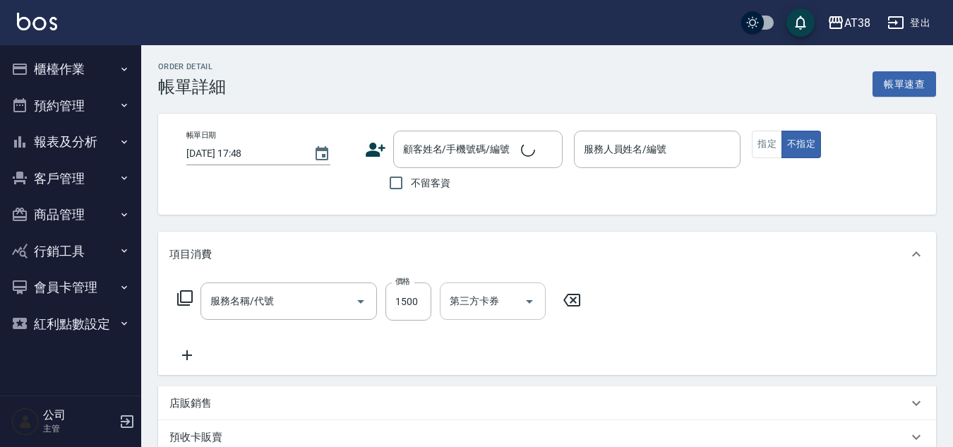
type input "[DATE] 17:32"
checkbox input "true"
type input "Celine-014"
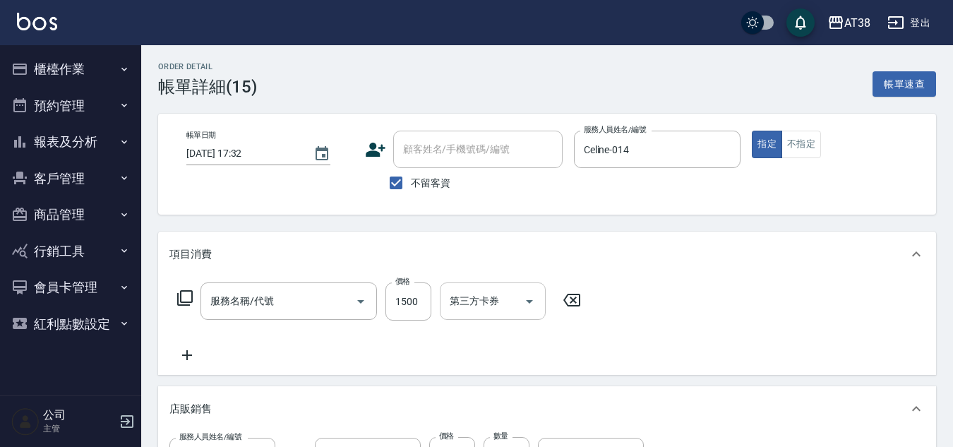
type input "哥德三劑護髮卷(714)"
type input "舊有卡券"
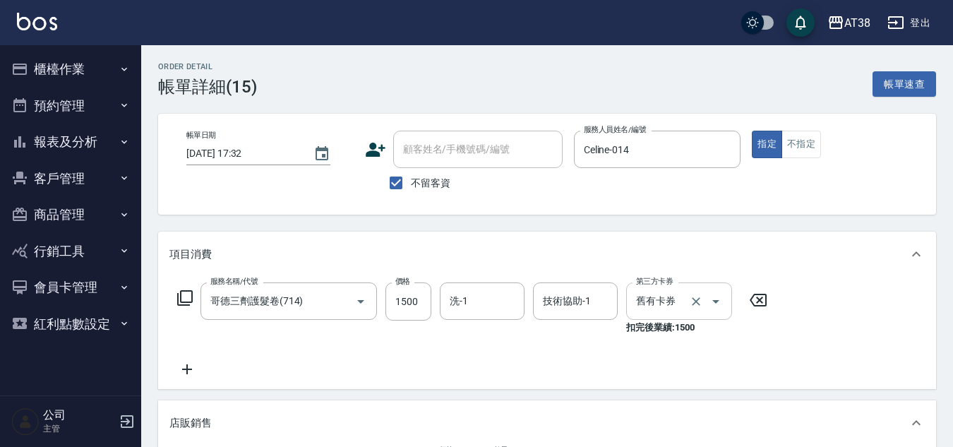
type input "哥徳新四劑"
type input "護髮預收(6)"
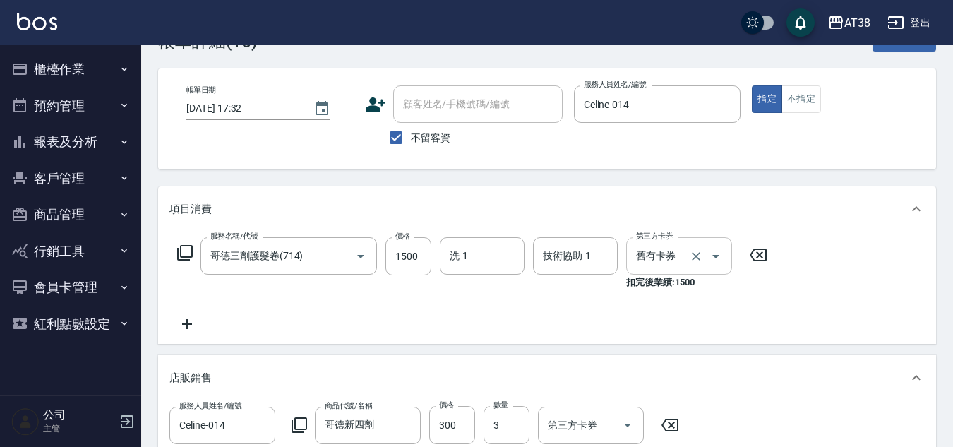
scroll to position [71, 0]
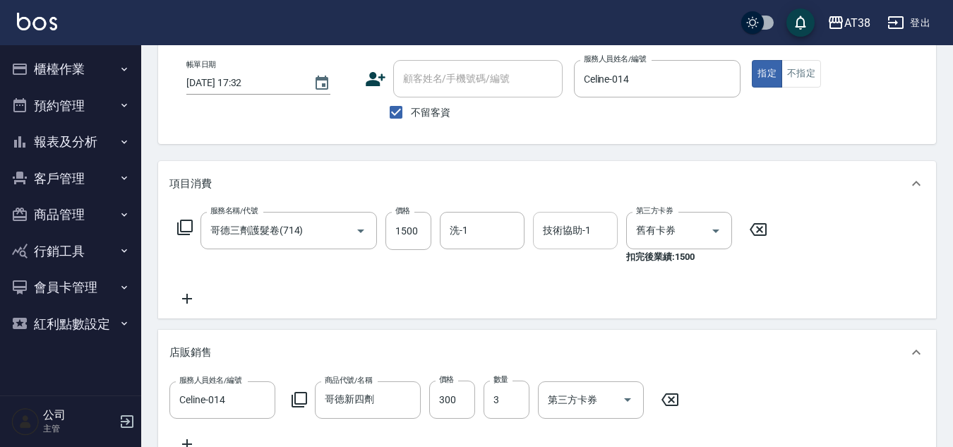
click at [552, 227] on div "技術協助-1 技術協助-1" at bounding box center [575, 230] width 85 height 37
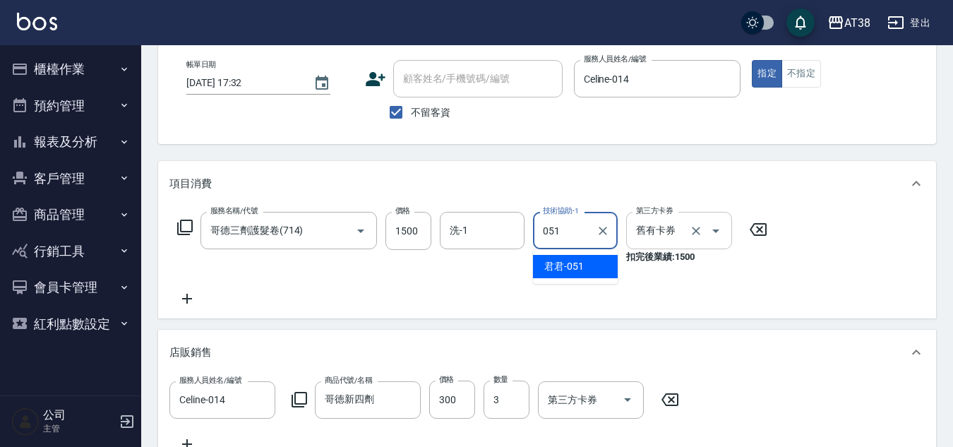
type input "君君-051"
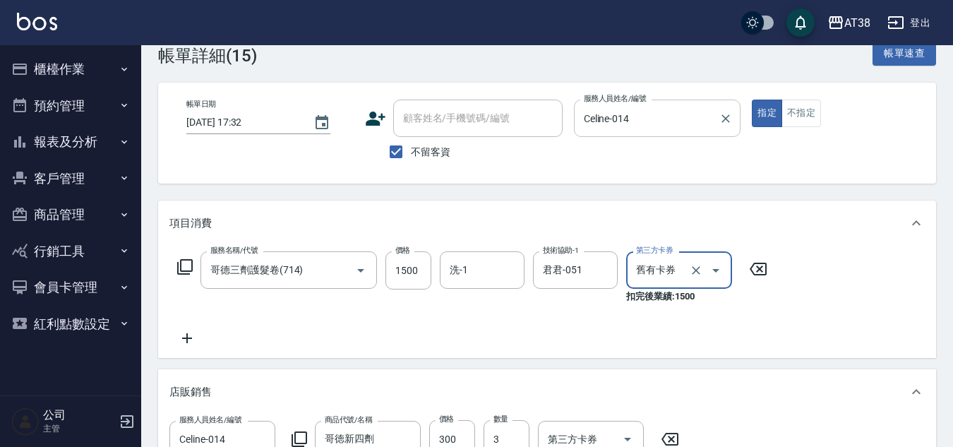
scroll to position [0, 0]
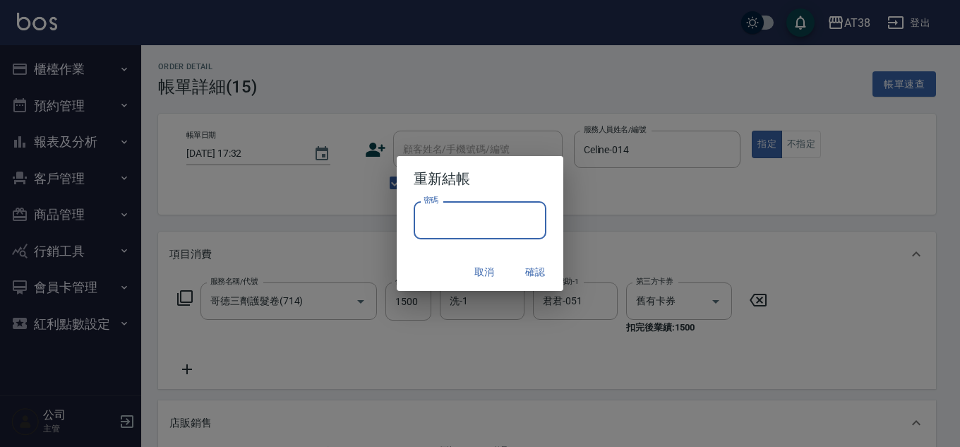
click at [461, 218] on input "密碼" at bounding box center [479, 220] width 133 height 38
type input "**********"
click at [482, 270] on button "取消" at bounding box center [483, 272] width 45 height 26
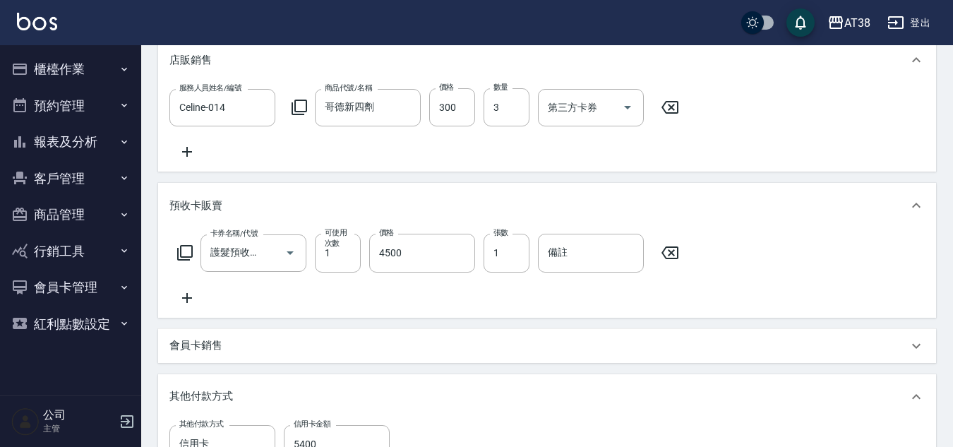
scroll to position [615, 0]
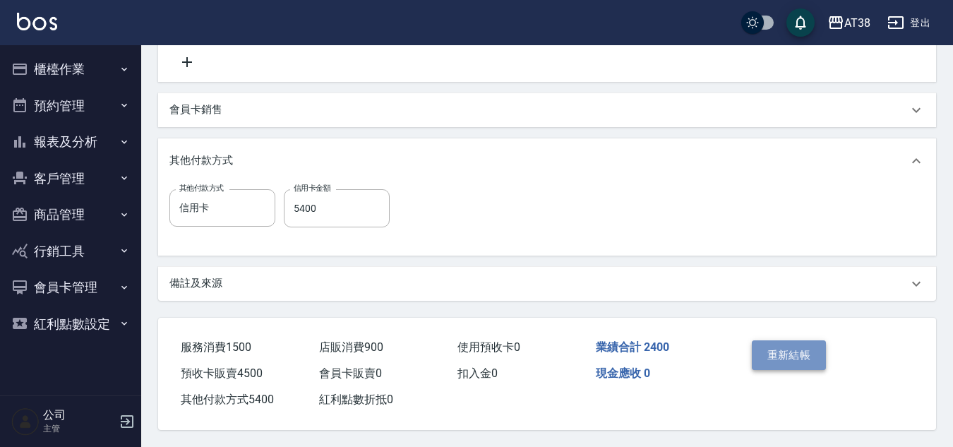
click at [761, 346] on button "重新結帳" at bounding box center [788, 355] width 75 height 30
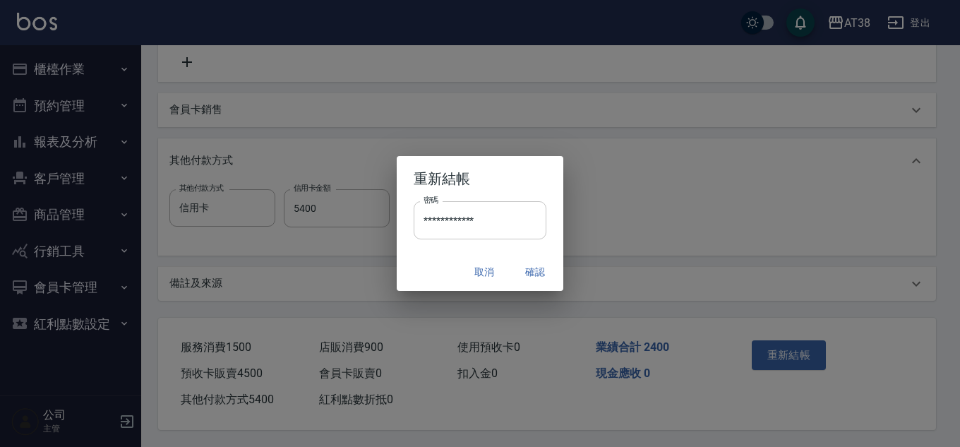
click at [512, 219] on input "**********" at bounding box center [479, 220] width 133 height 38
type input "*"
type input "**"
click at [483, 272] on button "取消" at bounding box center [483, 272] width 45 height 26
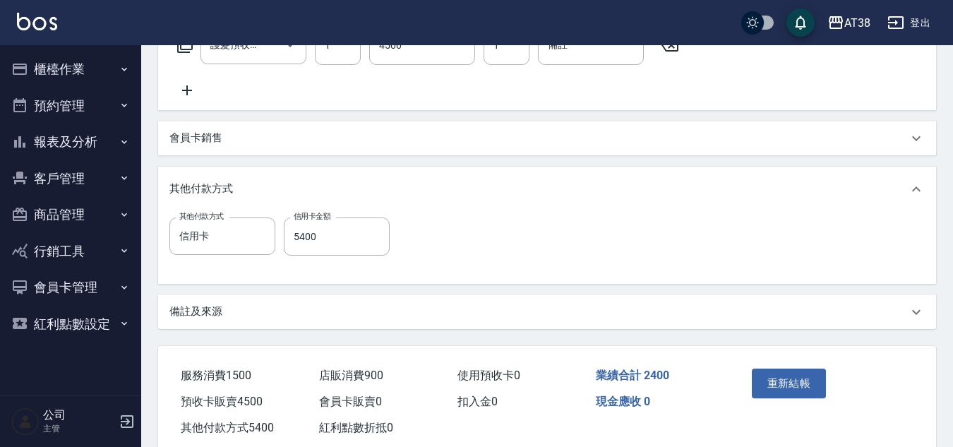
scroll to position [545, 0]
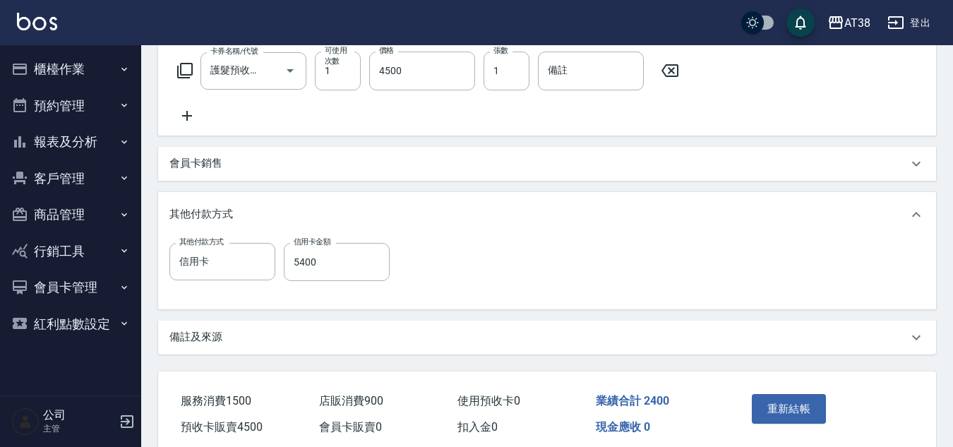
click at [925, 28] on button "登出" at bounding box center [908, 23] width 54 height 26
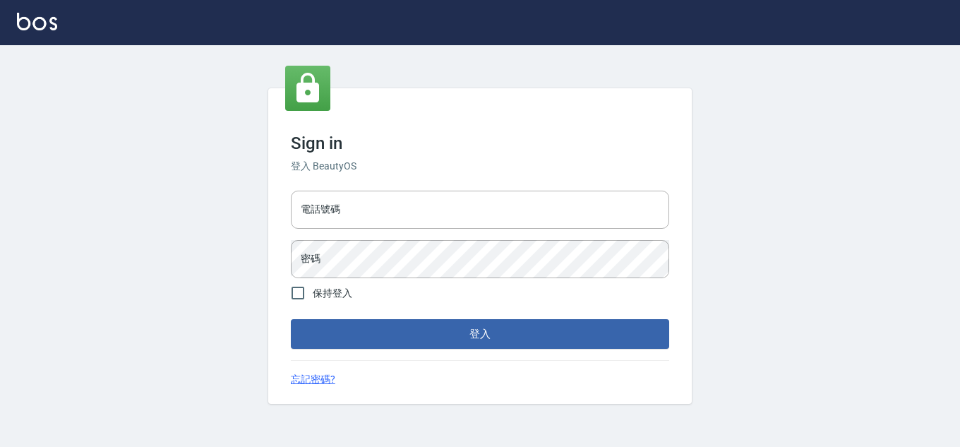
type input "28822767"
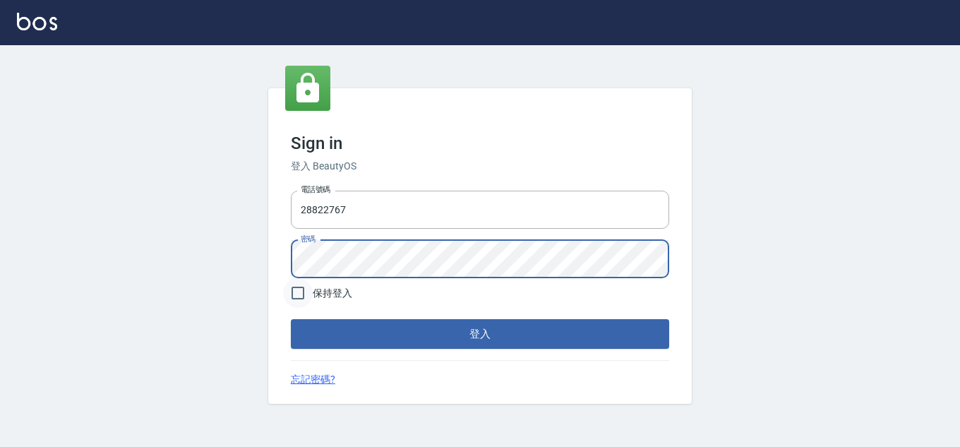
click at [297, 294] on input "保持登入" at bounding box center [298, 293] width 30 height 30
checkbox input "true"
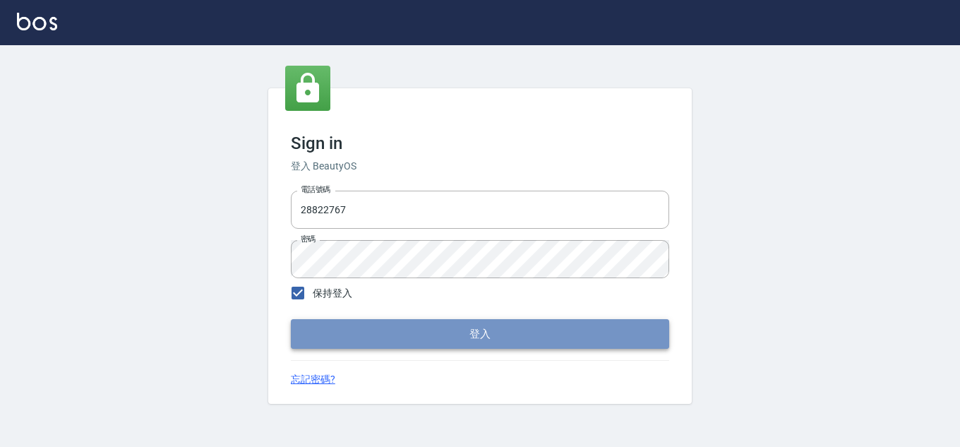
click at [333, 339] on button "登入" at bounding box center [480, 334] width 378 height 30
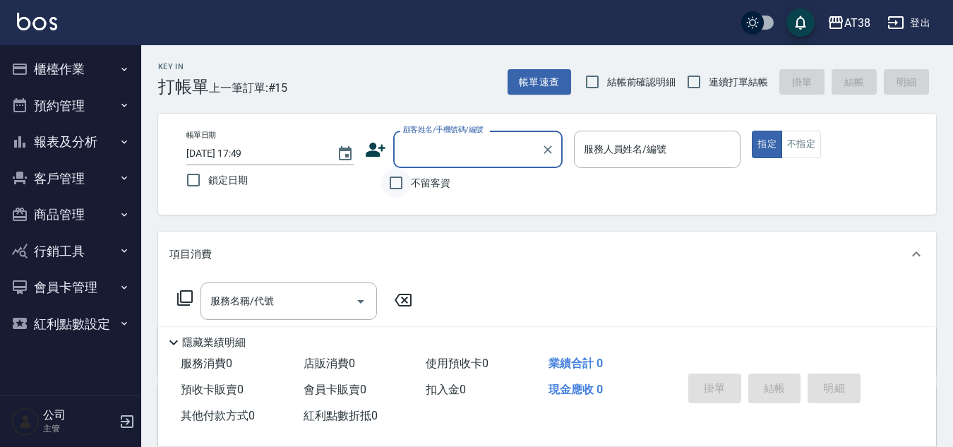
click at [399, 181] on input "不留客資" at bounding box center [396, 183] width 30 height 30
checkbox input "true"
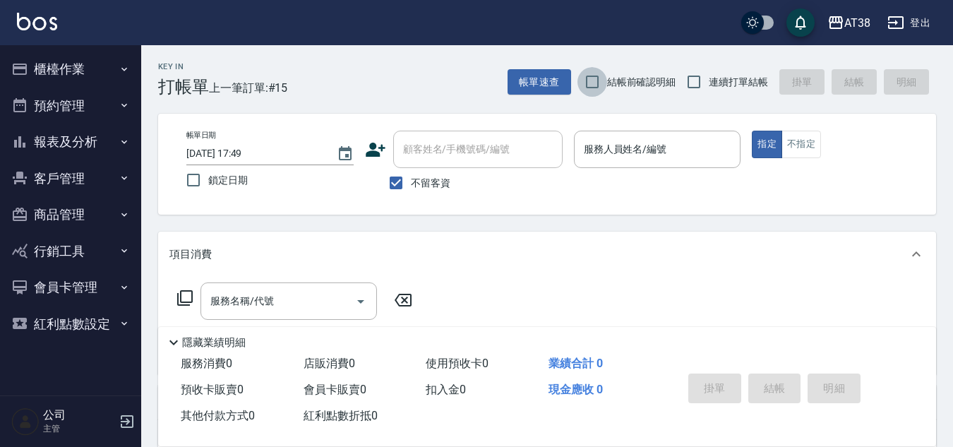
click at [593, 83] on input "結帳前確認明細" at bounding box center [592, 82] width 30 height 30
checkbox input "true"
click at [694, 80] on input "連續打單結帳" at bounding box center [694, 82] width 30 height 30
checkbox input "true"
click at [521, 75] on button "帳單速查" at bounding box center [539, 82] width 64 height 26
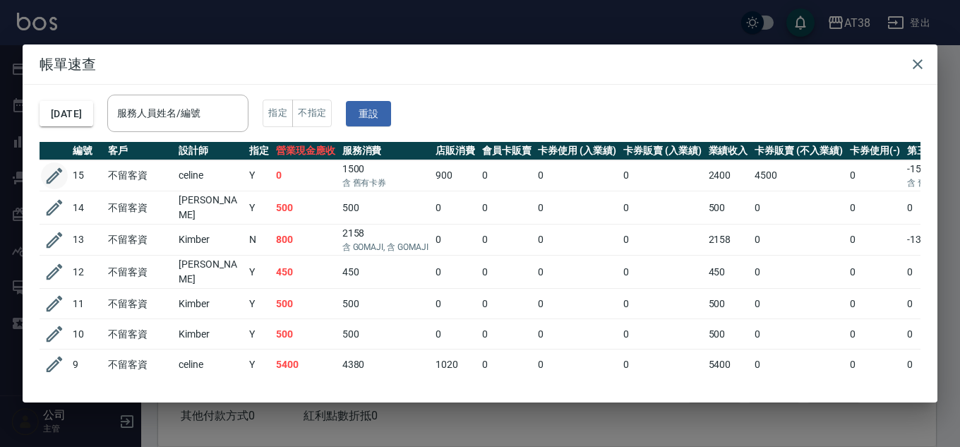
click at [53, 171] on icon "button" at bounding box center [54, 175] width 21 height 21
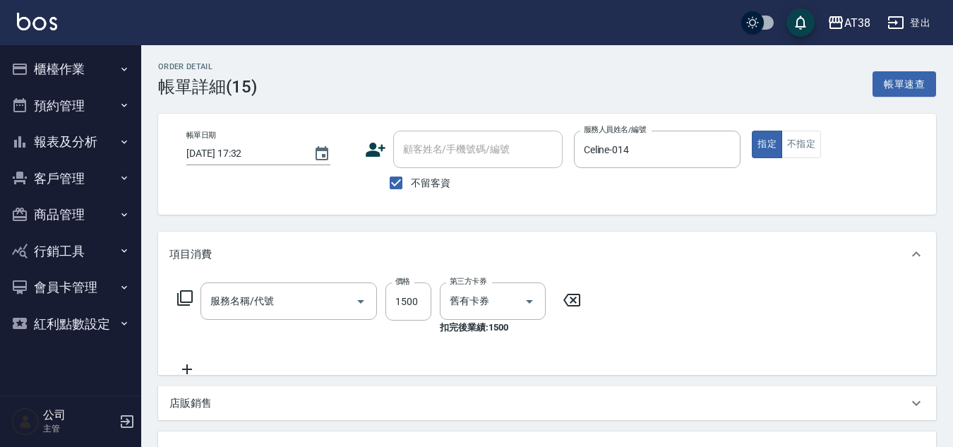
type input "[DATE] 17:32"
checkbox input "true"
type input "Celine-014"
type input "舊有卡券"
type input "哥德三劑護髮卷(714)"
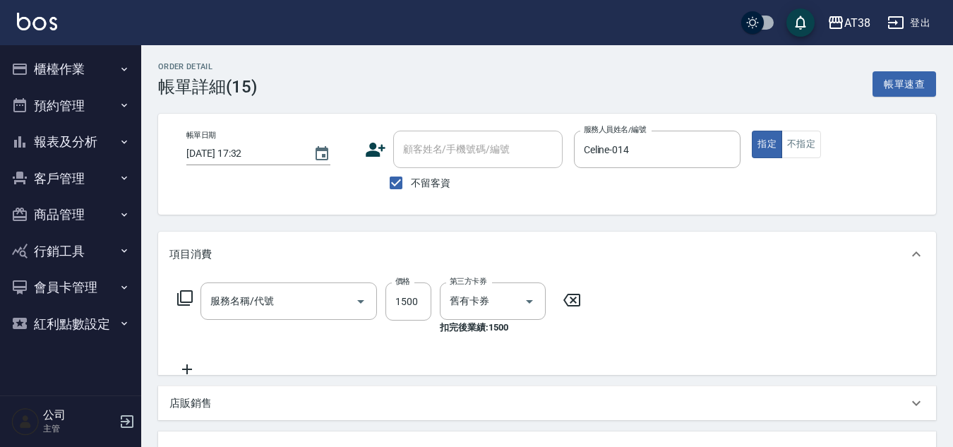
type input "護髮預收(6)"
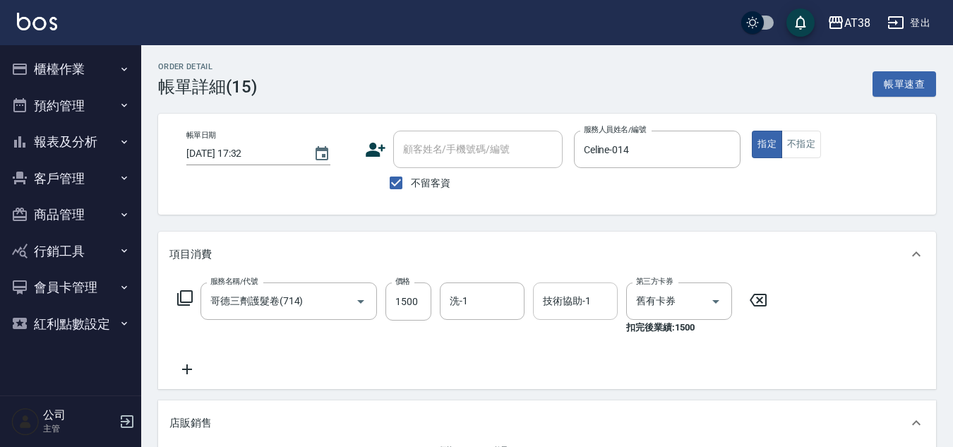
scroll to position [14, 0]
type input "哥徳新四劑"
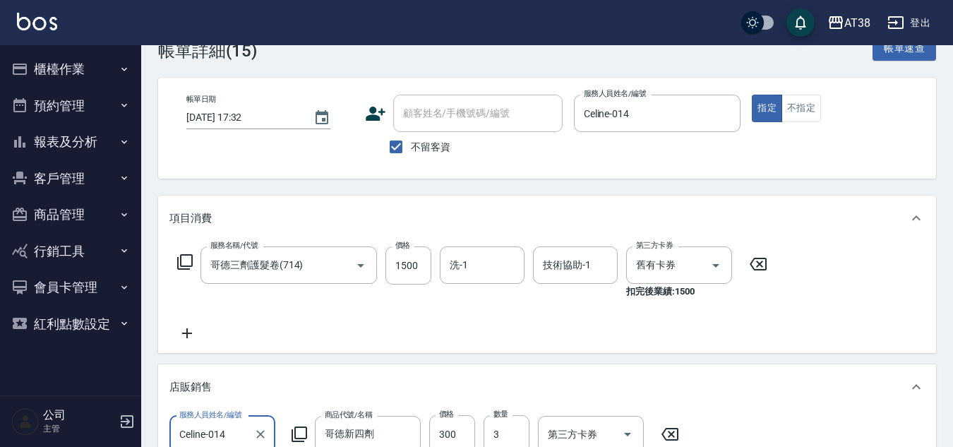
scroll to position [0, 0]
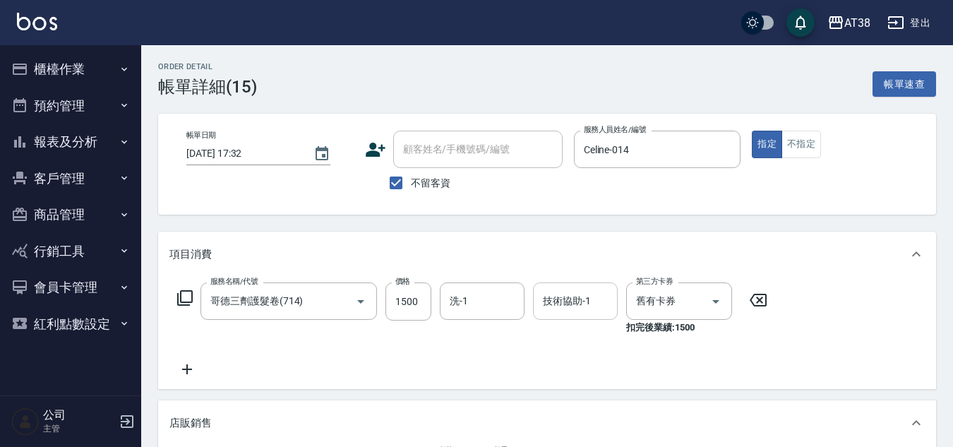
click at [571, 299] on div "技術協助-1 技術協助-1" at bounding box center [575, 300] width 85 height 37
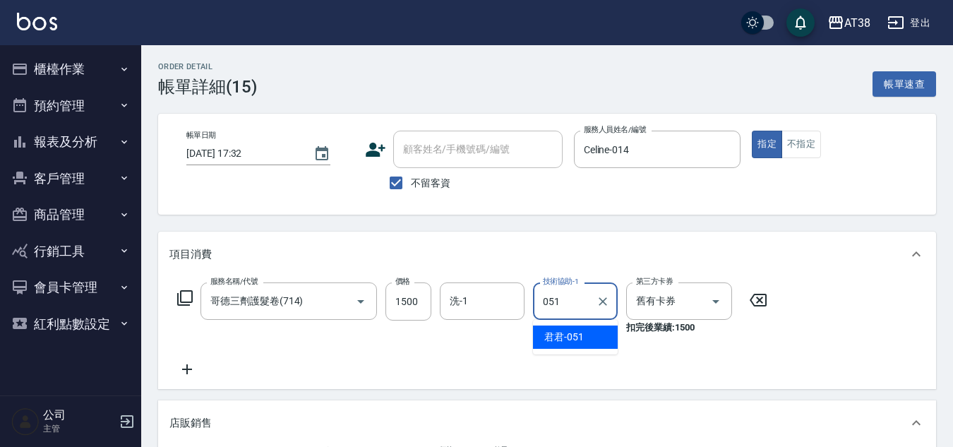
type input "君君-051"
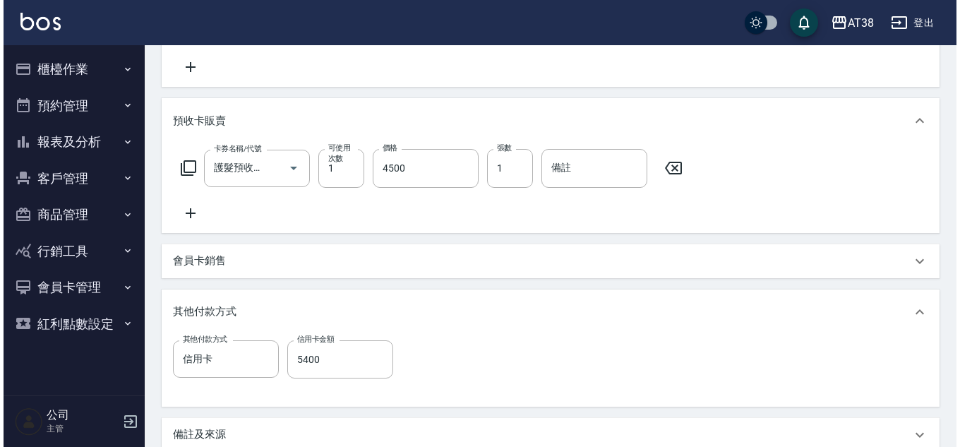
scroll to position [615, 0]
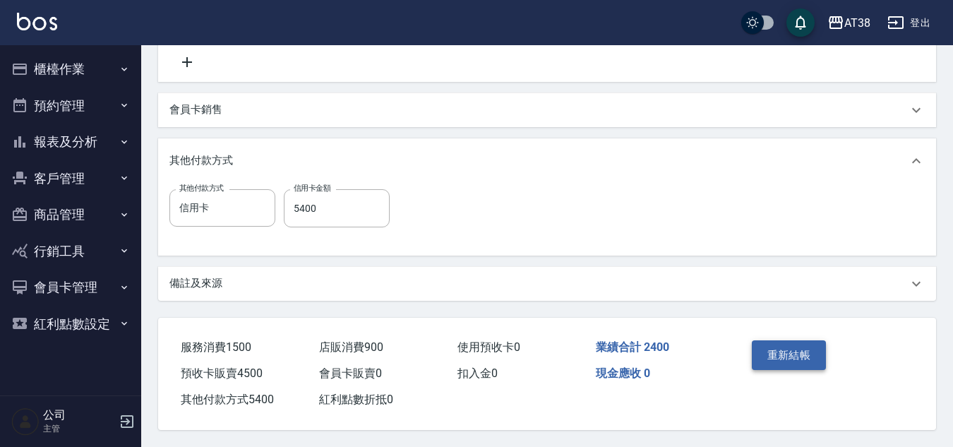
click at [787, 353] on button "重新結帳" at bounding box center [788, 355] width 75 height 30
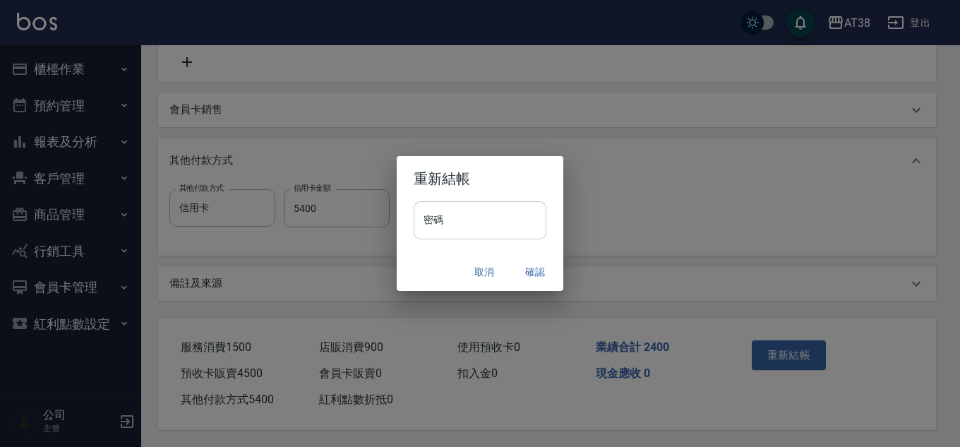
click at [488, 215] on input "密碼" at bounding box center [479, 220] width 133 height 38
type input "******"
click at [744, 231] on div "重新結帳 密碼 ****** 密碼 取消 確認" at bounding box center [480, 223] width 960 height 447
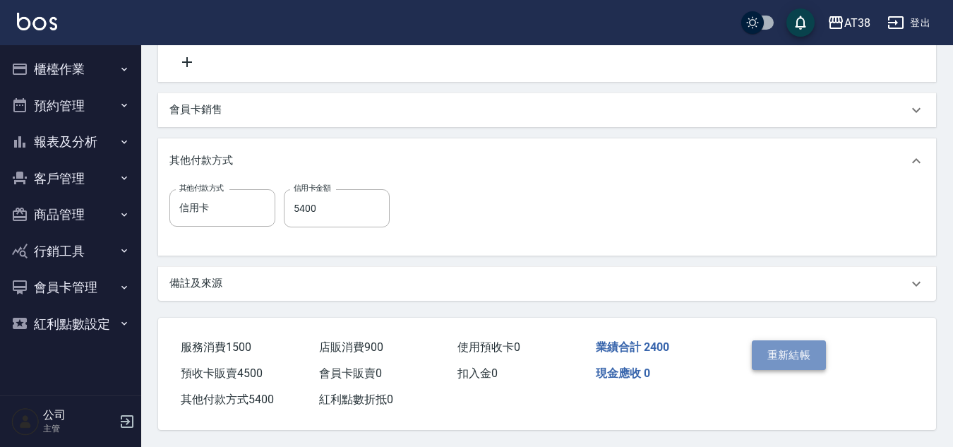
click at [793, 342] on button "重新結帳" at bounding box center [788, 355] width 75 height 30
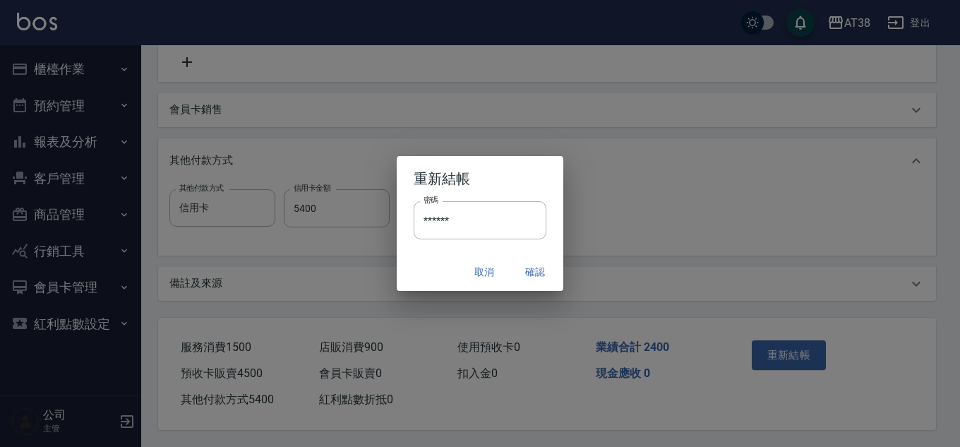
click at [543, 270] on button "確認" at bounding box center [534, 272] width 45 height 26
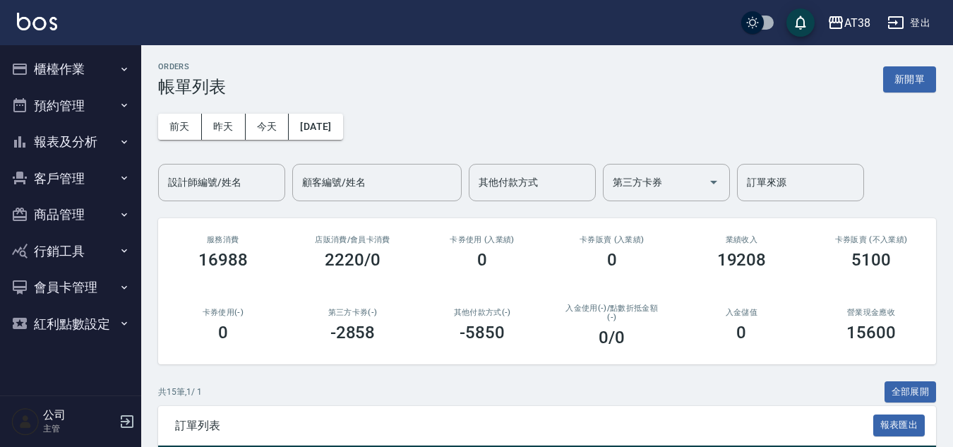
click at [58, 65] on button "櫃檯作業" at bounding box center [71, 69] width 130 height 37
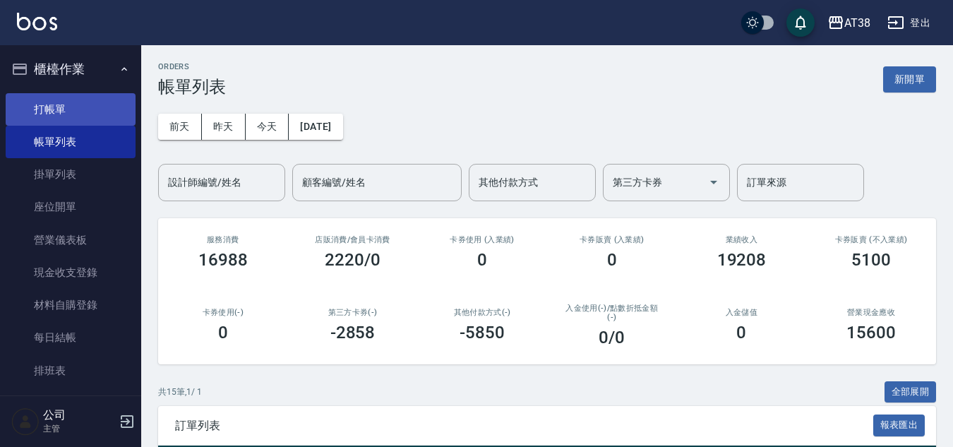
click at [44, 114] on link "打帳單" at bounding box center [71, 109] width 130 height 32
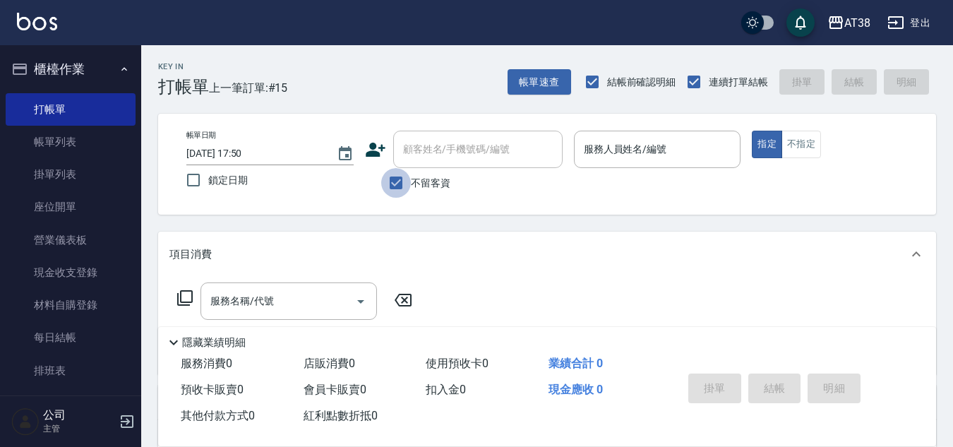
click at [398, 185] on input "不留客資" at bounding box center [396, 183] width 30 height 30
checkbox input "false"
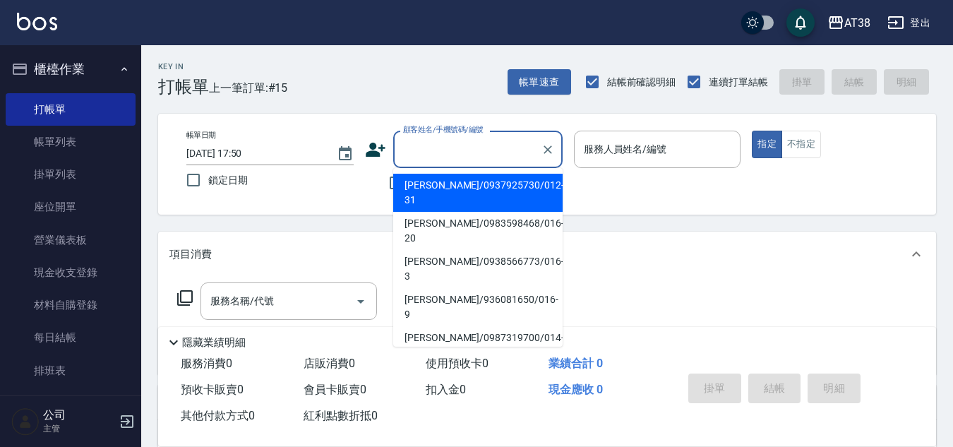
click at [401, 159] on input "顧客姓名/手機號碼/編號" at bounding box center [466, 149] width 135 height 25
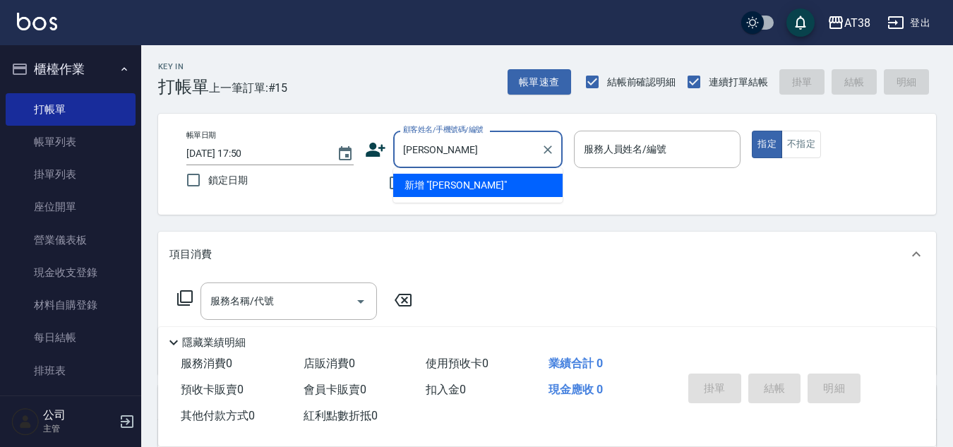
click at [466, 154] on input "林均" at bounding box center [466, 149] width 135 height 25
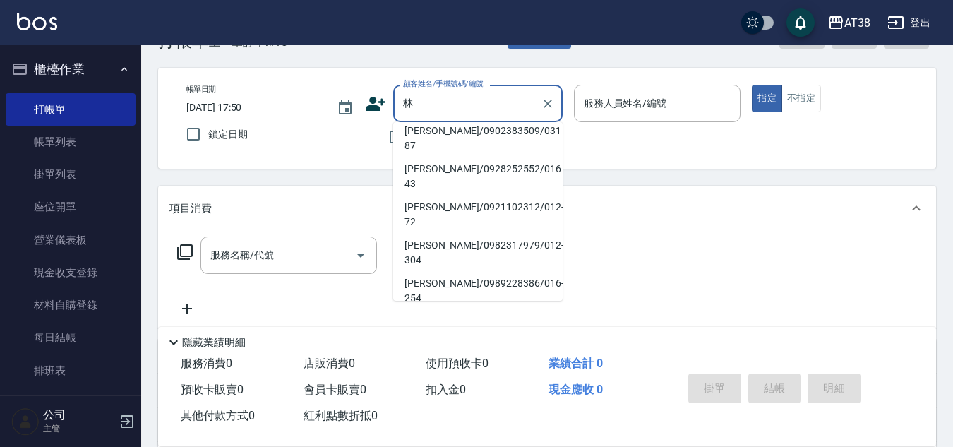
scroll to position [71, 0]
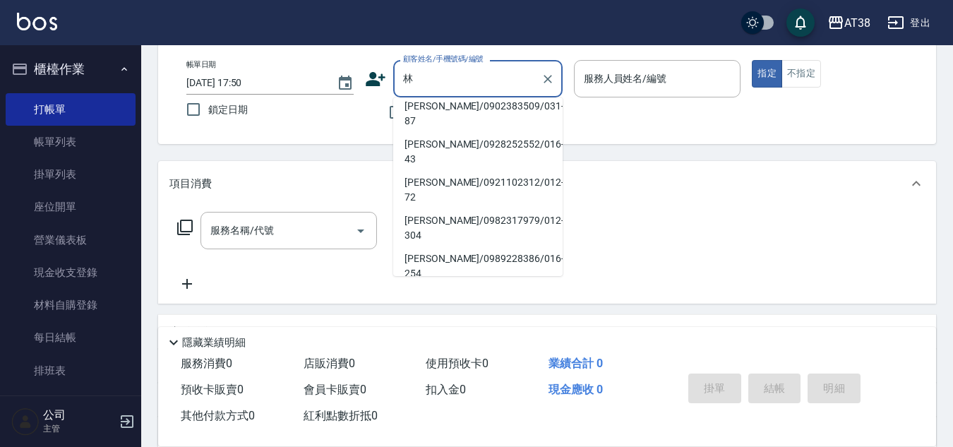
type input "林"
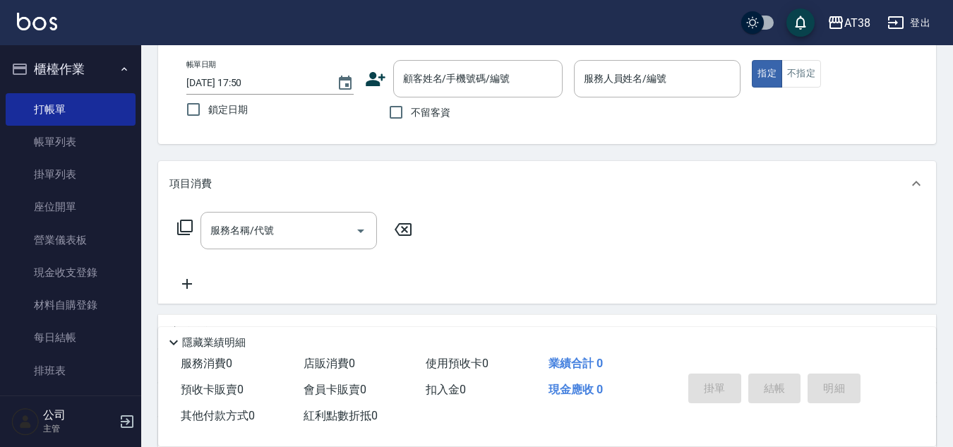
click at [700, 217] on div "服務名稱/代號 服務名稱/代號" at bounding box center [547, 254] width 778 height 97
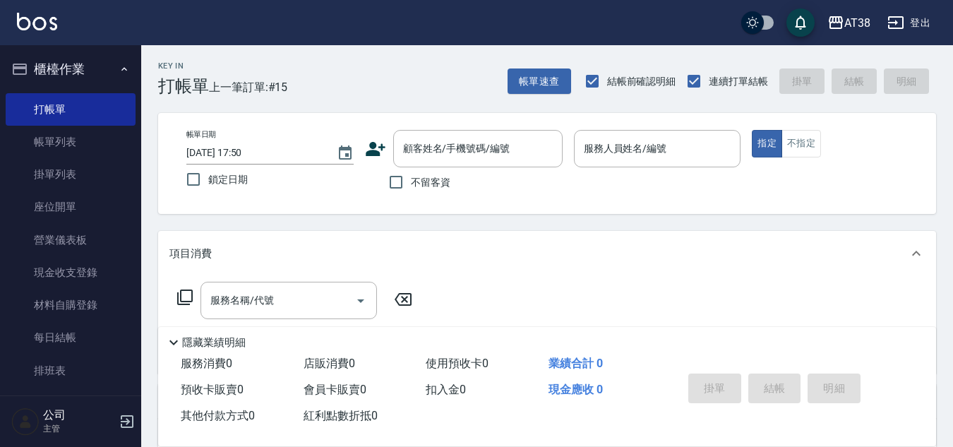
scroll to position [0, 0]
click at [397, 179] on input "不留客資" at bounding box center [396, 183] width 30 height 30
checkbox input "true"
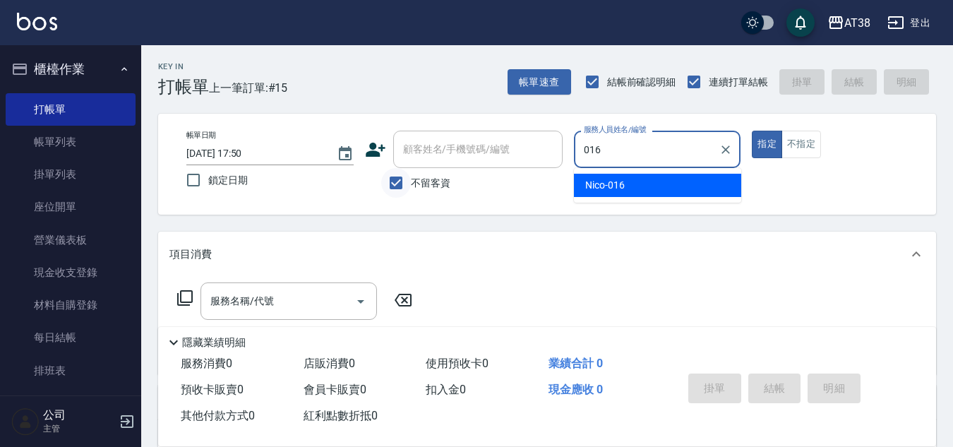
type input "Nico-016"
type button "true"
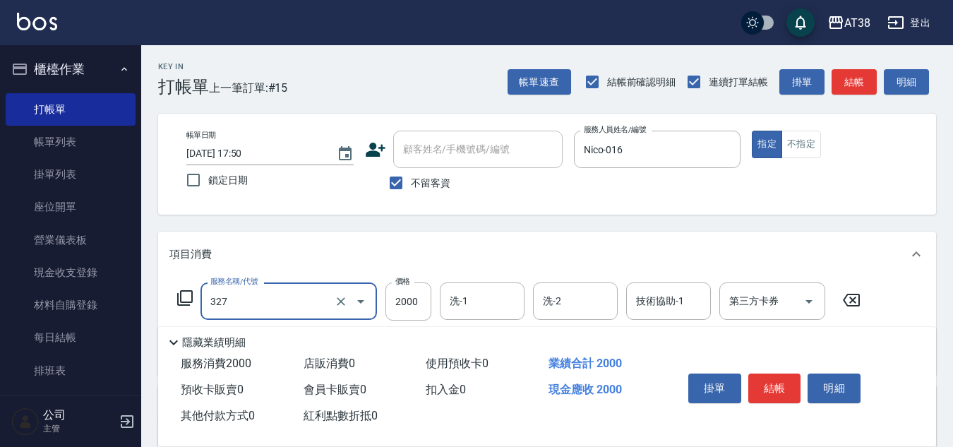
type input "溫塑燙(327)"
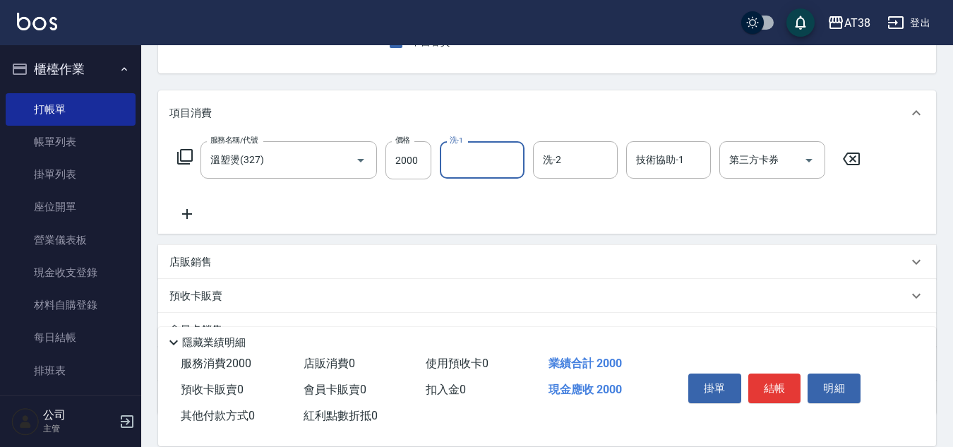
scroll to position [212, 0]
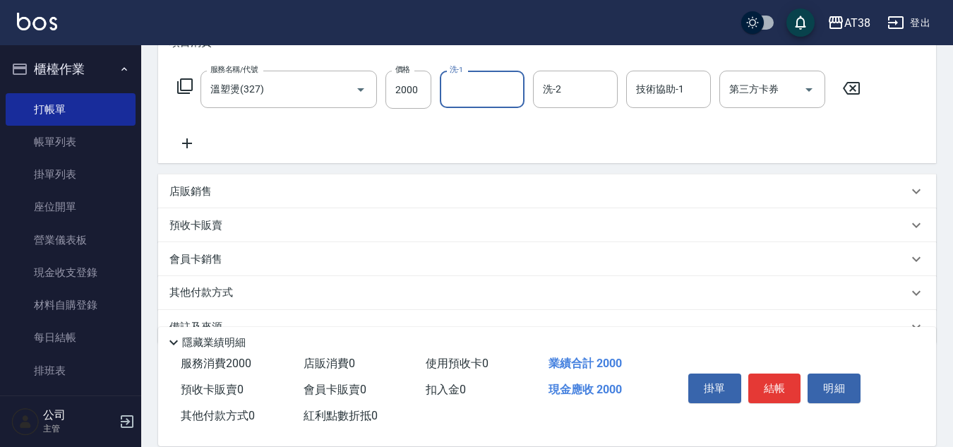
click at [207, 184] on p "店販銷售" at bounding box center [190, 191] width 42 height 15
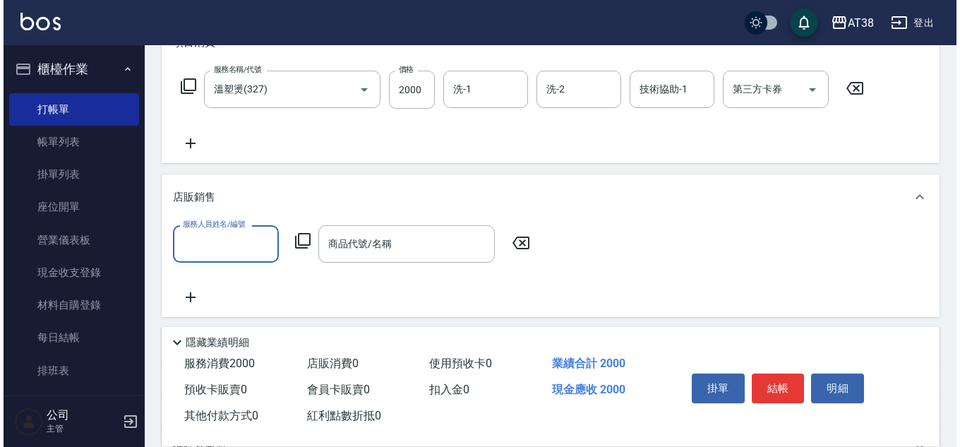
scroll to position [0, 0]
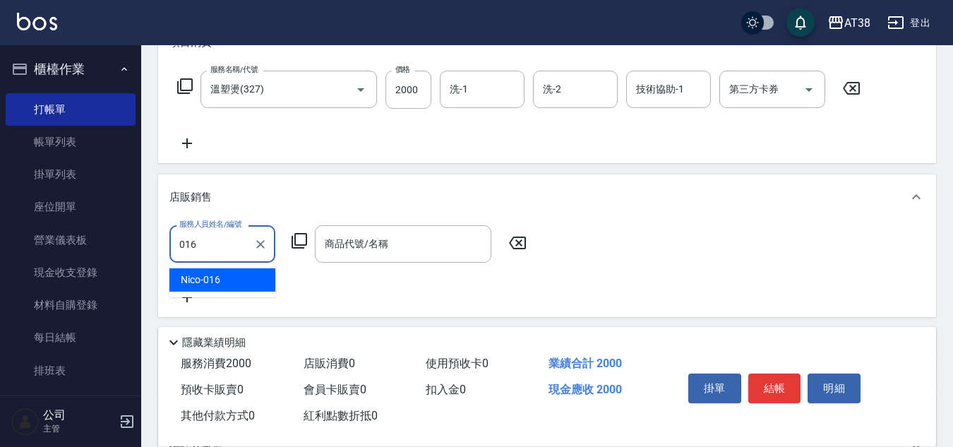
type input "Nico-016"
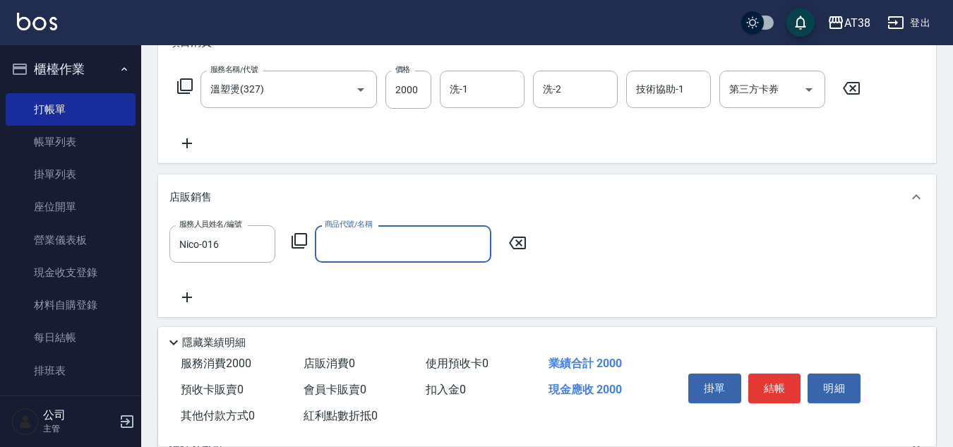
click at [299, 246] on icon at bounding box center [299, 241] width 16 height 16
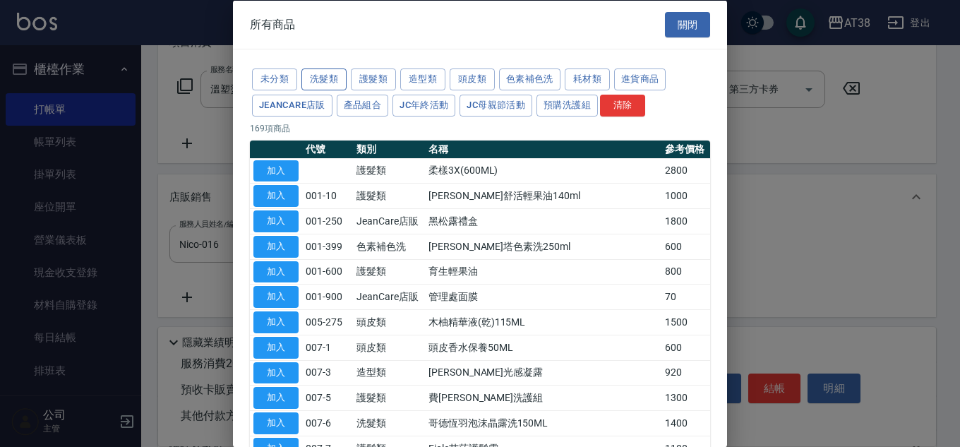
click at [336, 85] on button "洗髮類" at bounding box center [323, 79] width 45 height 22
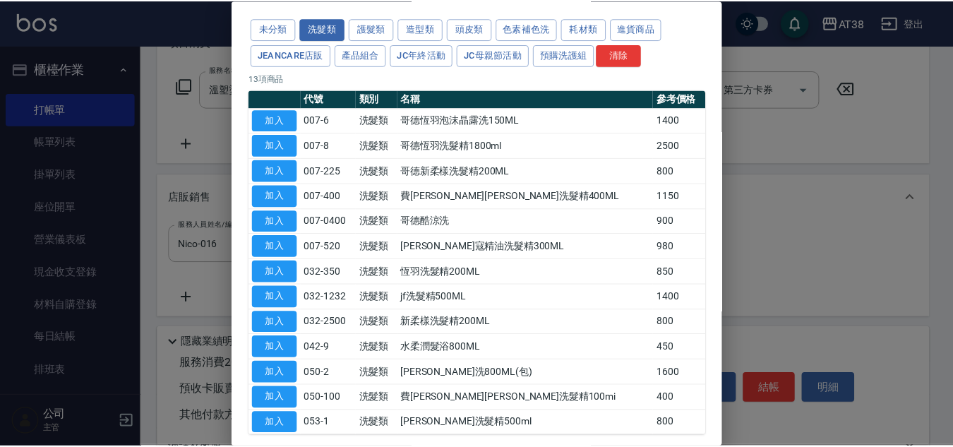
scroll to position [116, 0]
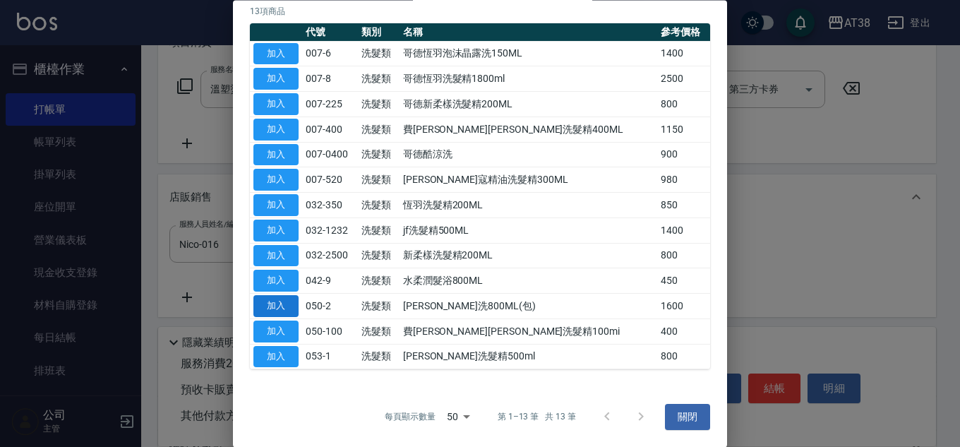
click at [275, 298] on button "加入" at bounding box center [275, 307] width 45 height 22
type input "費歐雷羽潤洗800ML(包)"
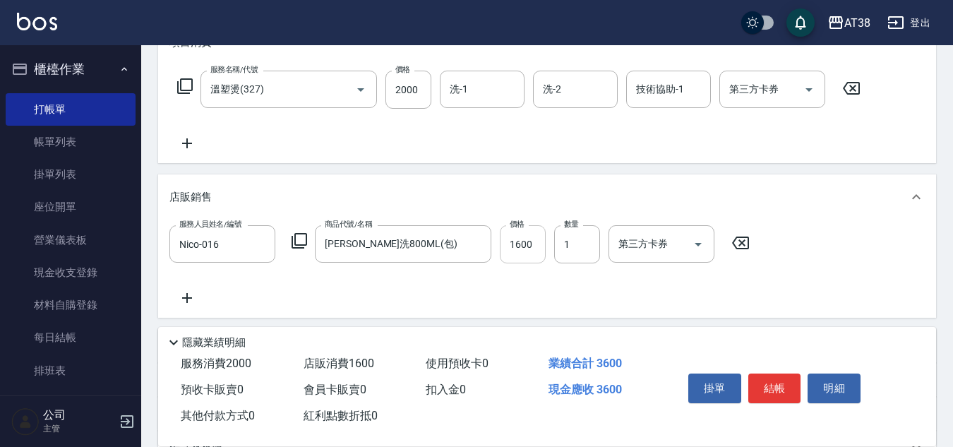
click at [508, 244] on input "1600" at bounding box center [523, 244] width 46 height 38
type input "1300"
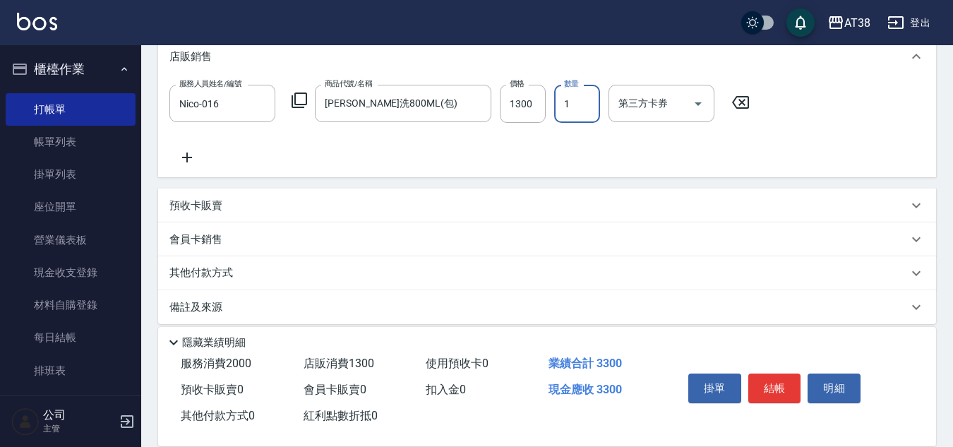
scroll to position [353, 0]
click at [201, 204] on p "預收卡販賣" at bounding box center [195, 205] width 53 height 15
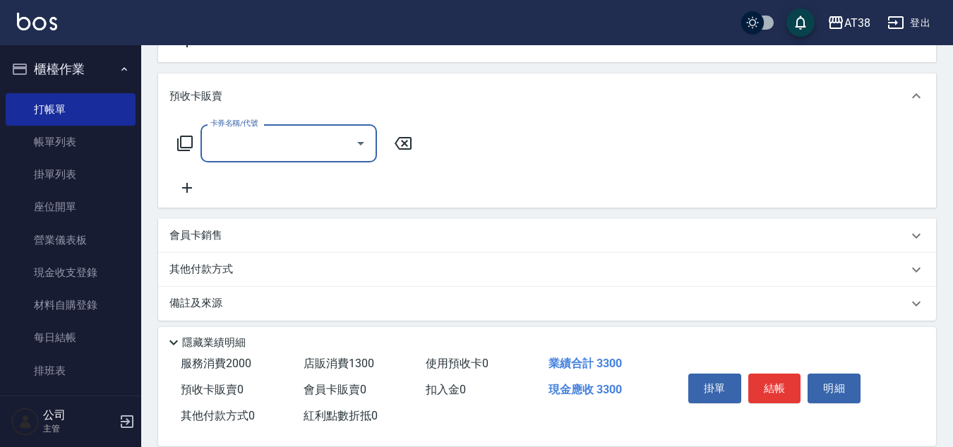
scroll to position [476, 0]
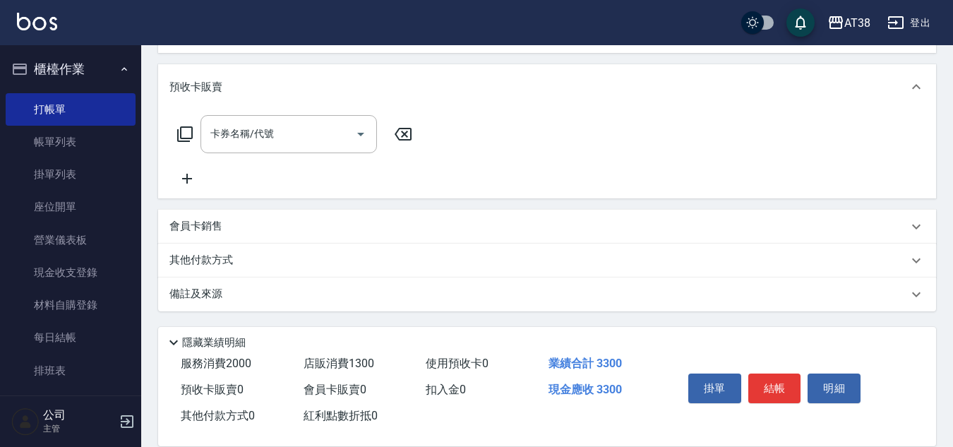
click at [185, 129] on icon at bounding box center [184, 134] width 17 height 17
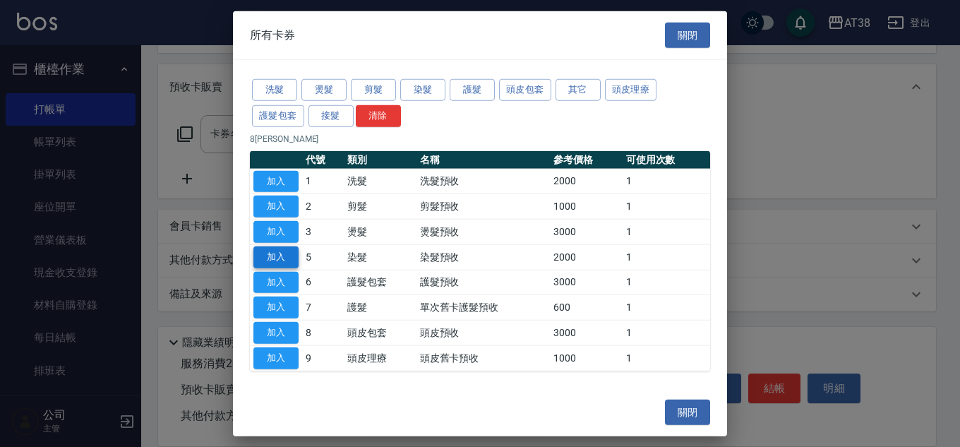
click at [266, 255] on button "加入" at bounding box center [275, 257] width 45 height 22
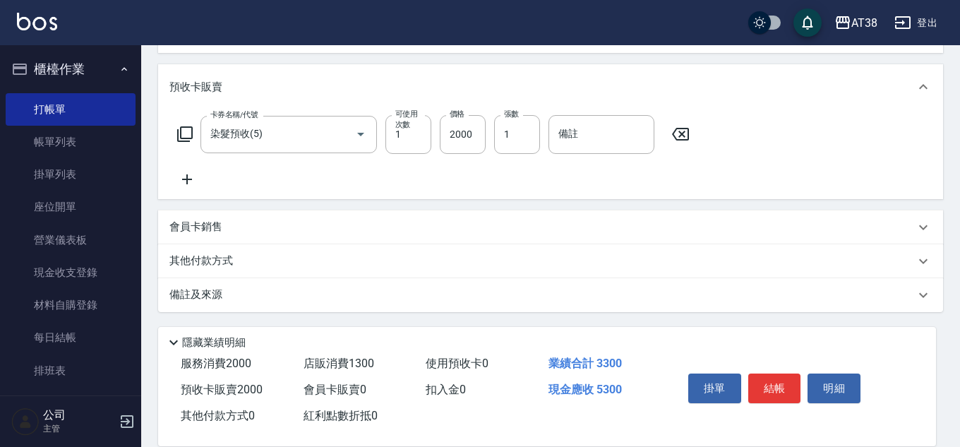
type input "染髮預收(5)"
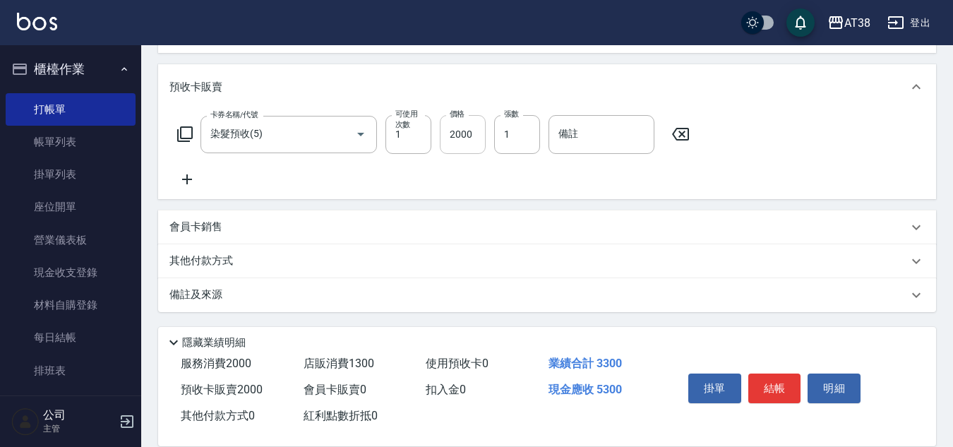
click at [460, 131] on input "2000" at bounding box center [463, 134] width 46 height 38
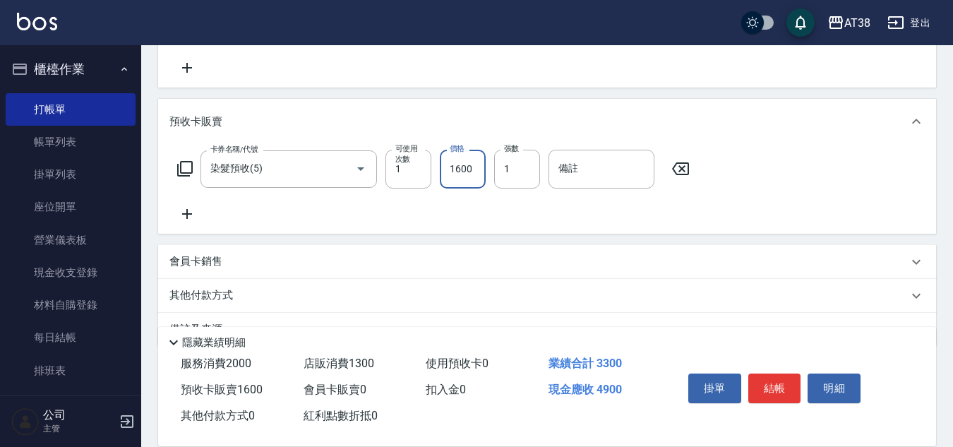
scroll to position [477, 0]
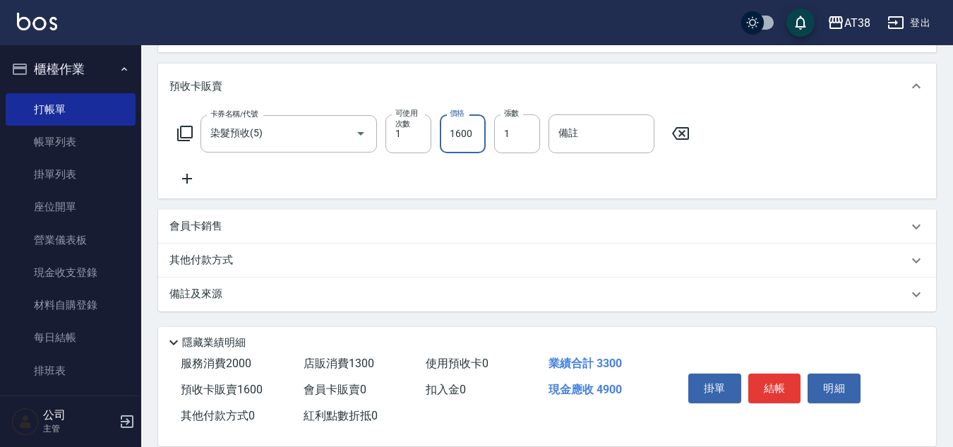
type input "1600"
drag, startPoint x: 212, startPoint y: 250, endPoint x: 210, endPoint y: 260, distance: 10.1
click at [210, 255] on div "其他付款方式" at bounding box center [547, 260] width 778 height 34
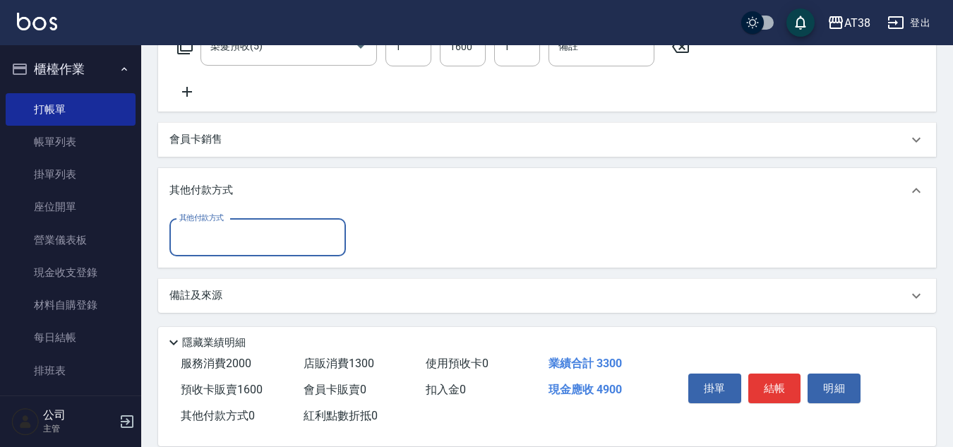
scroll to position [565, 0]
click at [209, 245] on input "其他付款方式" at bounding box center [258, 236] width 164 height 25
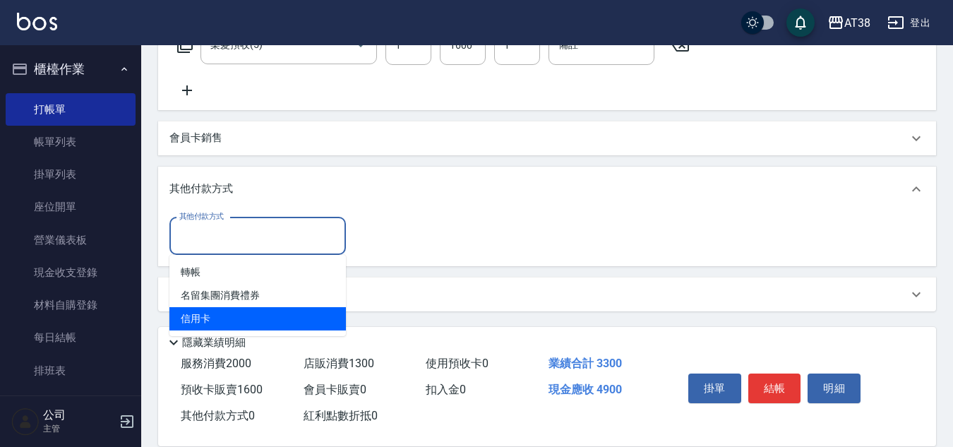
click at [192, 318] on span "信用卡" at bounding box center [257, 318] width 176 height 23
type input "信用卡"
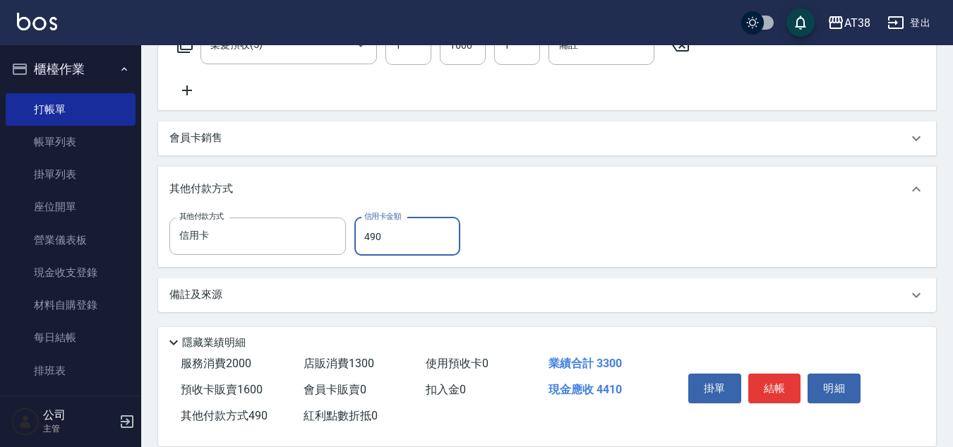
type input "4900"
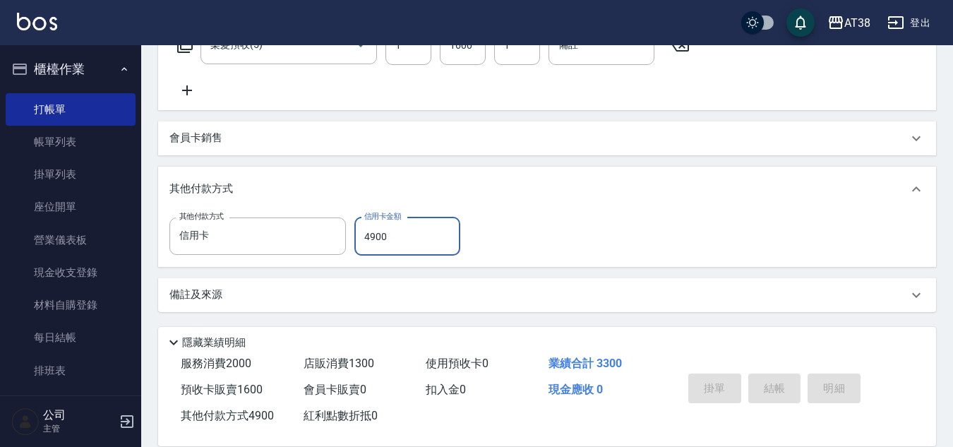
type input "2025/08/15 17:53"
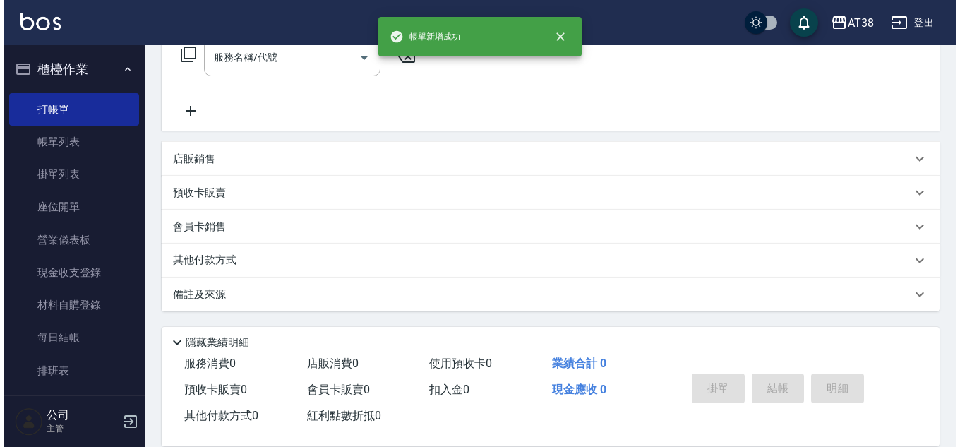
scroll to position [0, 0]
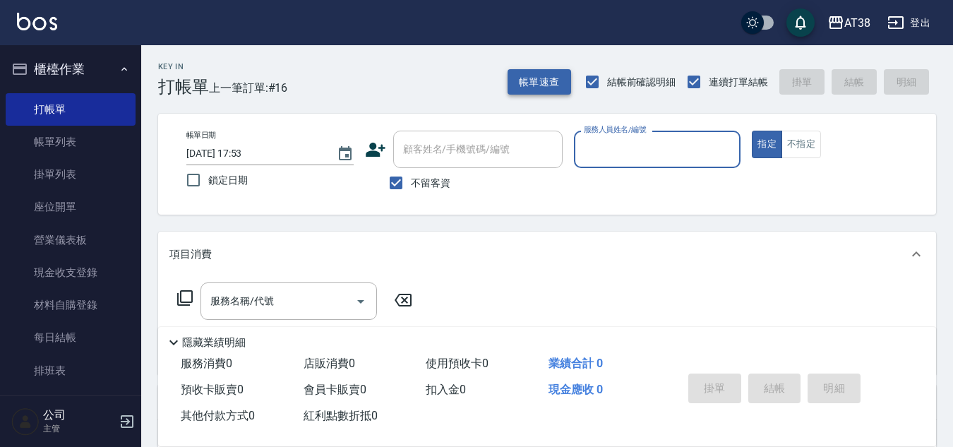
click at [556, 85] on button "帳單速查" at bounding box center [539, 82] width 64 height 26
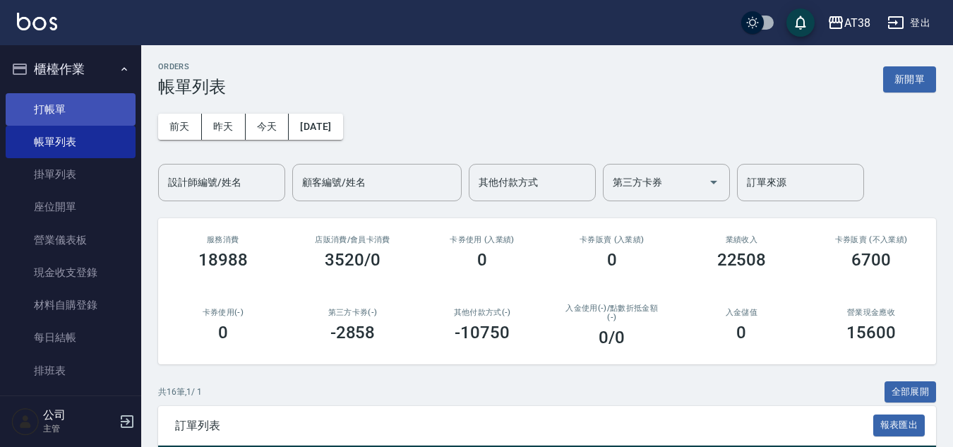
click at [64, 111] on link "打帳單" at bounding box center [71, 109] width 130 height 32
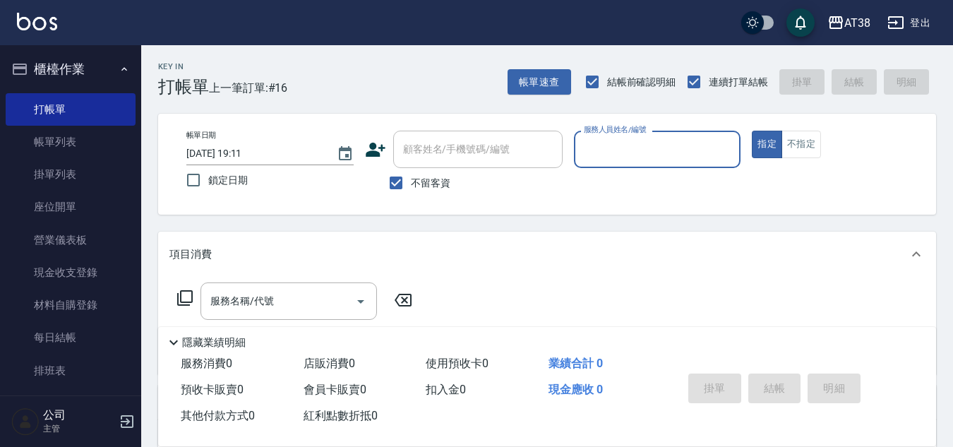
click at [602, 147] on input "服務人員姓名/編號" at bounding box center [657, 149] width 155 height 25
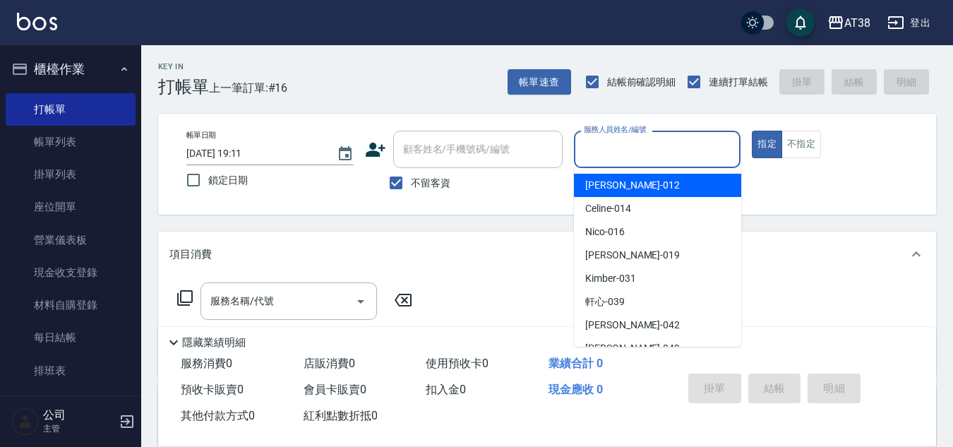
click at [627, 189] on div "Amy -012" at bounding box center [657, 185] width 167 height 23
type input "[PERSON_NAME]-012"
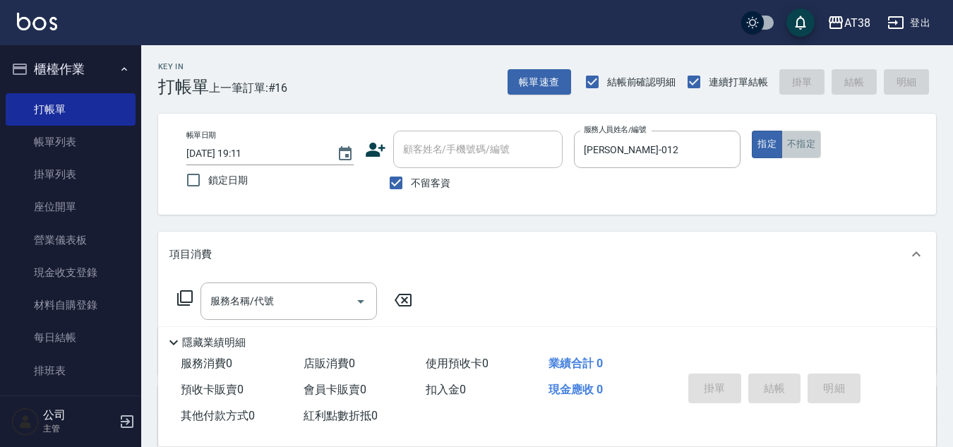
click at [811, 141] on button "不指定" at bounding box center [801, 145] width 40 height 28
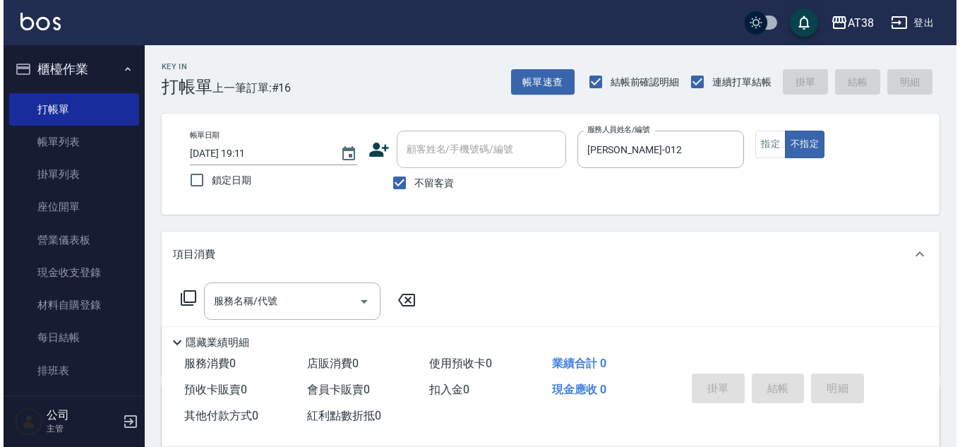
scroll to position [141, 0]
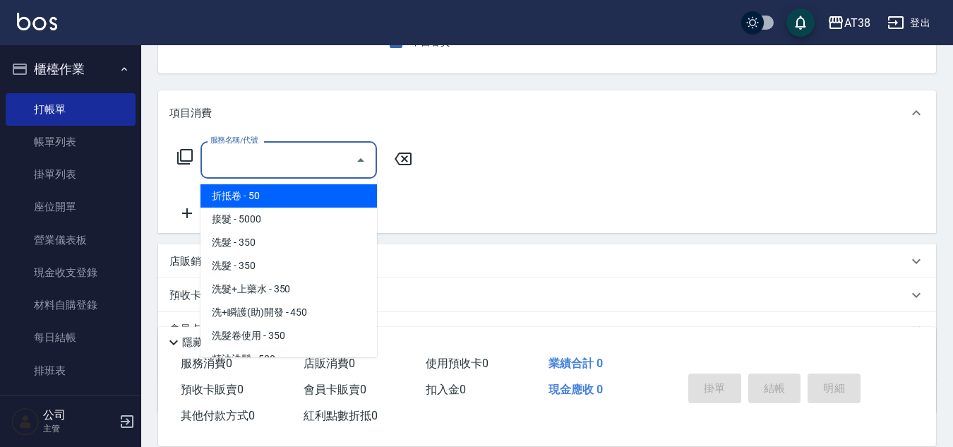
click at [291, 168] on input "服務名稱/代號" at bounding box center [278, 159] width 143 height 25
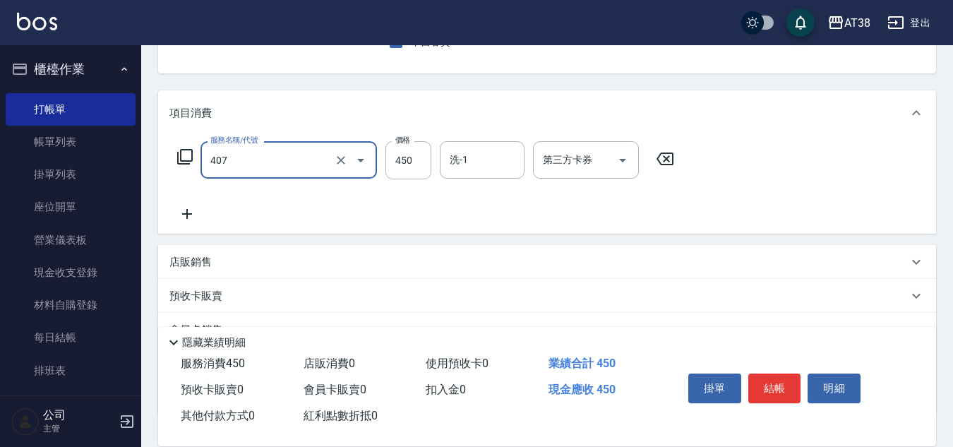
type input "剪髮(407)"
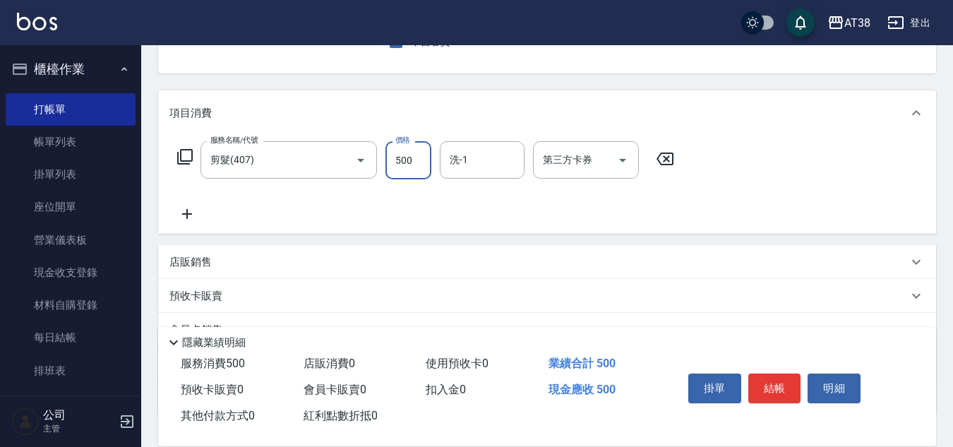
type input "500"
click at [358, 212] on div "服務名稱/代號 剪髮(407) 服務名稱/代號 價格 500 價格 洗-1 洗-1 第三方卡券 第三方卡券" at bounding box center [425, 181] width 513 height 81
click at [776, 384] on button "結帳" at bounding box center [774, 388] width 53 height 30
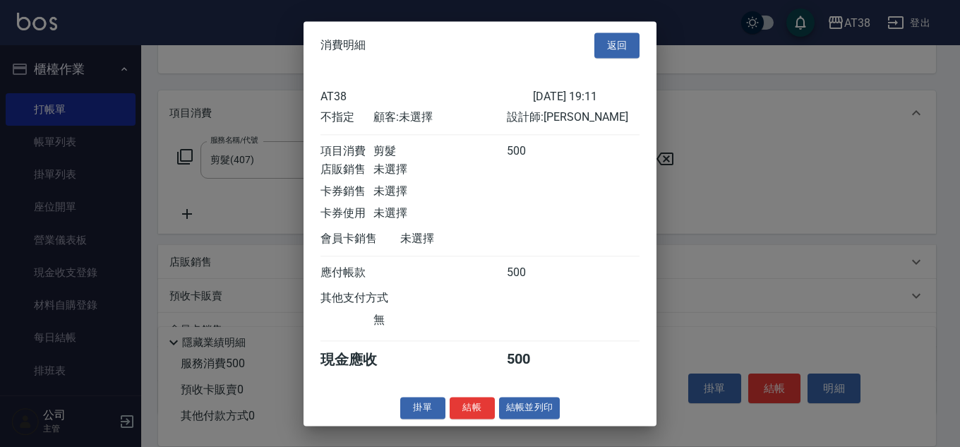
click at [461, 416] on button "結帳" at bounding box center [471, 408] width 45 height 22
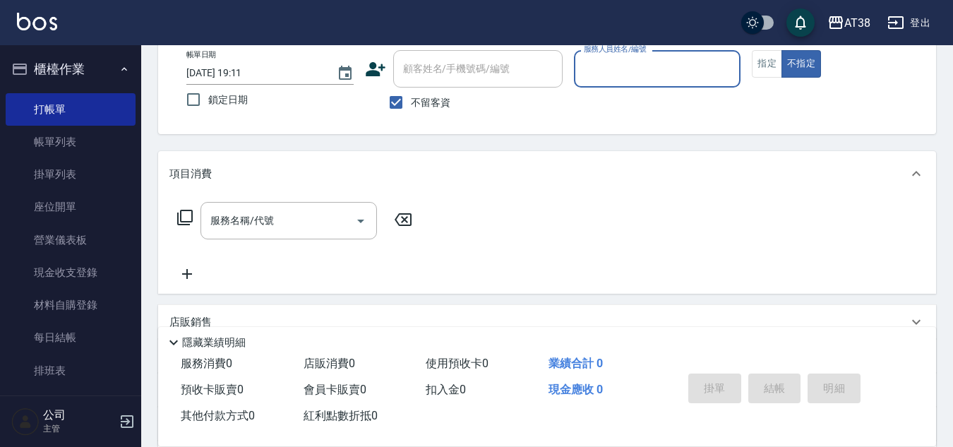
scroll to position [0, 0]
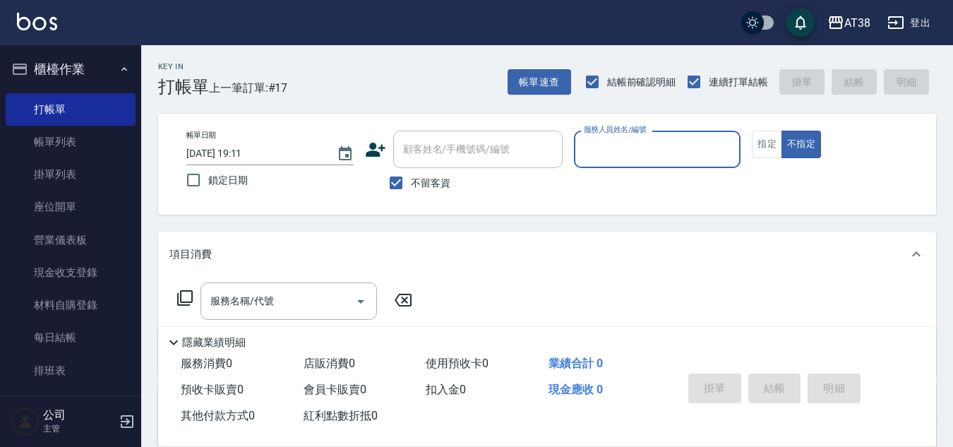
click at [605, 135] on label "服務人員姓名/編號" at bounding box center [615, 129] width 62 height 11
click at [605, 137] on input "服務人員姓名/編號" at bounding box center [657, 149] width 155 height 25
click at [605, 135] on div "服務人員姓名/編號 服務人員姓名/編號" at bounding box center [657, 149] width 167 height 37
click at [674, 167] on div "服務人員姓名/編號" at bounding box center [657, 149] width 167 height 37
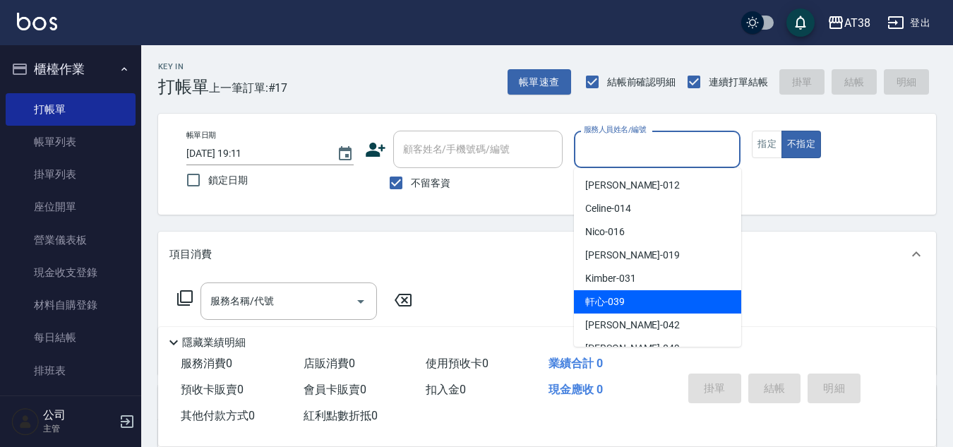
click at [658, 305] on div "軒心 -039" at bounding box center [657, 301] width 167 height 23
type input "軒心-039"
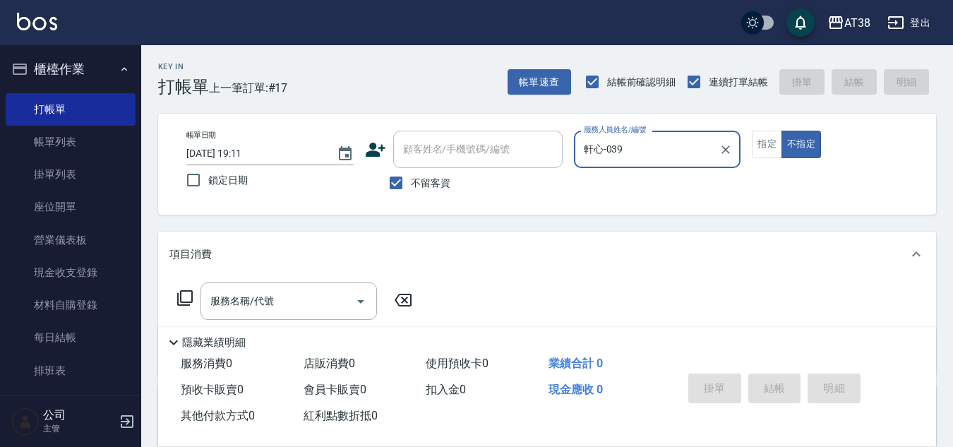
click at [615, 264] on div "項目消費" at bounding box center [547, 253] width 778 height 45
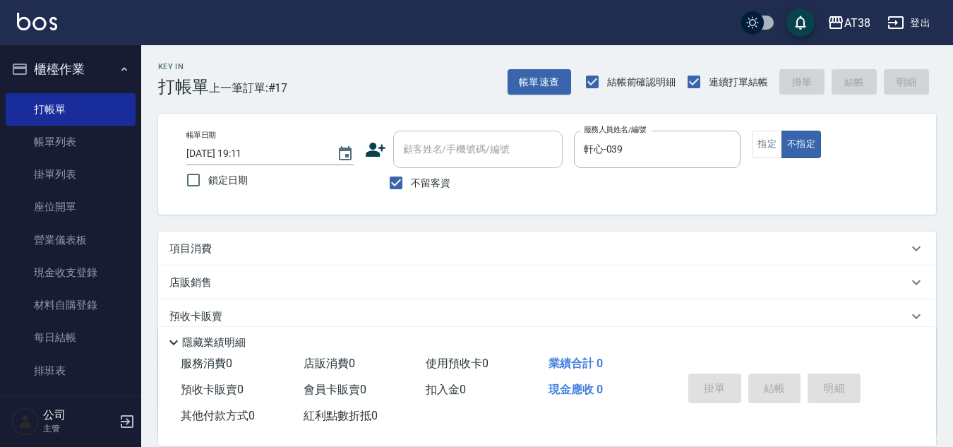
click at [267, 246] on div "項目消費" at bounding box center [538, 248] width 738 height 15
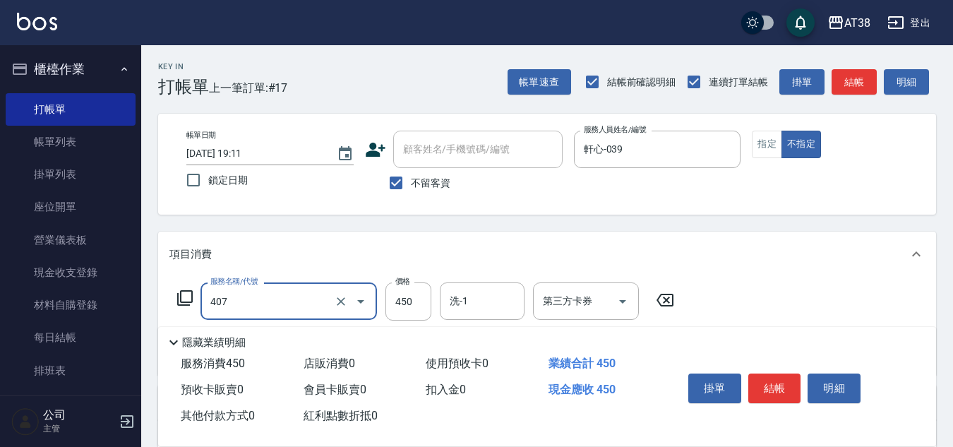
type input "剪髮(407)"
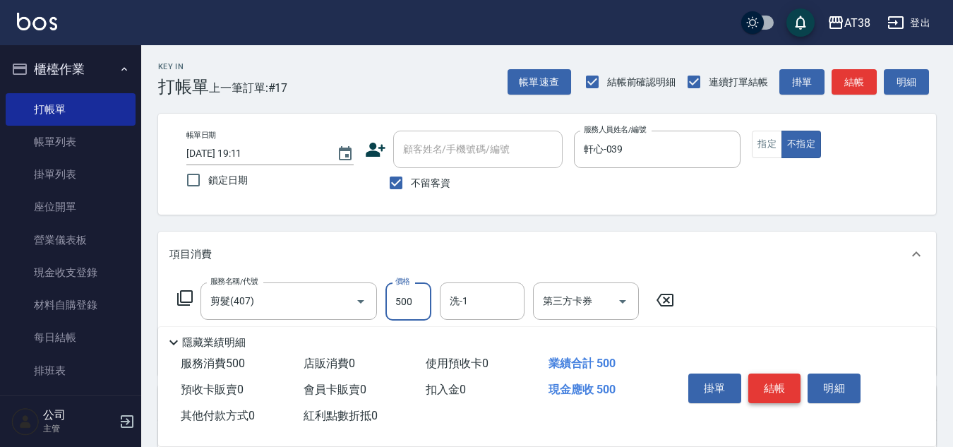
type input "500"
click at [759, 382] on button "結帳" at bounding box center [774, 388] width 53 height 30
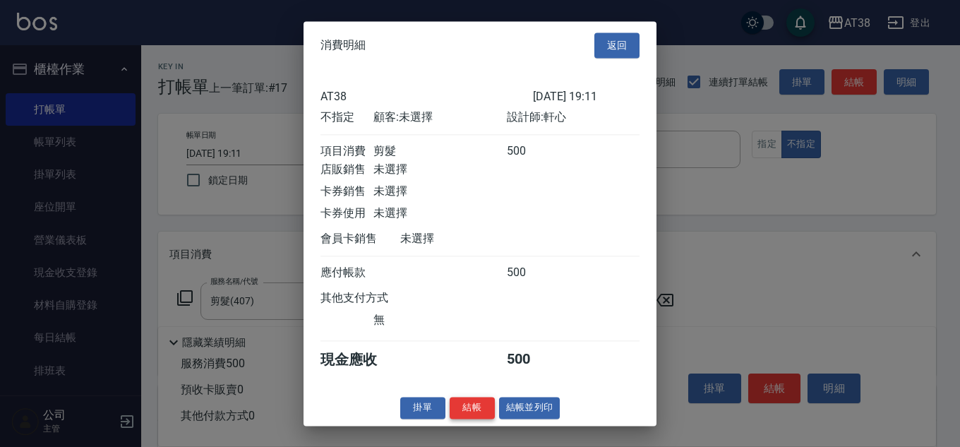
click at [461, 418] on button "結帳" at bounding box center [471, 408] width 45 height 22
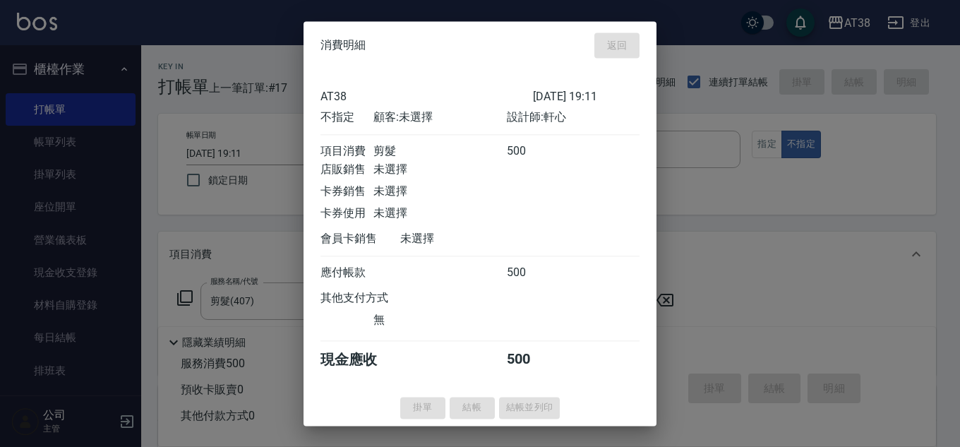
type input "2025/08/15 19:22"
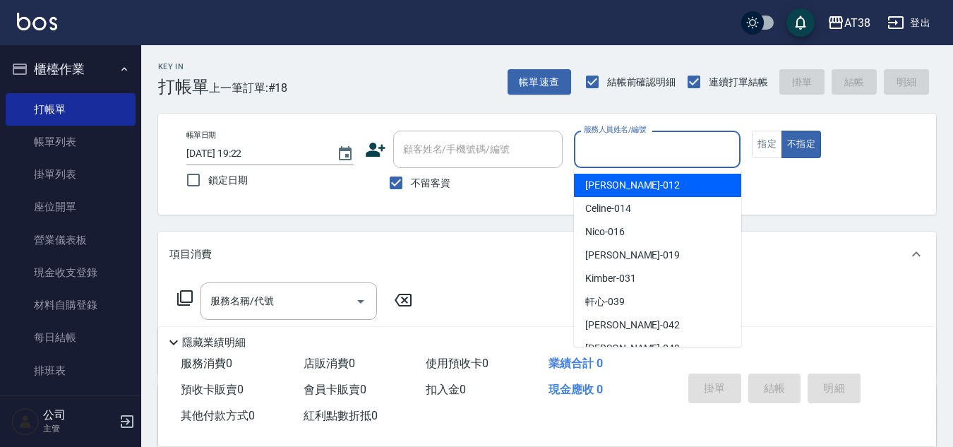
click at [665, 157] on input "服務人員姓名/編號" at bounding box center [657, 149] width 155 height 25
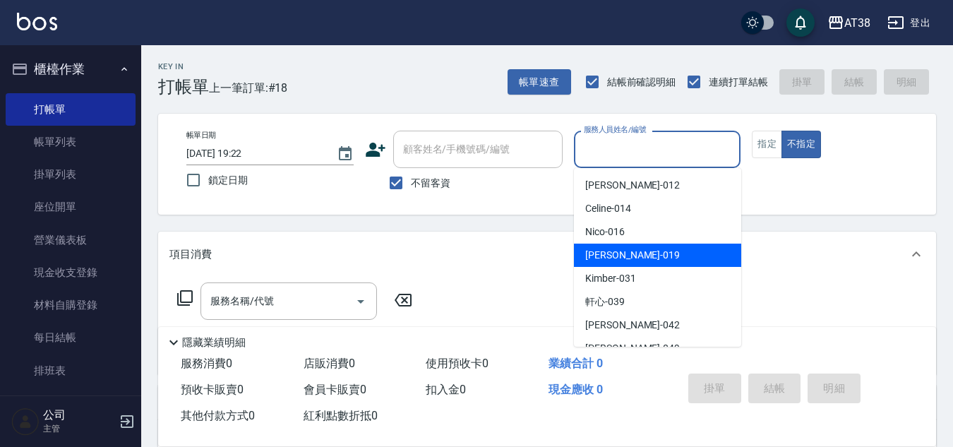
click at [655, 257] on div "Jenny -019" at bounding box center [657, 254] width 167 height 23
type input "Jenny-019"
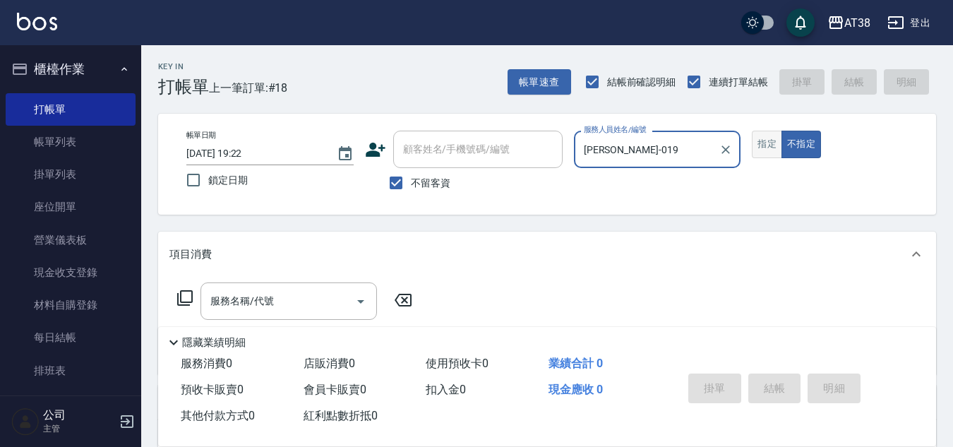
click at [778, 154] on button "指定" at bounding box center [766, 145] width 30 height 28
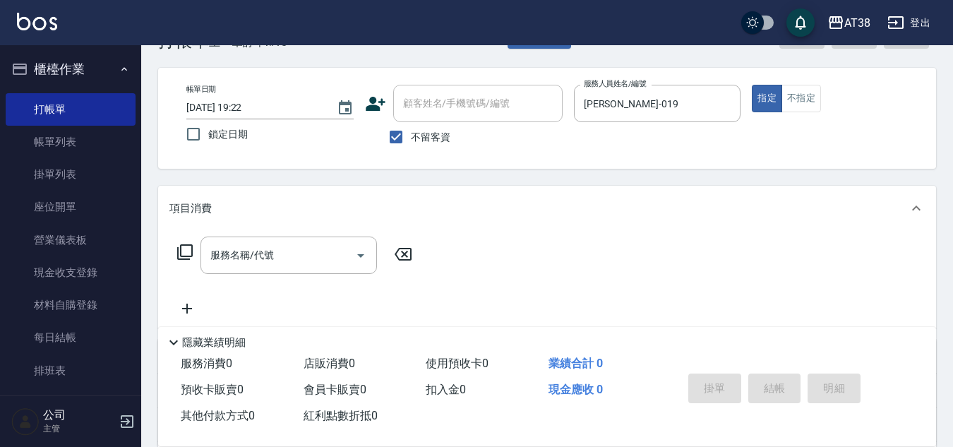
scroll to position [71, 0]
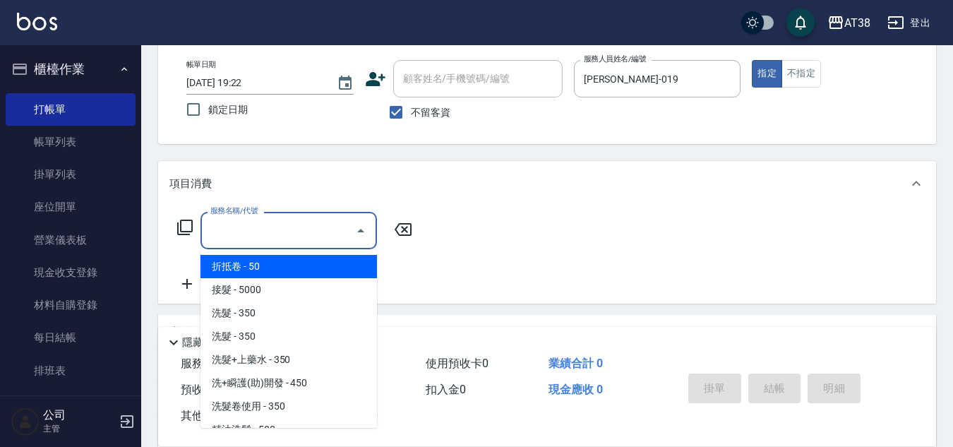
click at [274, 234] on input "服務名稱/代號" at bounding box center [278, 230] width 143 height 25
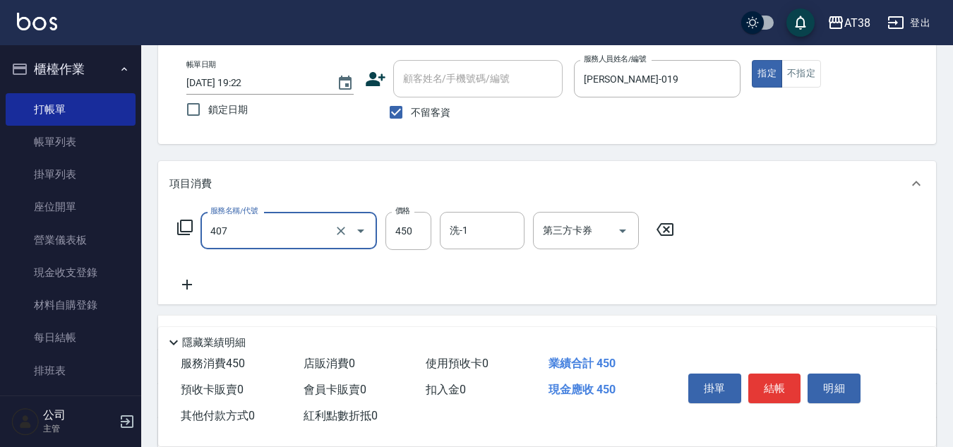
type input "剪髮(407)"
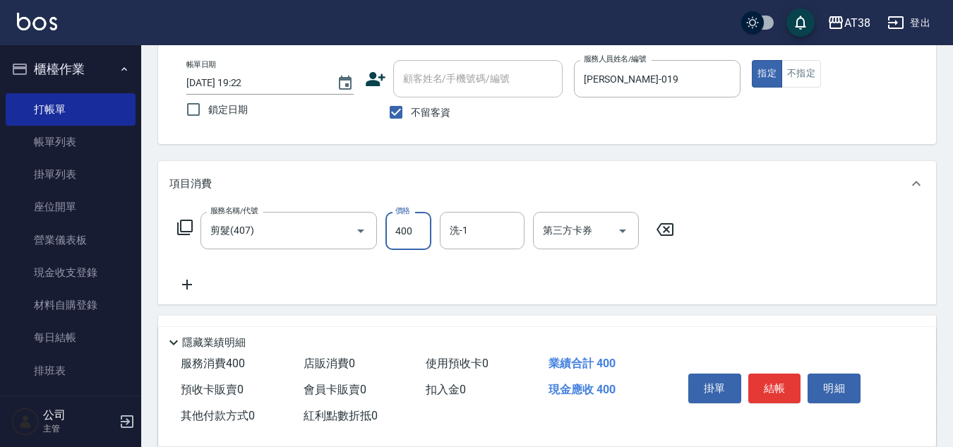
type input "400"
click at [501, 183] on div "項目消費" at bounding box center [538, 183] width 738 height 15
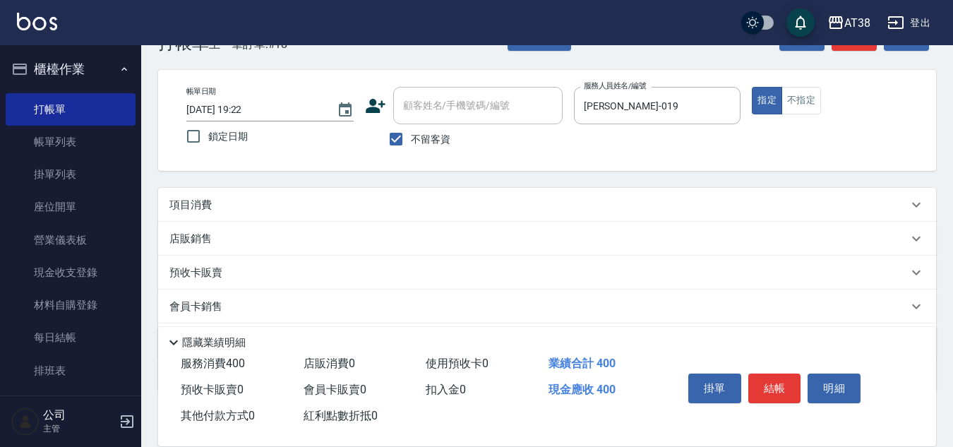
scroll to position [0, 0]
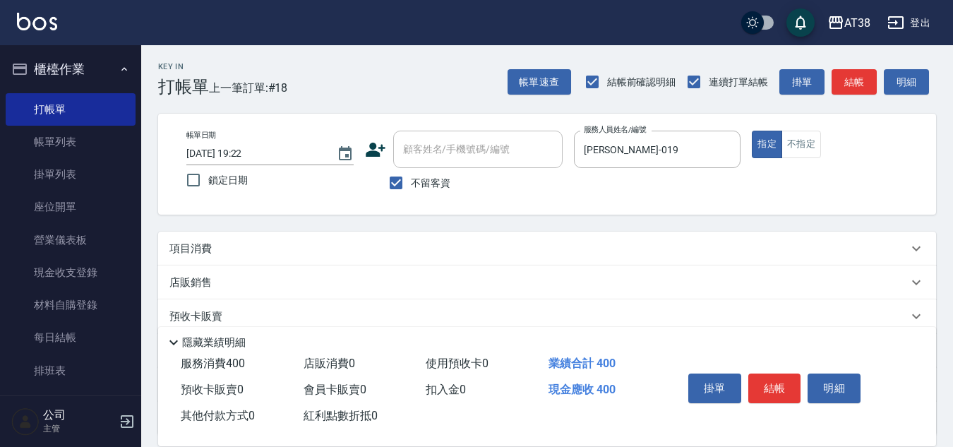
click at [208, 248] on p "項目消費" at bounding box center [190, 248] width 42 height 15
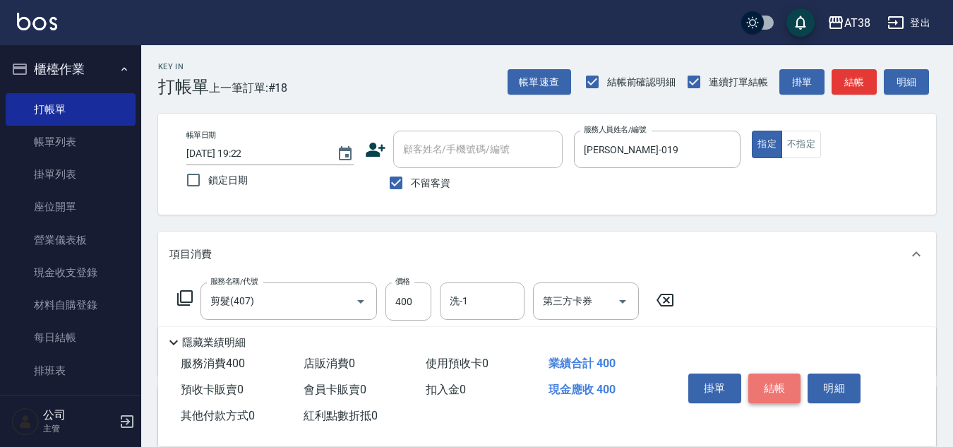
click at [770, 385] on button "結帳" at bounding box center [774, 388] width 53 height 30
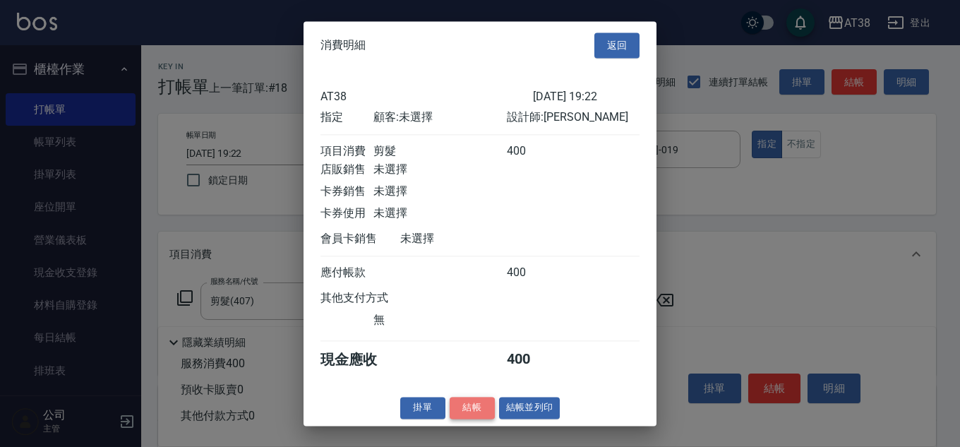
click at [469, 418] on button "結帳" at bounding box center [471, 408] width 45 height 22
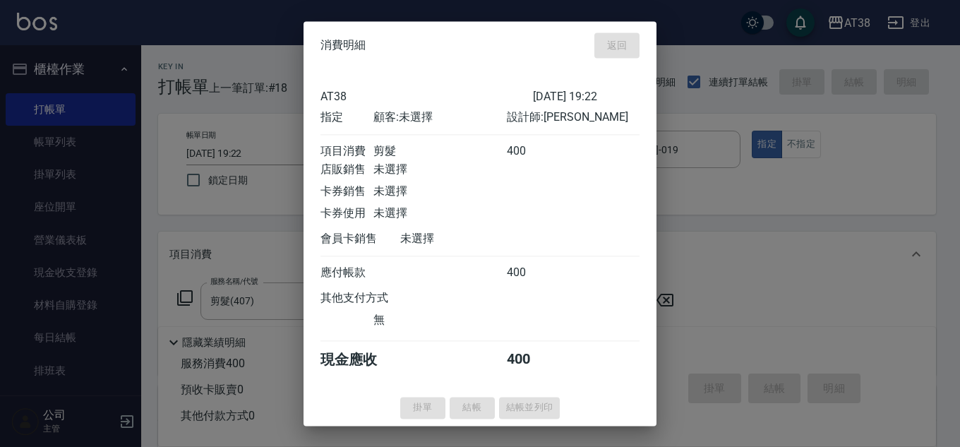
type input "2025/08/15 19:33"
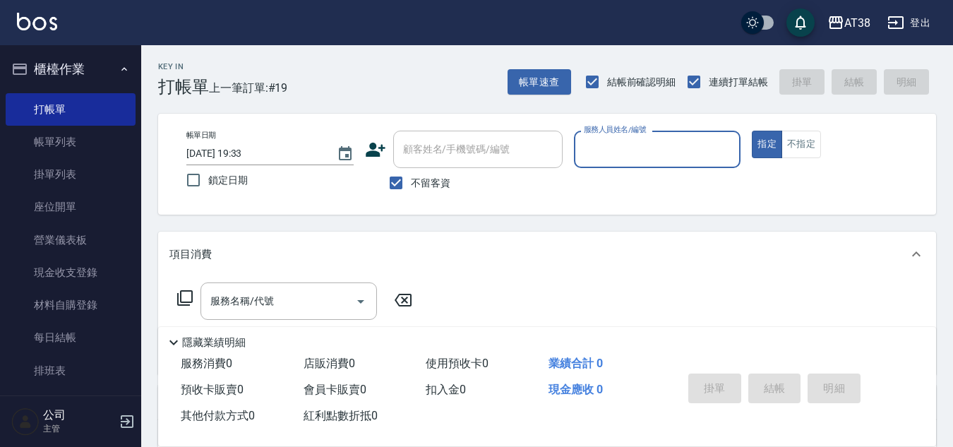
click at [611, 145] on input "服務人員姓名/編號" at bounding box center [657, 149] width 155 height 25
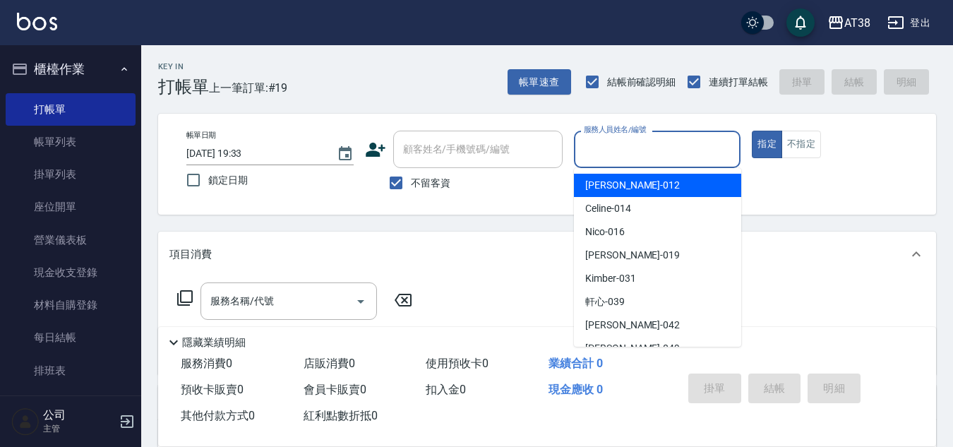
click at [620, 183] on span "Amy -012" at bounding box center [632, 185] width 95 height 15
type input "[PERSON_NAME]-012"
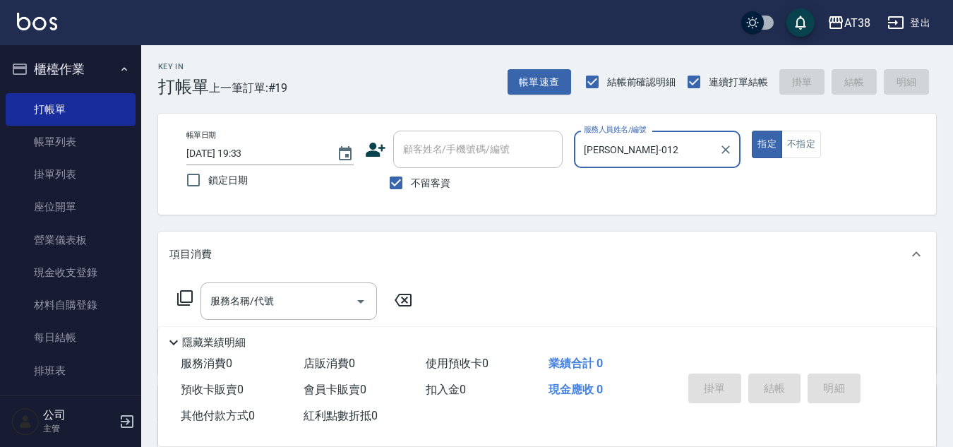
click at [620, 183] on div "帳單日期 2025/08/15 19:33 鎖定日期 顧客姓名/手機號碼/編號 顧客姓名/手機號碼/編號 不留客資 服務人員姓名/編號 Amy-012 服務人…" at bounding box center [547, 164] width 744 height 67
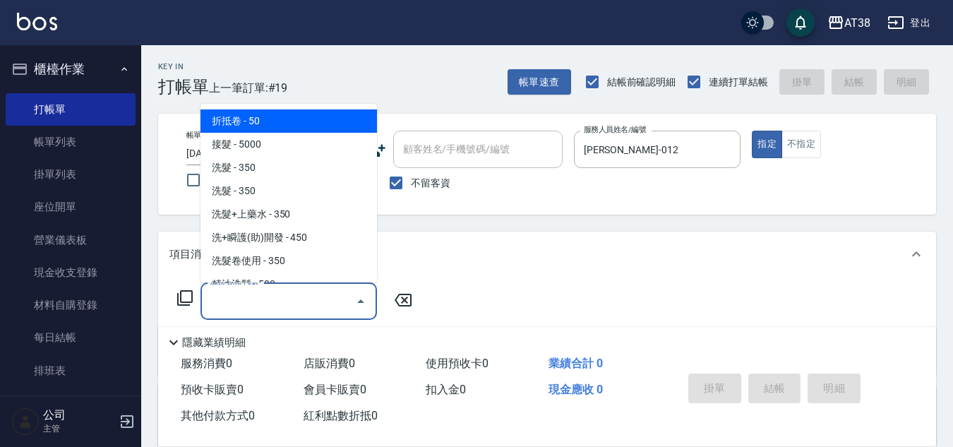
click at [284, 300] on input "服務名稱/代號" at bounding box center [278, 301] width 143 height 25
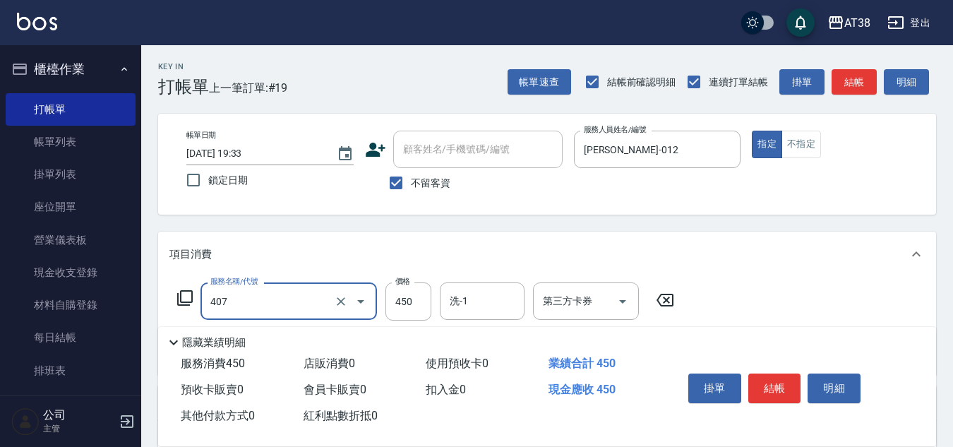
type input "剪髮(407)"
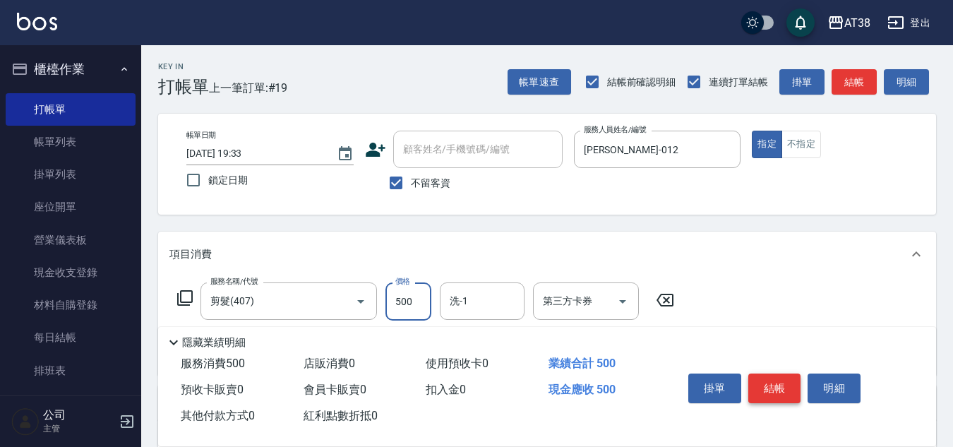
type input "500"
click at [775, 378] on button "結帳" at bounding box center [774, 388] width 53 height 30
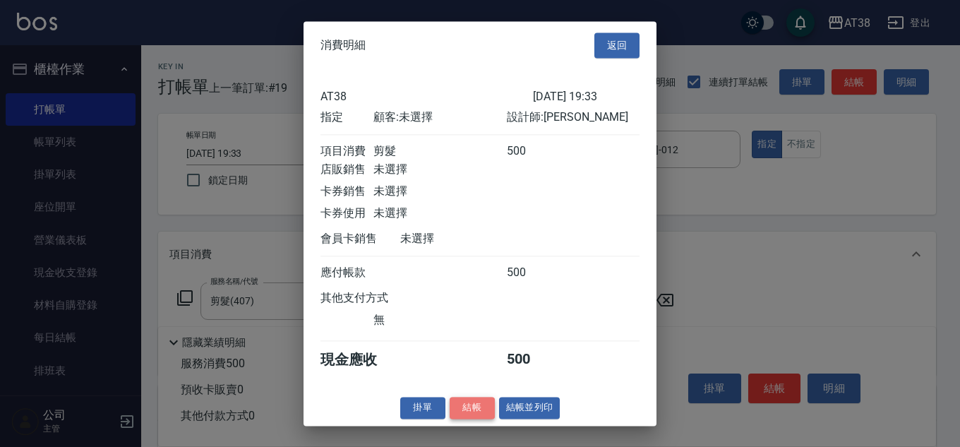
click at [454, 412] on button "結帳" at bounding box center [471, 408] width 45 height 22
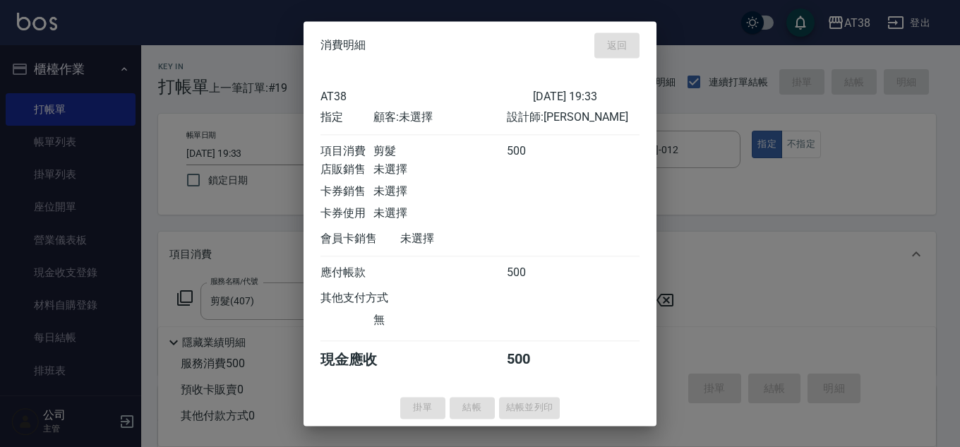
type input "2025/08/15 19:47"
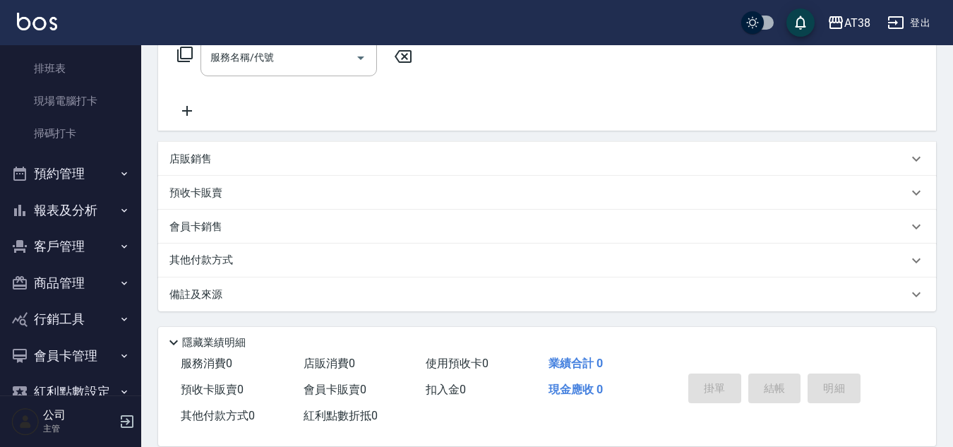
scroll to position [334, 0]
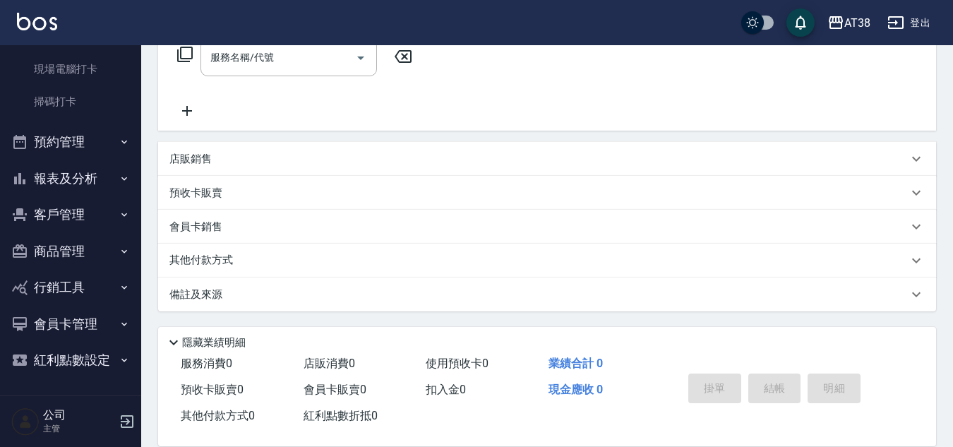
drag, startPoint x: 40, startPoint y: 178, endPoint x: 50, endPoint y: 173, distance: 11.0
click at [50, 173] on button "報表及分析" at bounding box center [71, 178] width 130 height 37
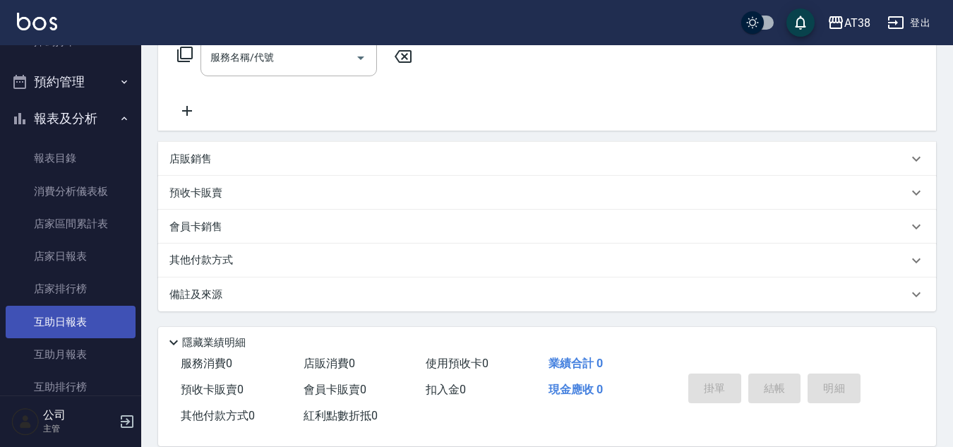
scroll to position [475, 0]
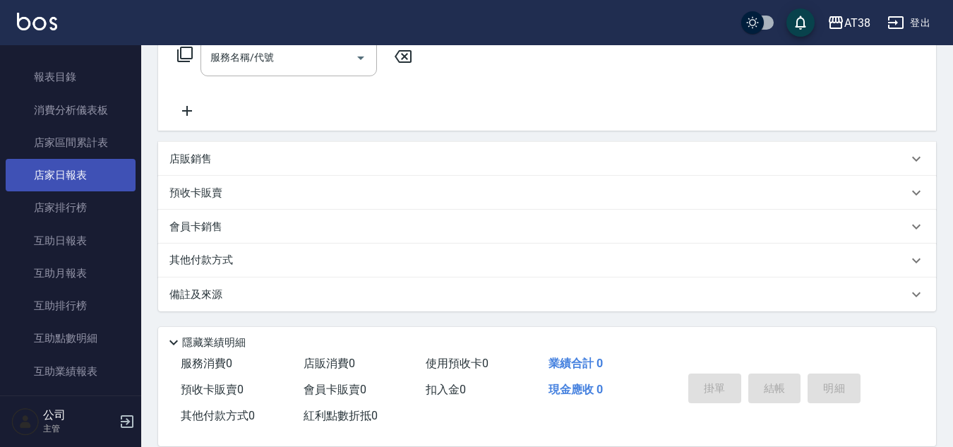
click at [86, 172] on link "店家日報表" at bounding box center [71, 175] width 130 height 32
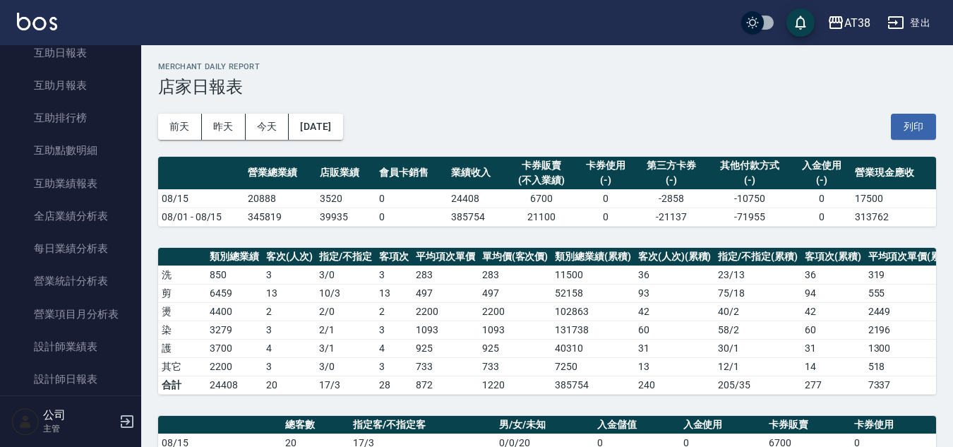
scroll to position [687, 0]
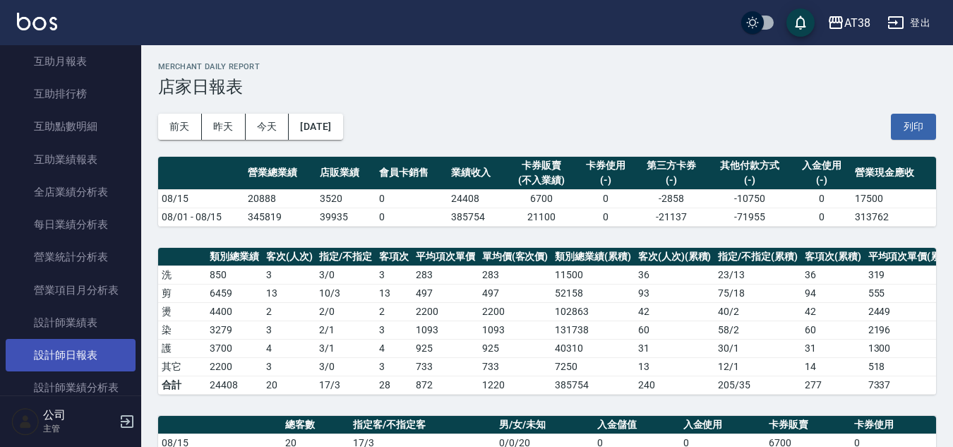
click at [80, 353] on link "設計師日報表" at bounding box center [71, 355] width 130 height 32
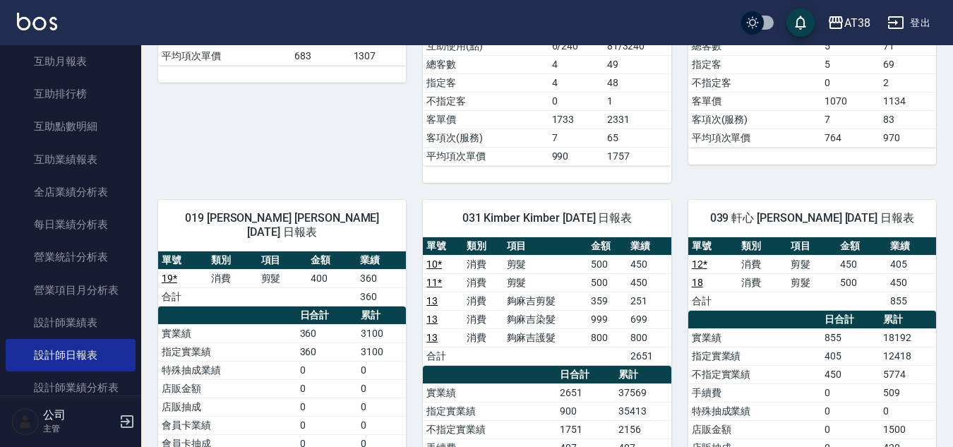
scroll to position [706, 0]
